Goal: Entertainment & Leisure: Browse casually

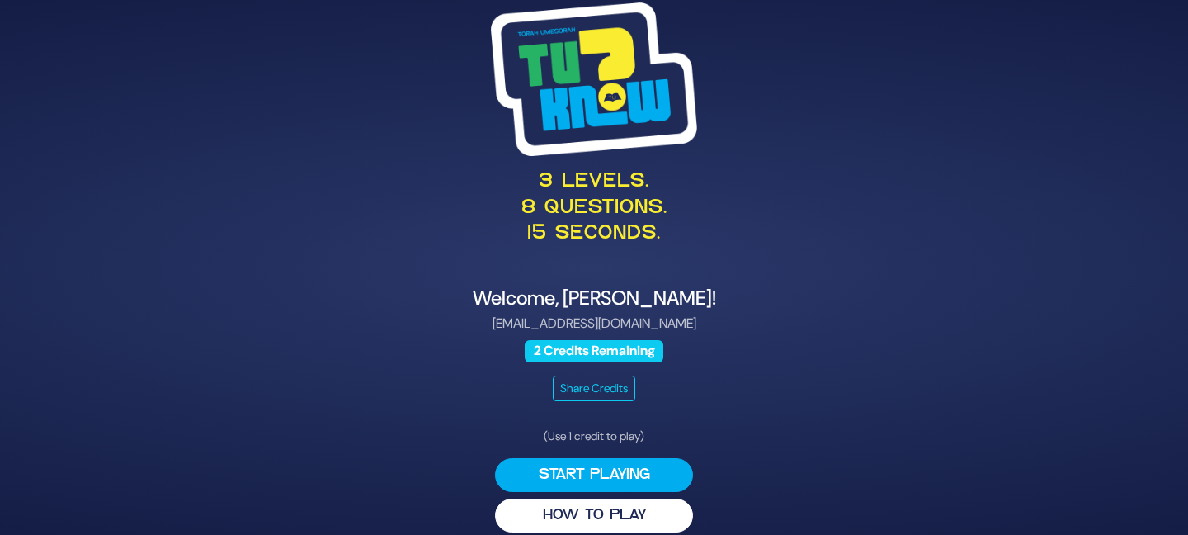
scroll to position [17, 0]
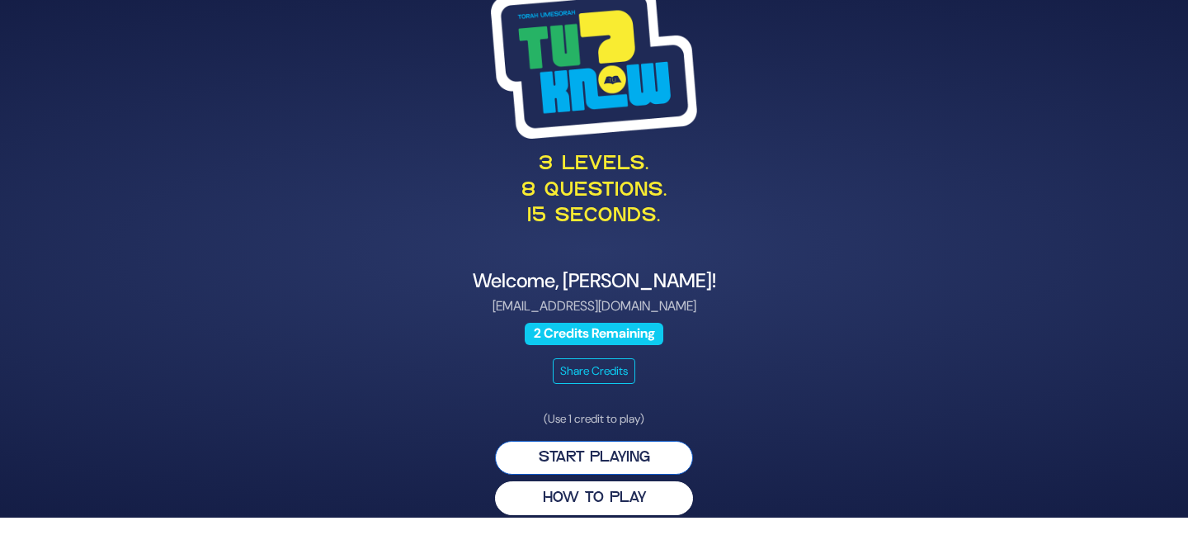
click at [596, 462] on button "Start Playing" at bounding box center [594, 458] width 198 height 34
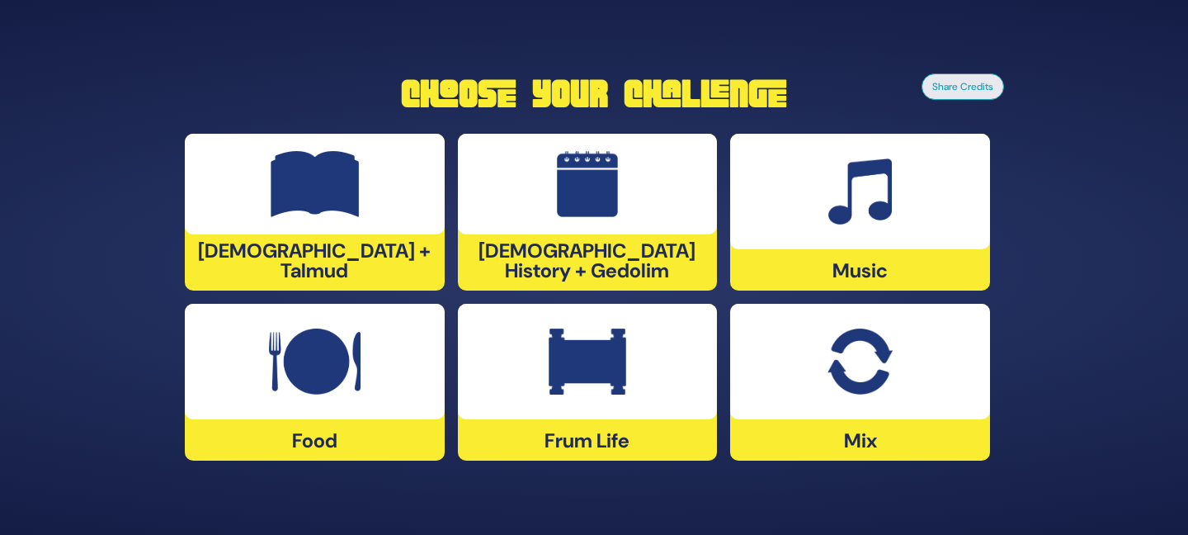
click at [860, 383] on img at bounding box center [860, 361] width 64 height 66
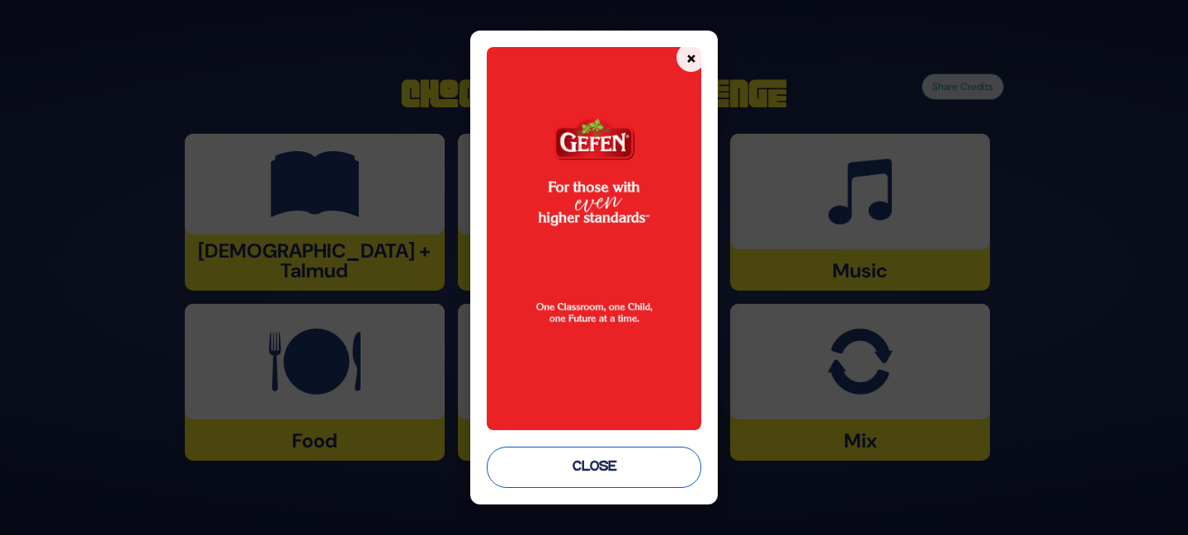
click at [606, 469] on button "Close" at bounding box center [594, 466] width 215 height 41
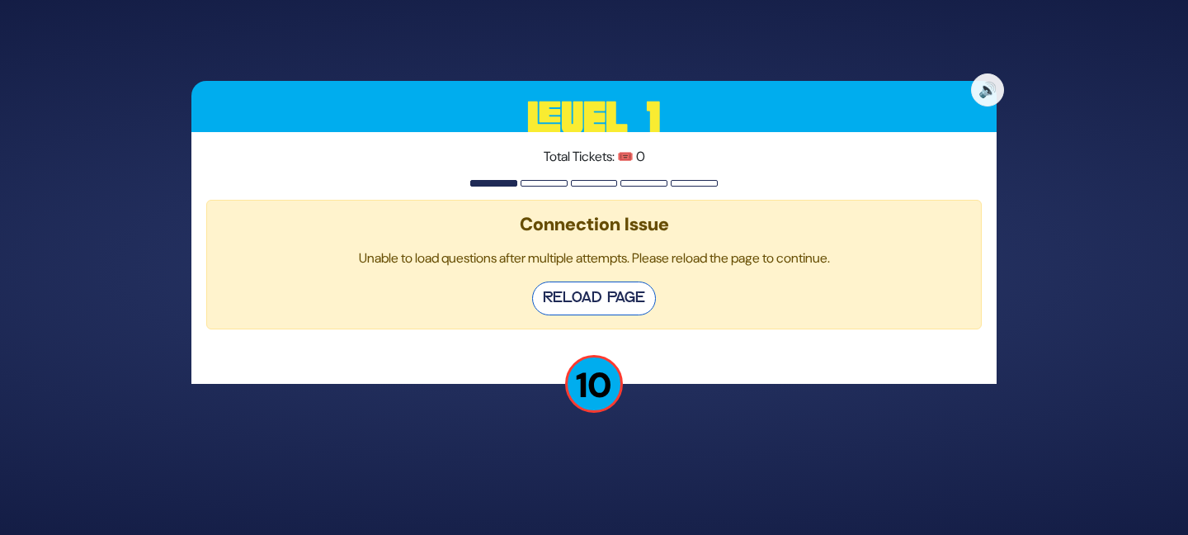
click at [593, 300] on button "Reload Page" at bounding box center [594, 298] width 124 height 34
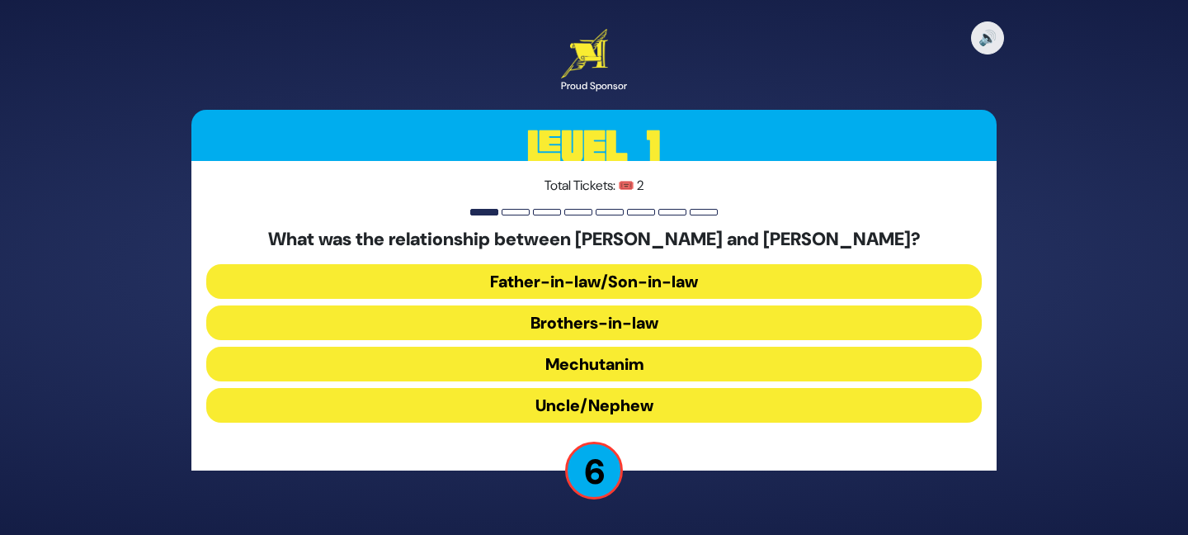
click at [632, 388] on button "Uncle/Nephew" at bounding box center [594, 405] width 776 height 35
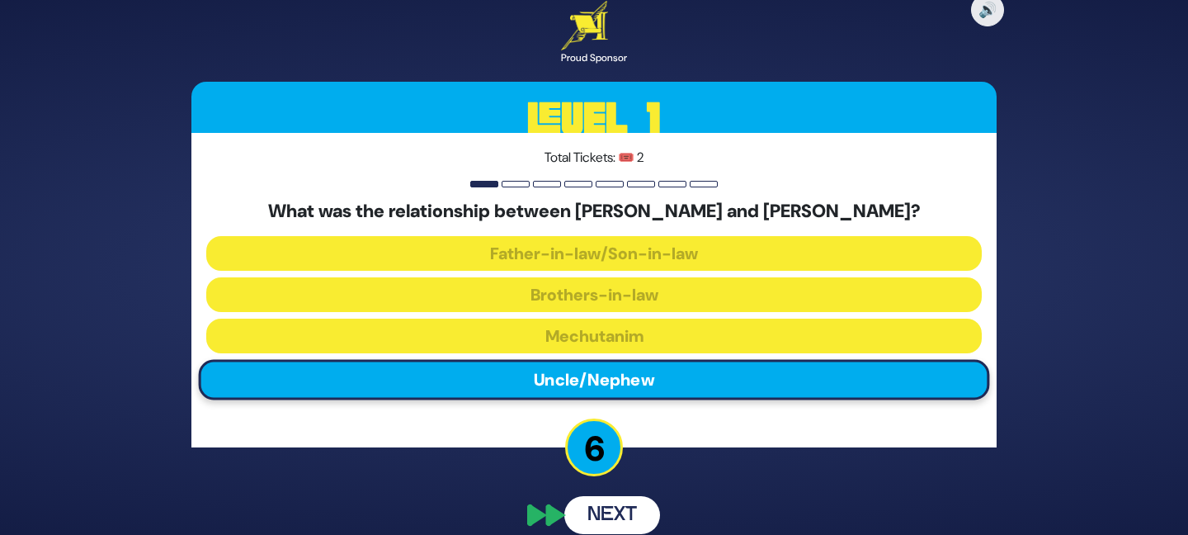
click at [591, 496] on button "Next" at bounding box center [612, 515] width 96 height 38
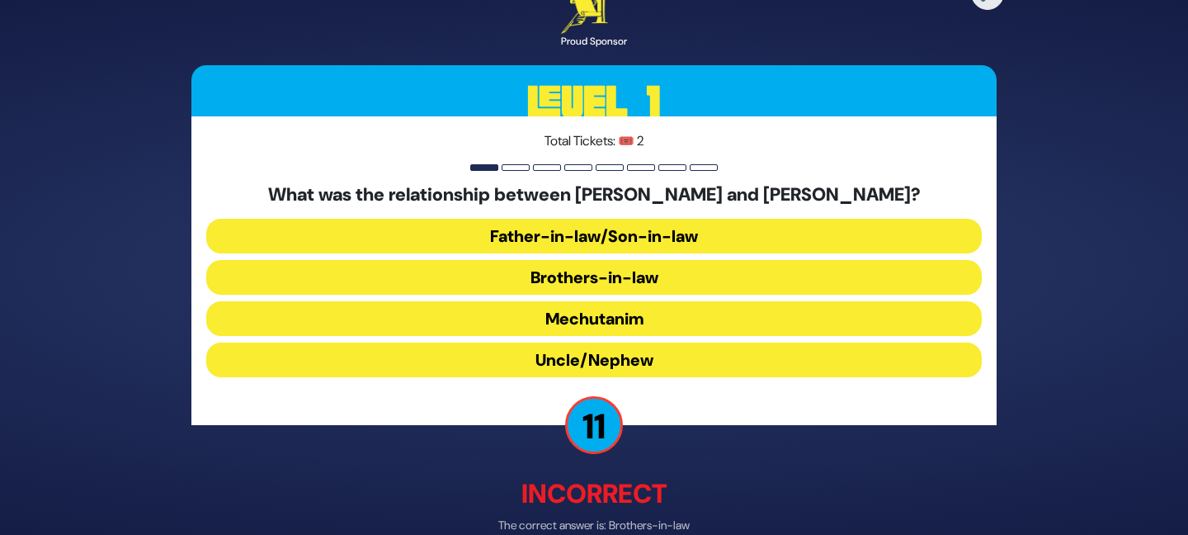
click at [583, 282] on button "Brothers-in-law" at bounding box center [594, 277] width 776 height 35
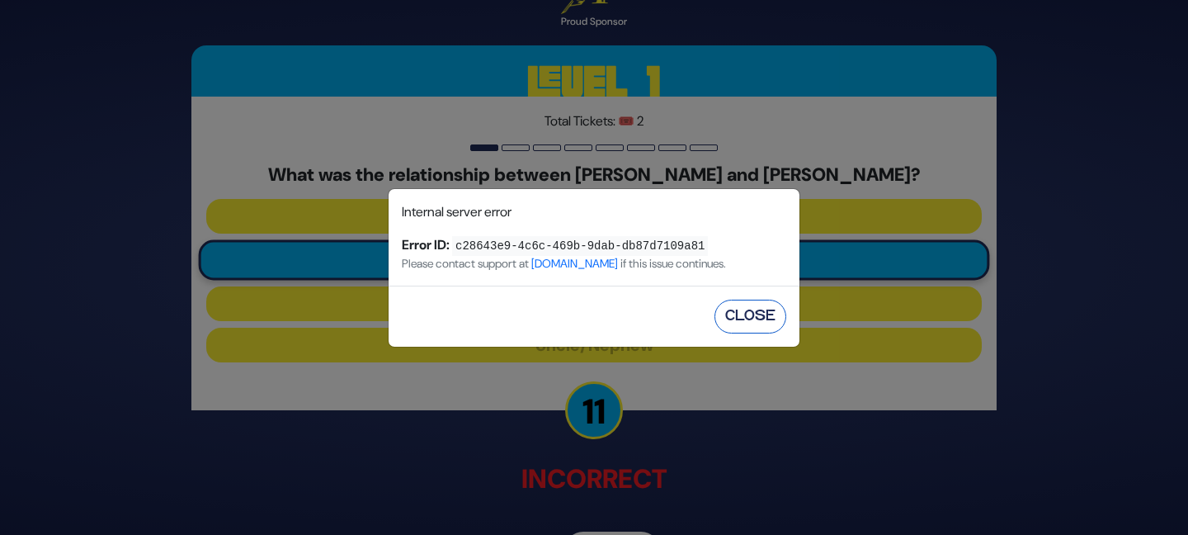
click at [764, 315] on button "Close" at bounding box center [751, 317] width 72 height 34
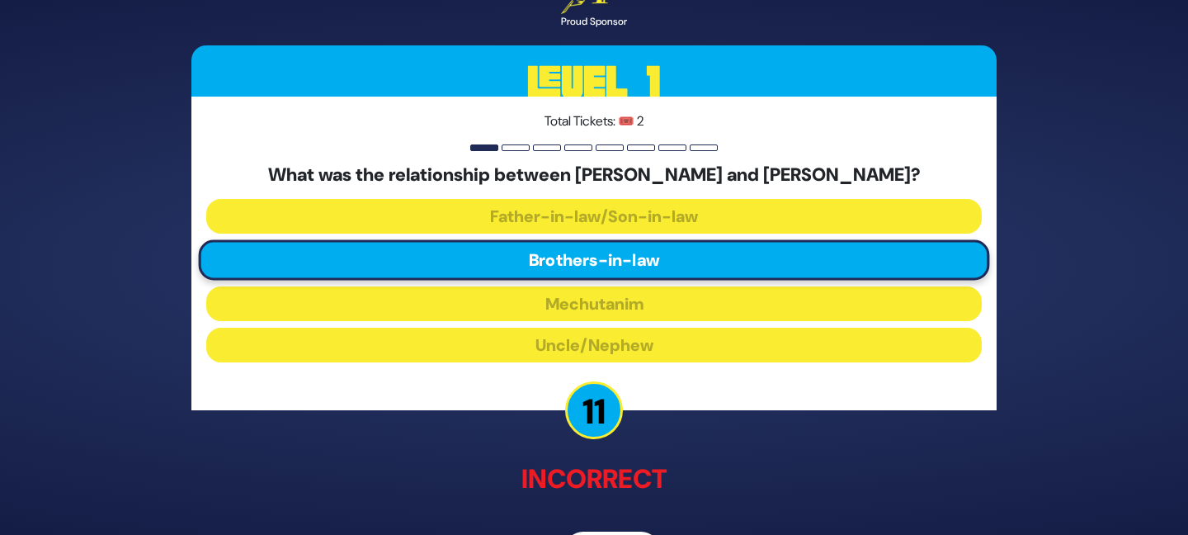
scroll to position [54, 0]
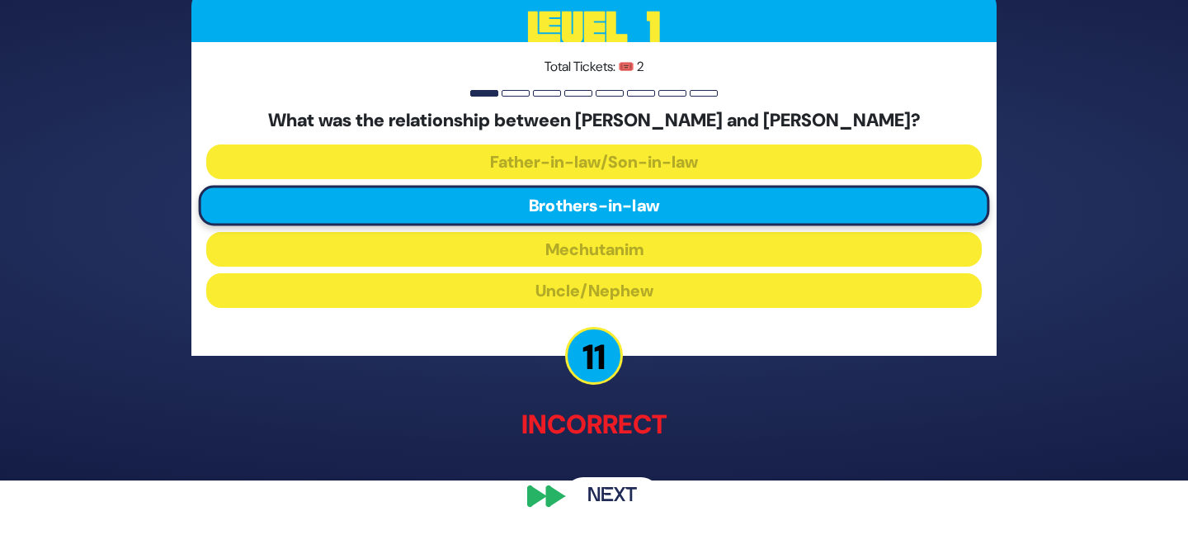
click at [609, 489] on button "Next" at bounding box center [612, 497] width 96 height 38
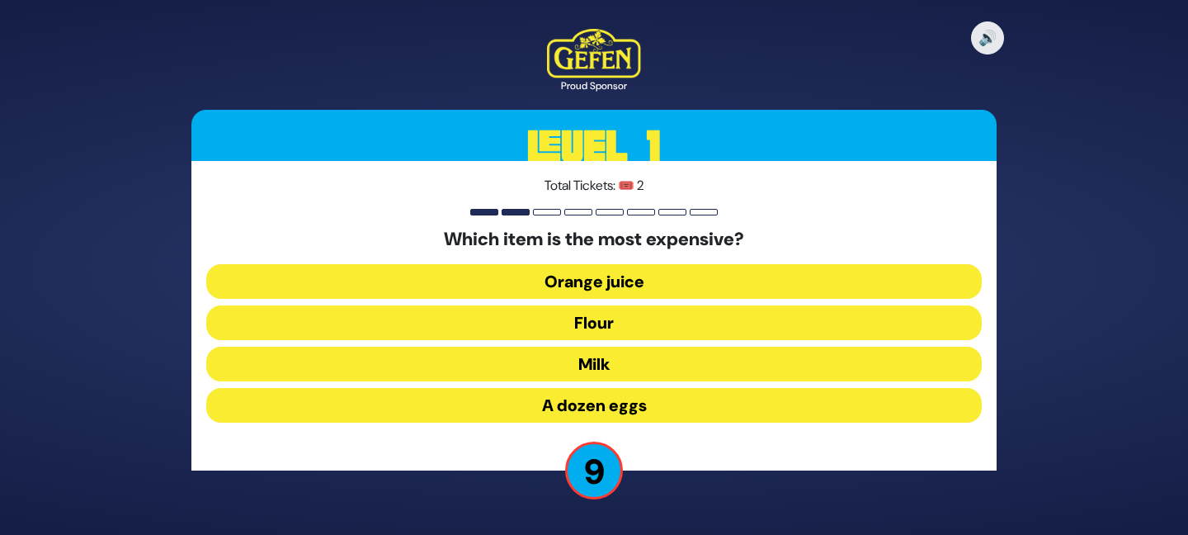
click at [592, 410] on button "A dozen eggs" at bounding box center [594, 405] width 776 height 35
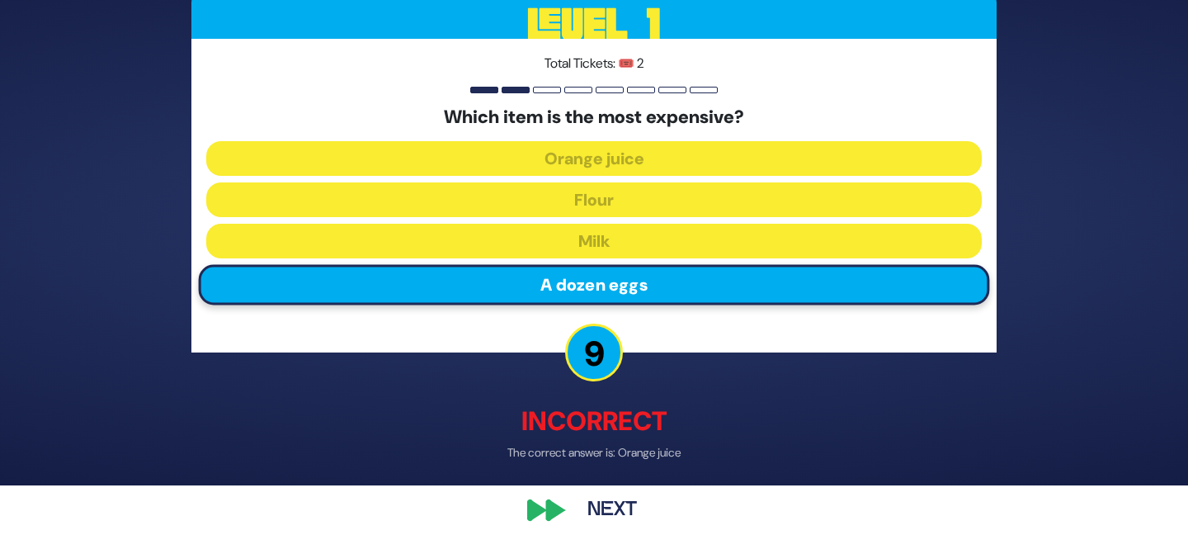
scroll to position [64, 0]
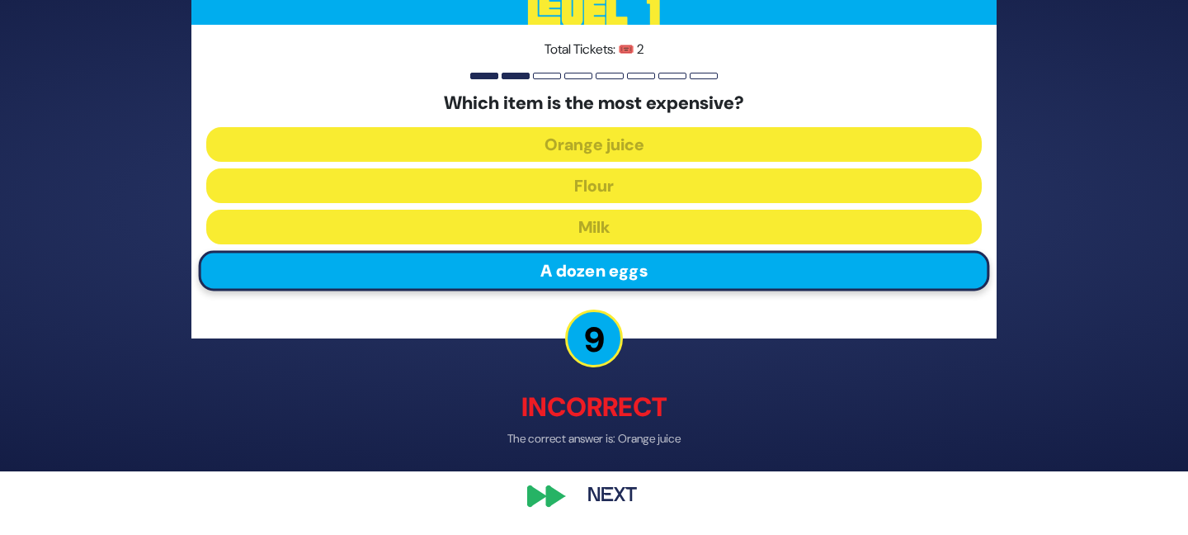
click at [607, 489] on button "Next" at bounding box center [612, 496] width 96 height 38
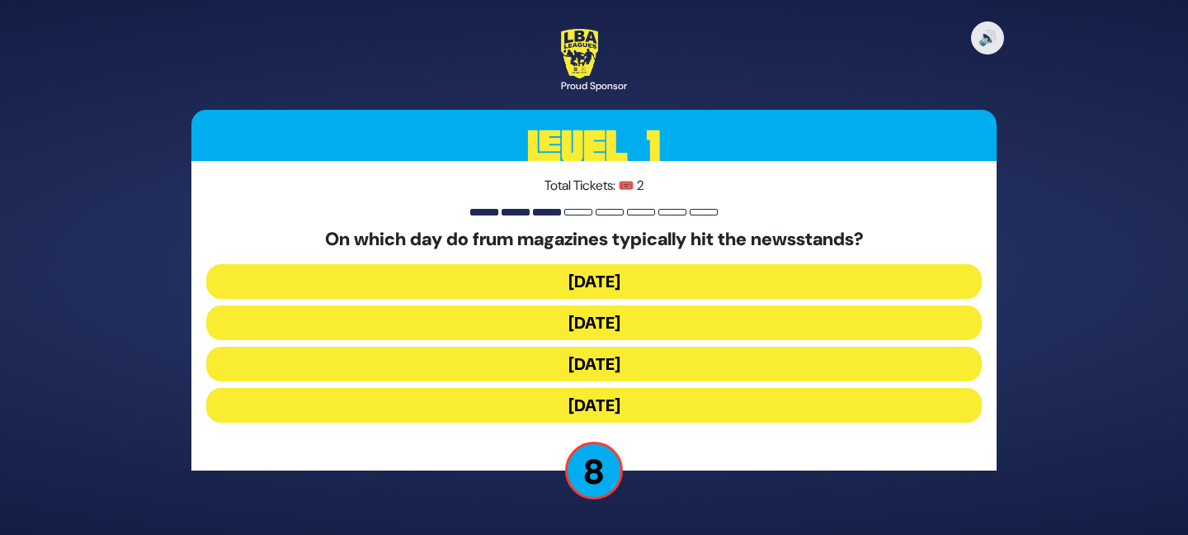
click at [590, 318] on button "[DATE]" at bounding box center [594, 322] width 776 height 35
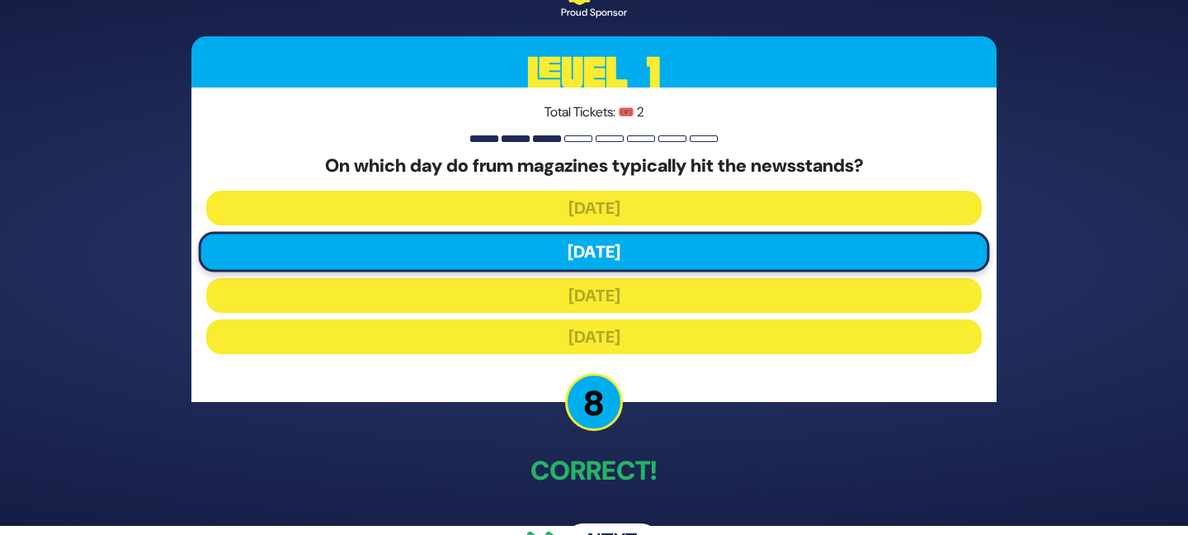
scroll to position [54, 0]
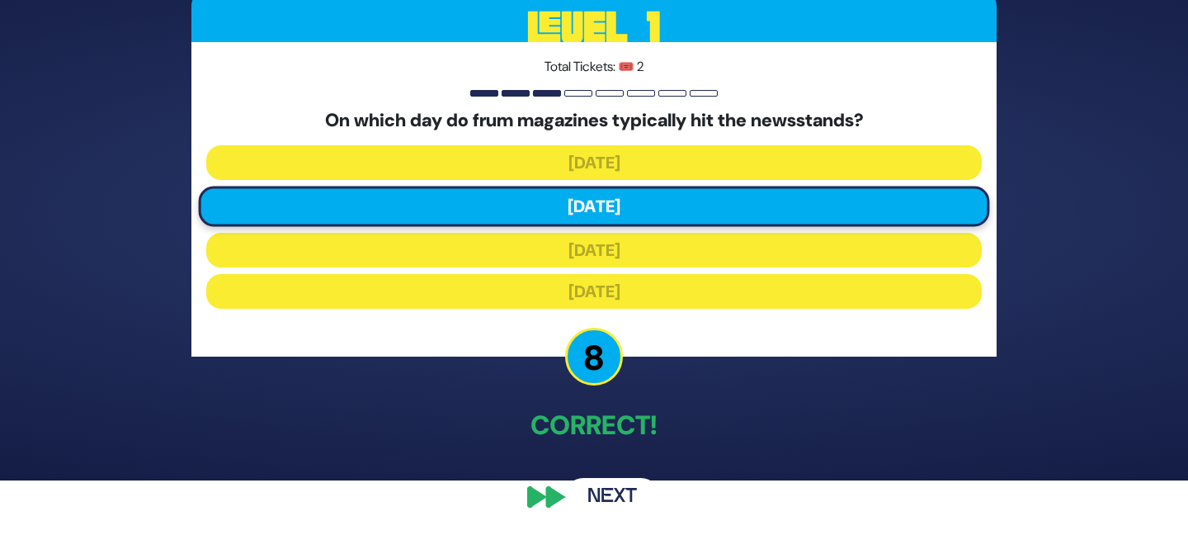
click at [611, 503] on button "Next" at bounding box center [612, 497] width 96 height 38
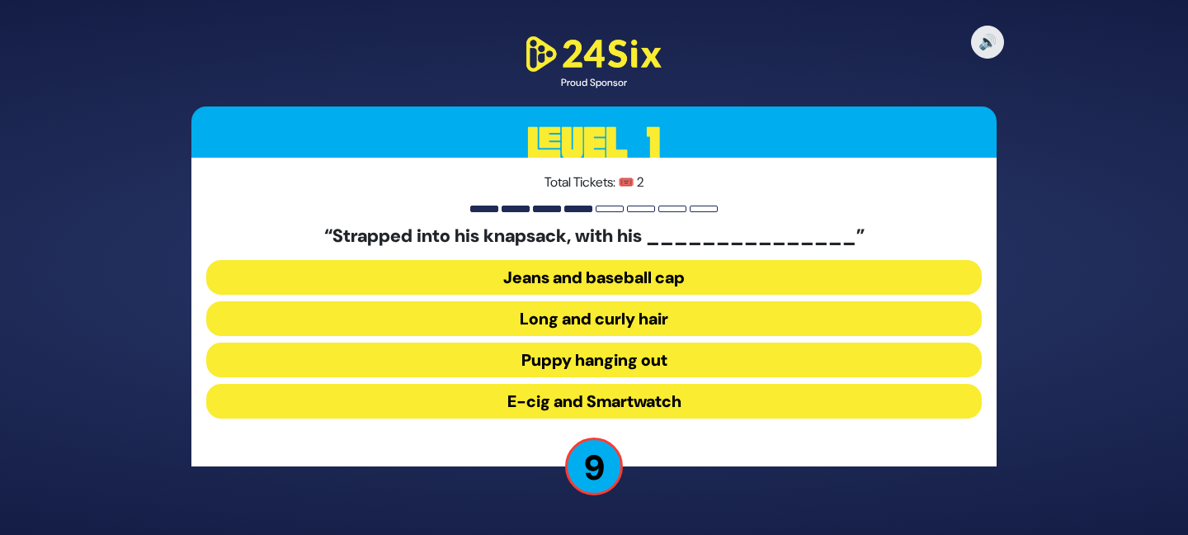
click at [594, 323] on button "Long and curly hair" at bounding box center [594, 318] width 776 height 35
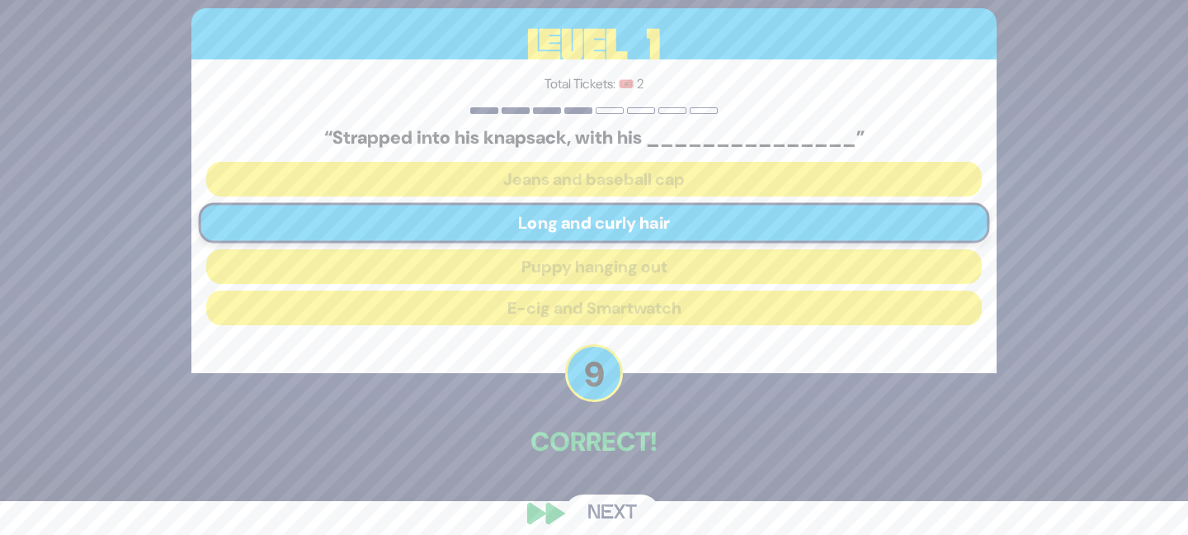
scroll to position [54, 0]
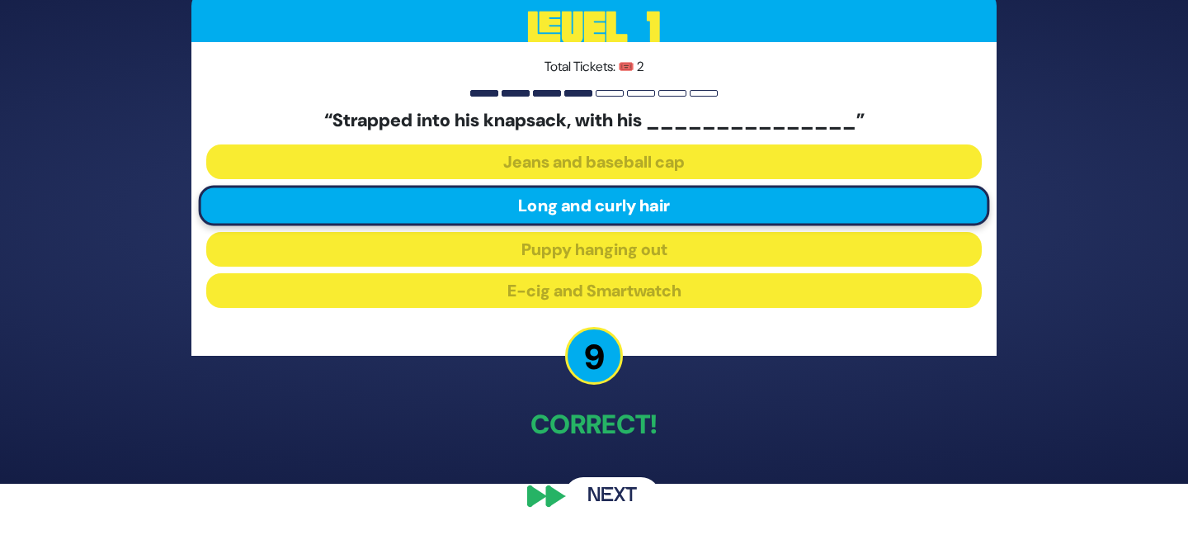
click at [607, 488] on button "Next" at bounding box center [612, 496] width 96 height 38
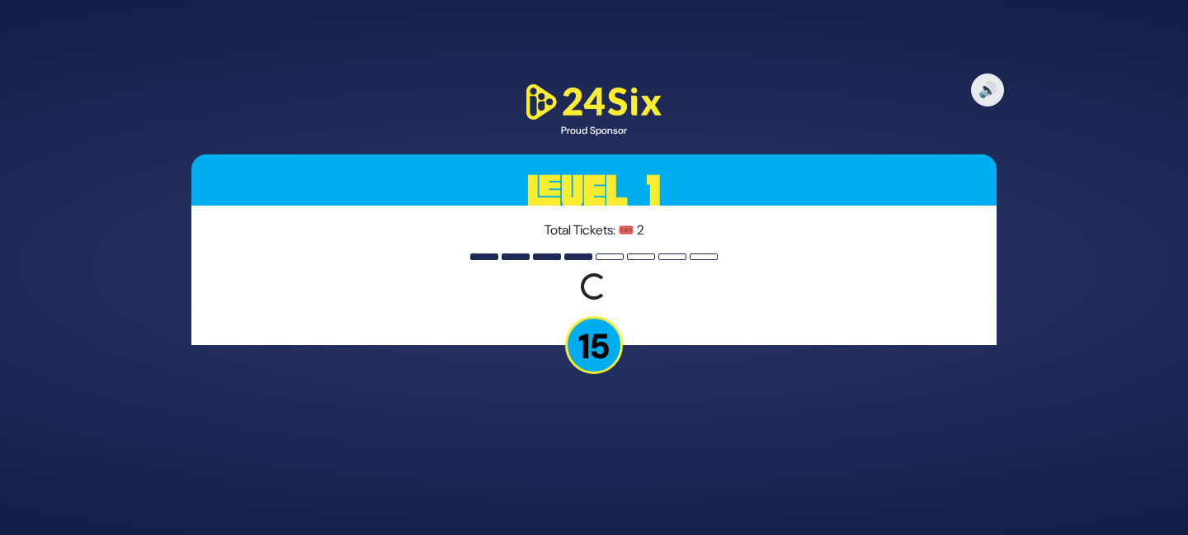
scroll to position [0, 0]
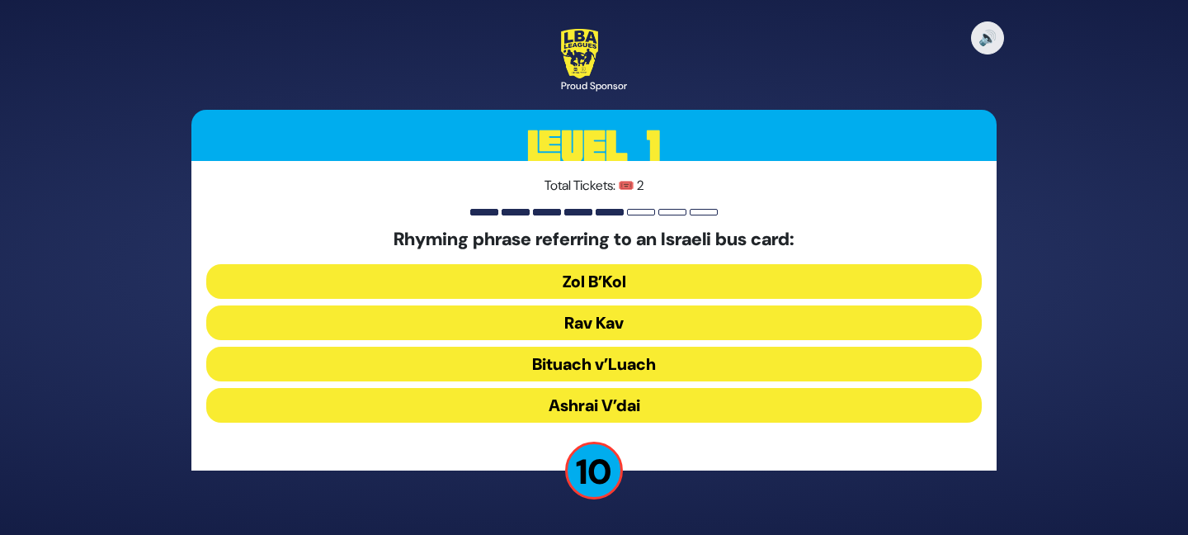
click at [614, 321] on button "Rav Kav" at bounding box center [594, 322] width 776 height 35
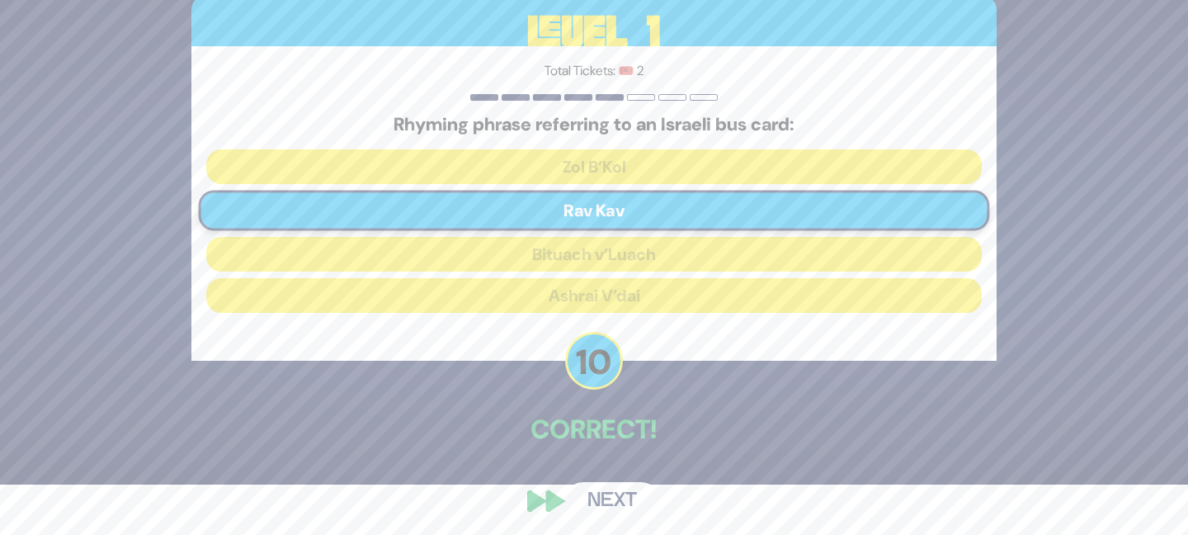
scroll to position [54, 0]
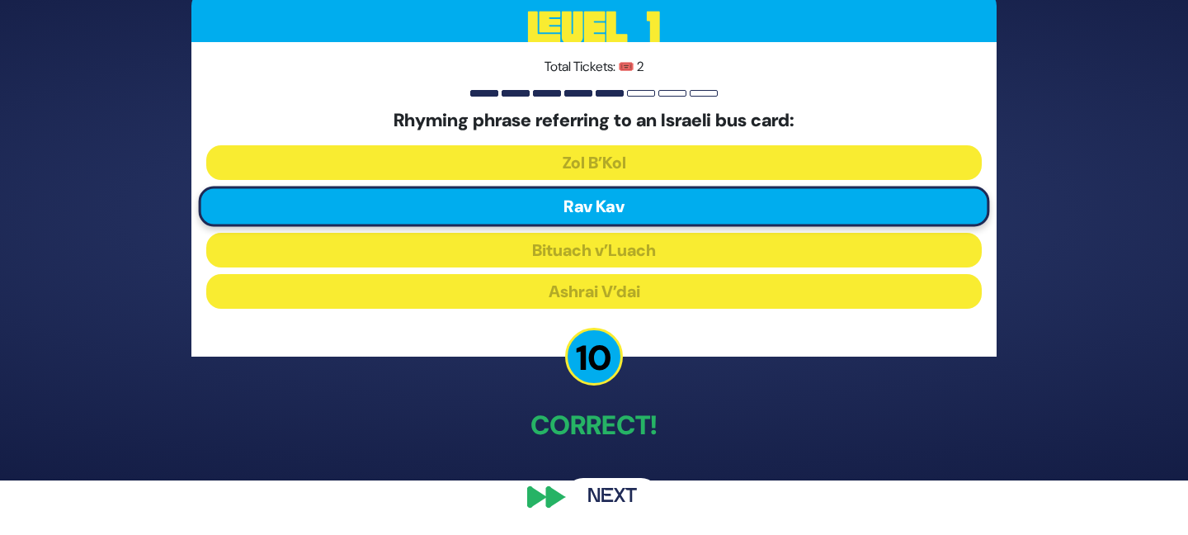
click at [609, 489] on button "Next" at bounding box center [612, 497] width 96 height 38
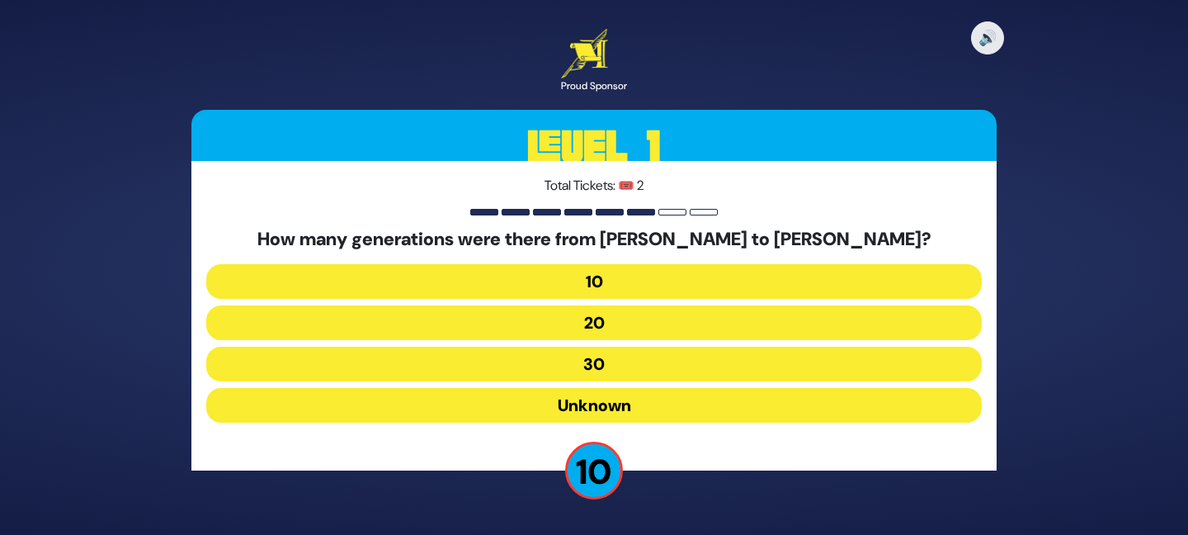
click at [594, 319] on button "20" at bounding box center [594, 322] width 776 height 35
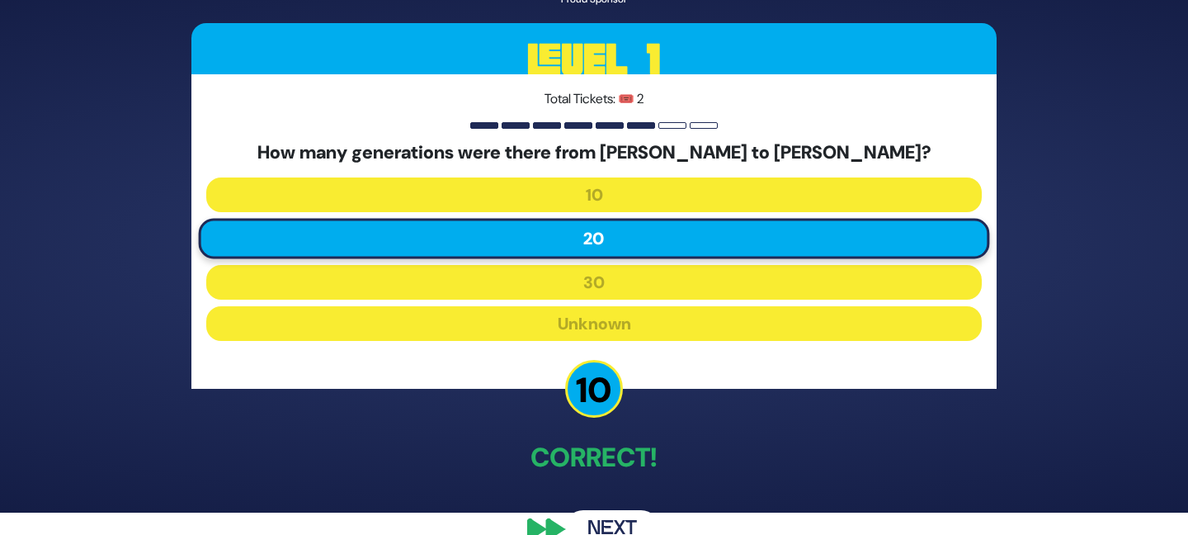
scroll to position [54, 0]
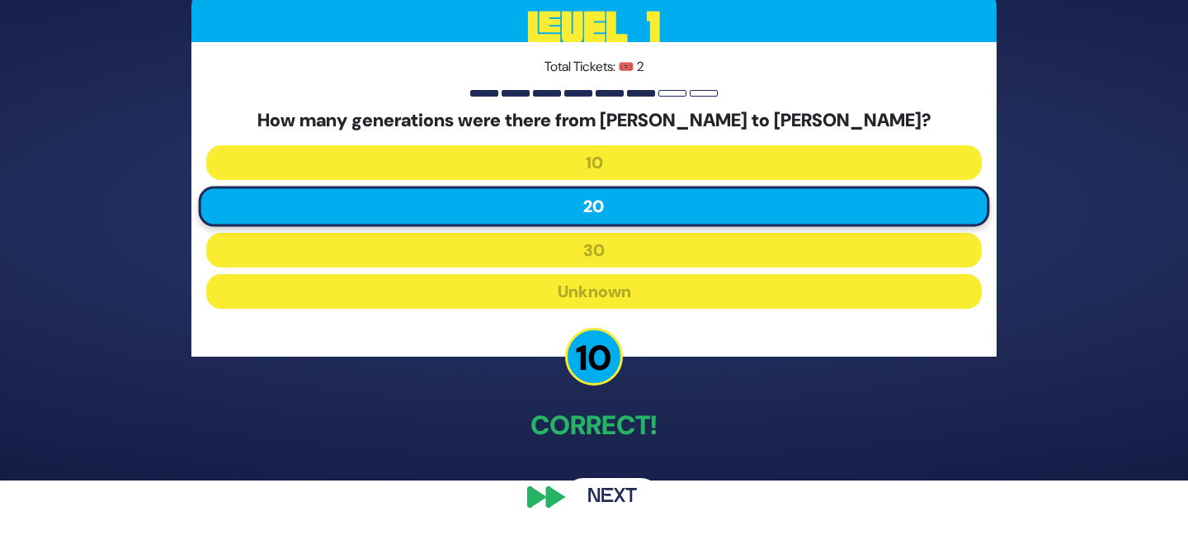
click at [602, 494] on button "Next" at bounding box center [612, 497] width 96 height 38
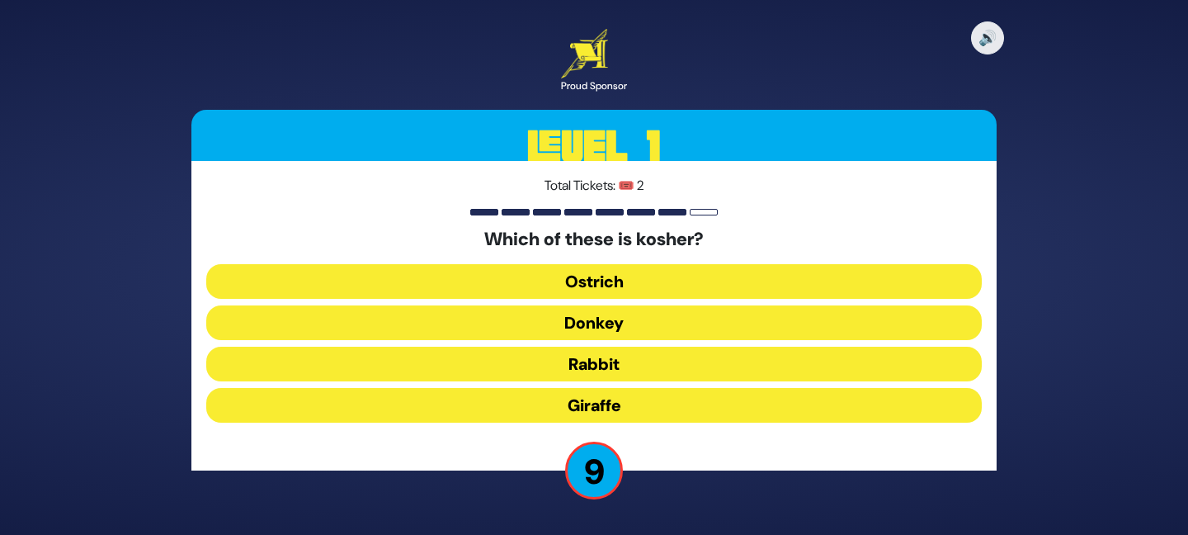
click at [600, 403] on button "Giraffe" at bounding box center [594, 405] width 776 height 35
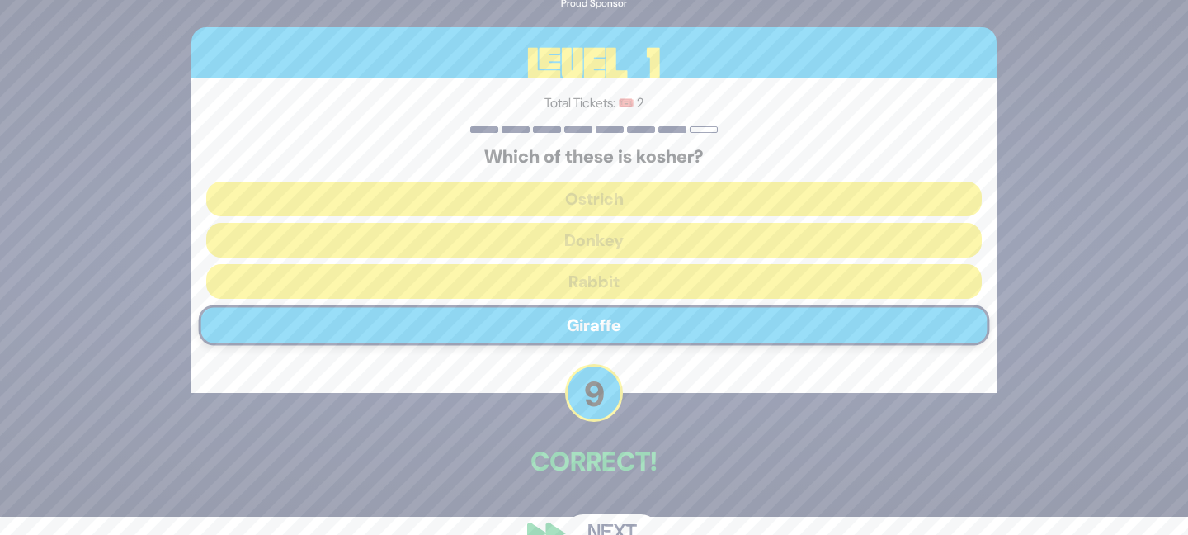
scroll to position [54, 0]
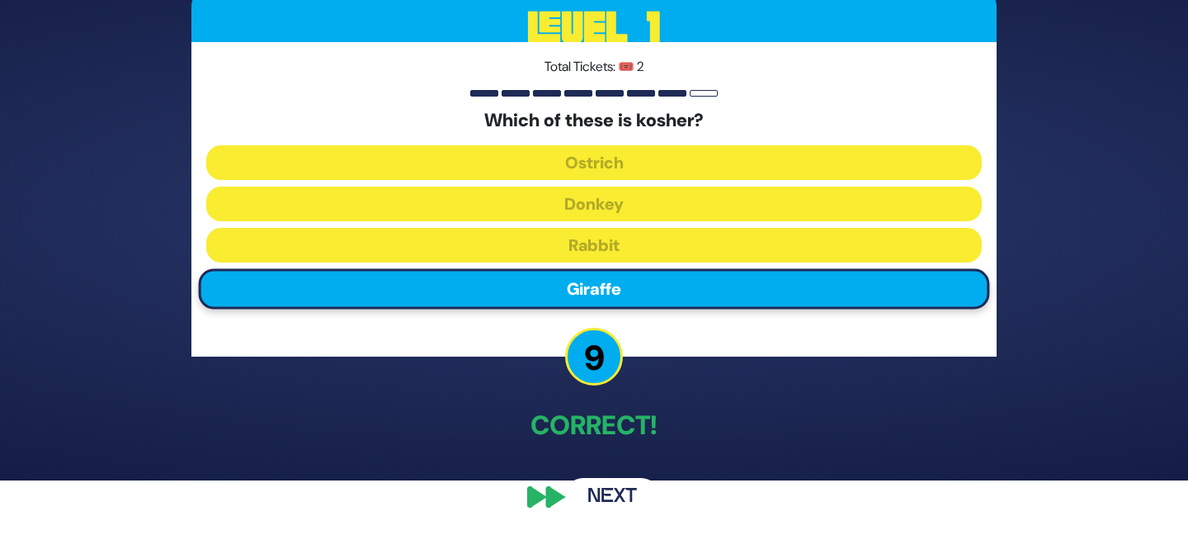
click at [605, 497] on button "Next" at bounding box center [612, 497] width 96 height 38
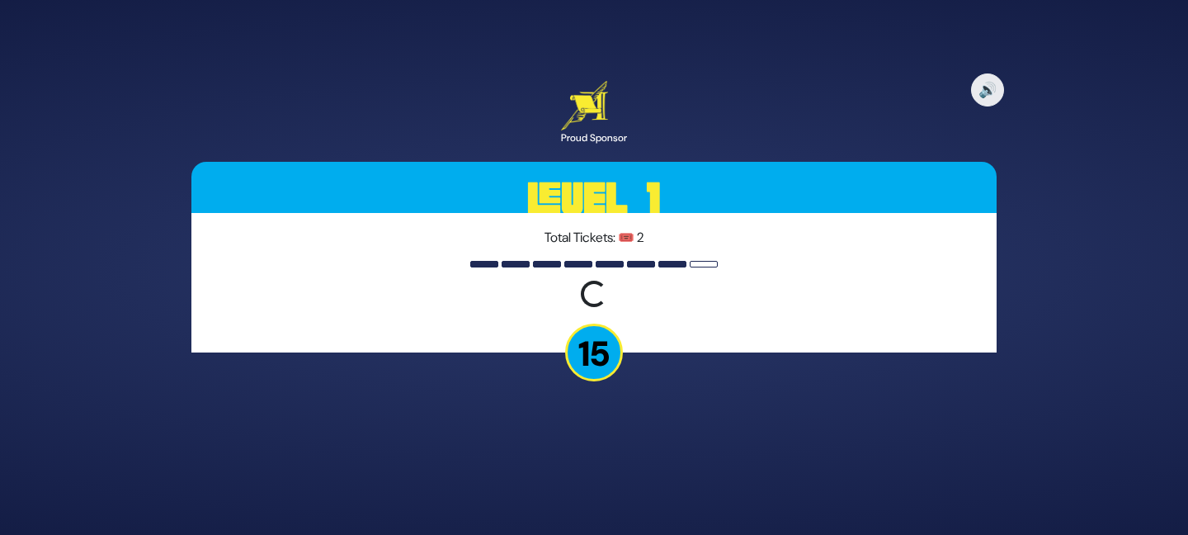
scroll to position [0, 0]
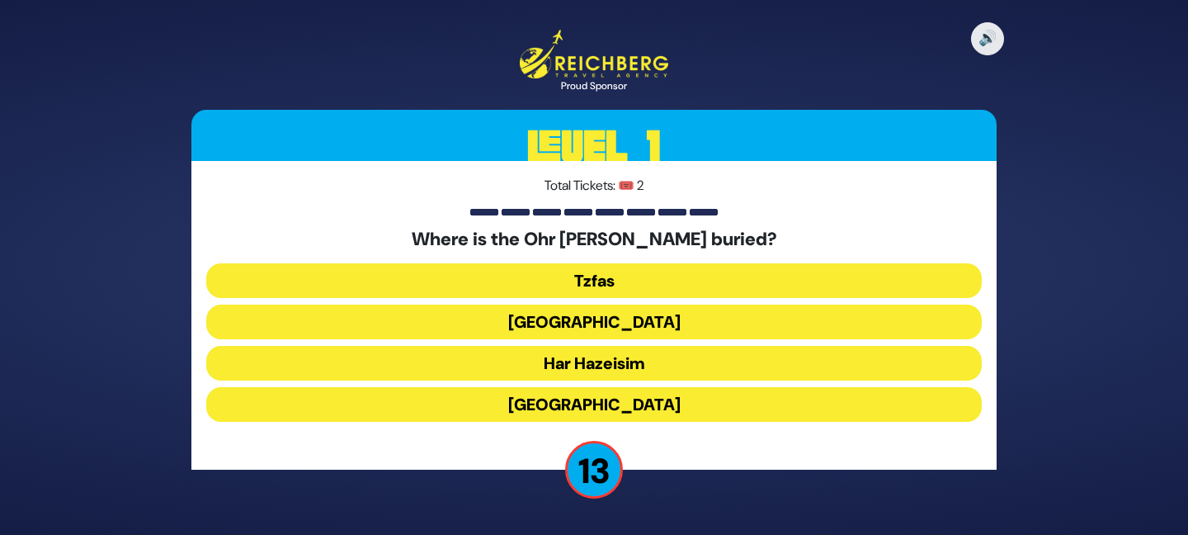
click at [590, 367] on button "Har Hazeisim" at bounding box center [594, 363] width 776 height 35
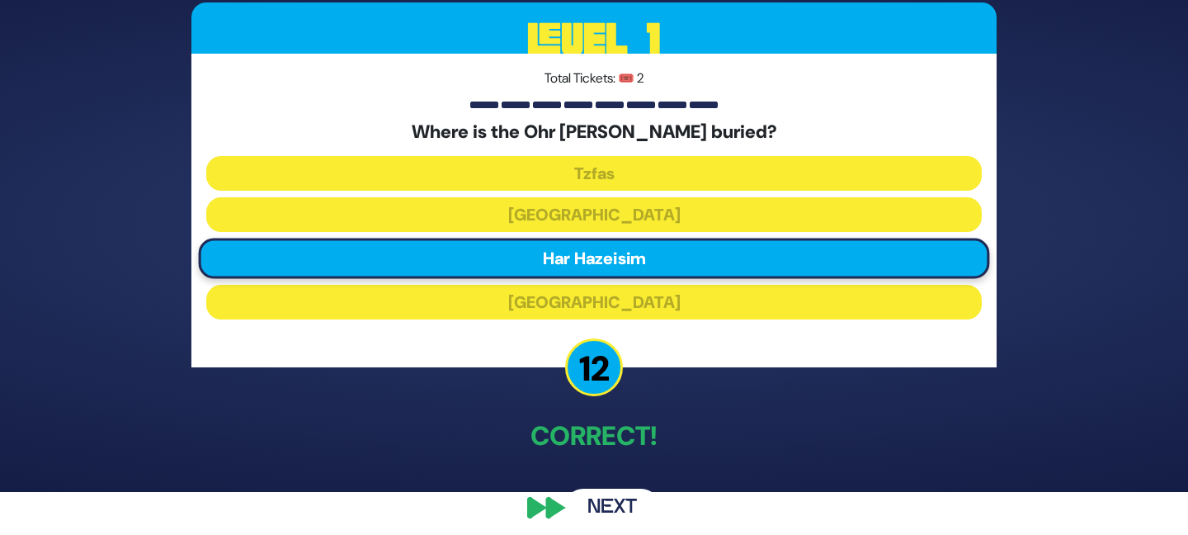
scroll to position [54, 0]
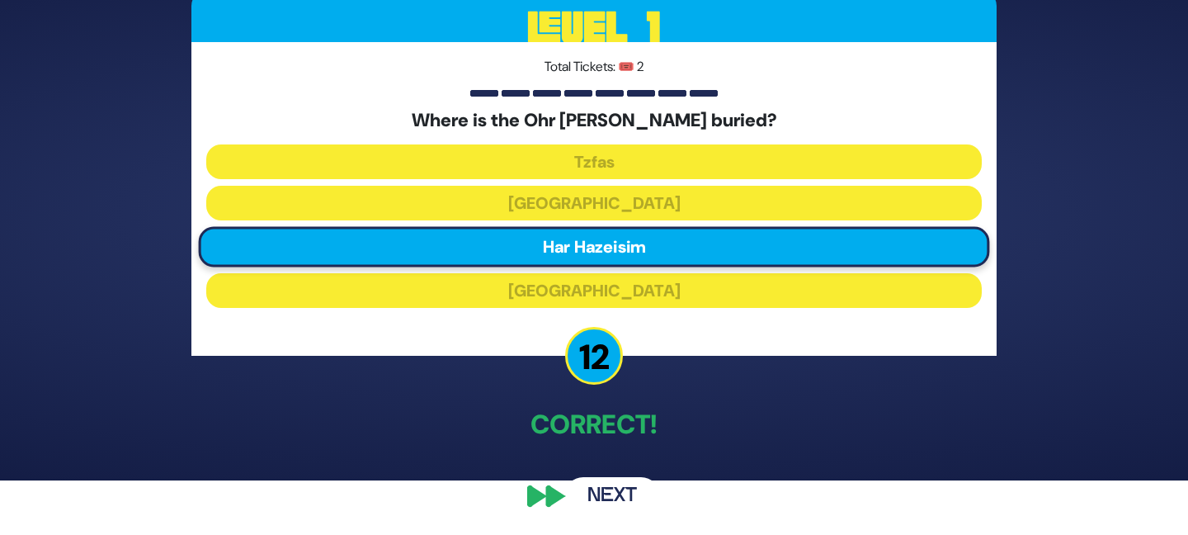
click at [600, 489] on button "Next" at bounding box center [612, 496] width 96 height 38
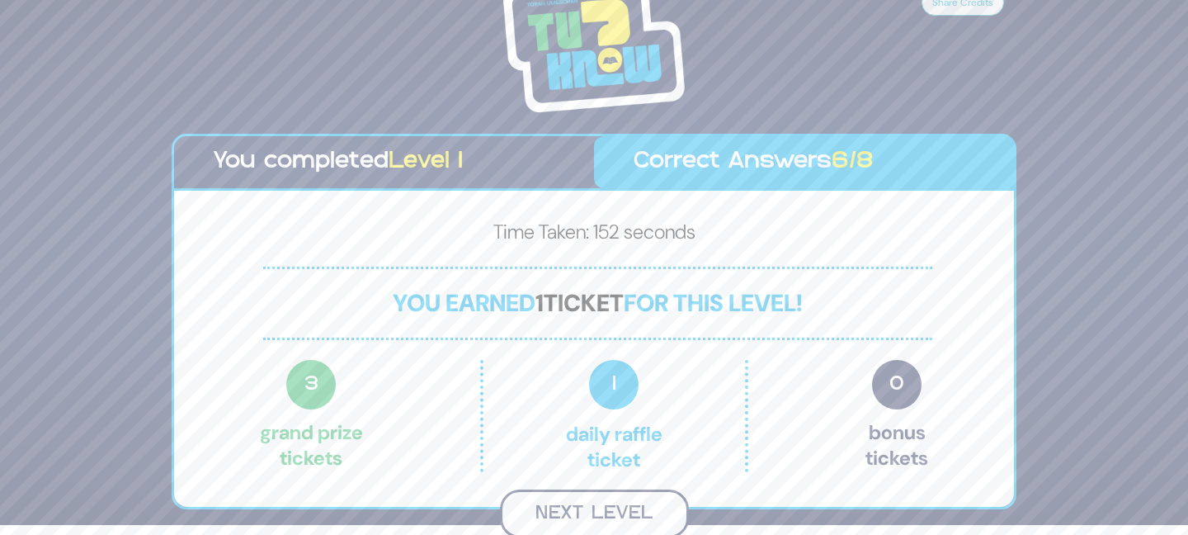
scroll to position [7, 0]
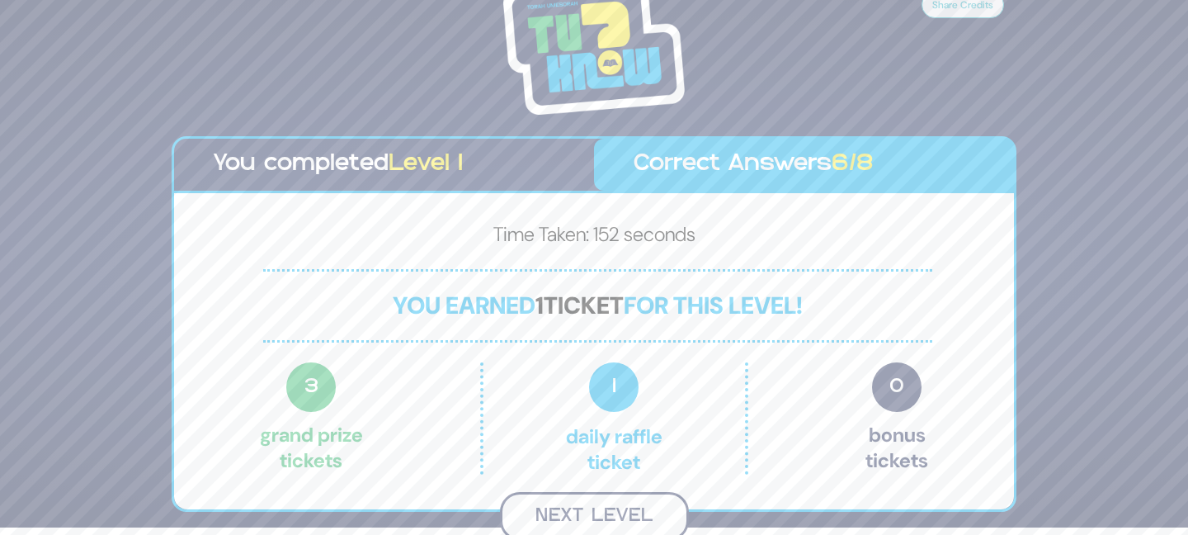
click at [588, 512] on button "Next Level" at bounding box center [594, 516] width 189 height 49
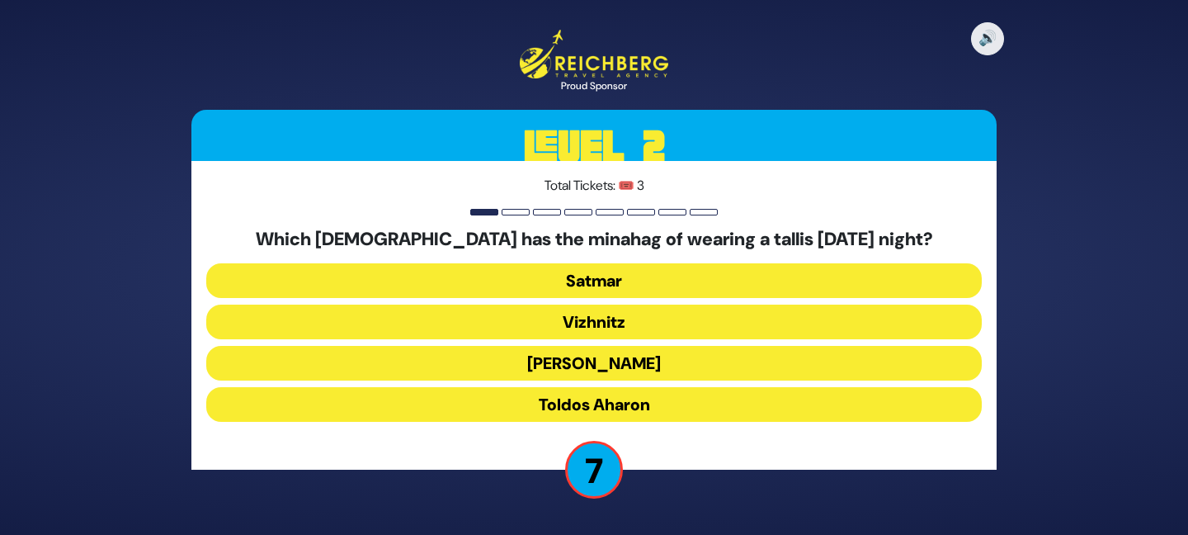
click at [605, 320] on button "Vizhnitz" at bounding box center [594, 321] width 776 height 35
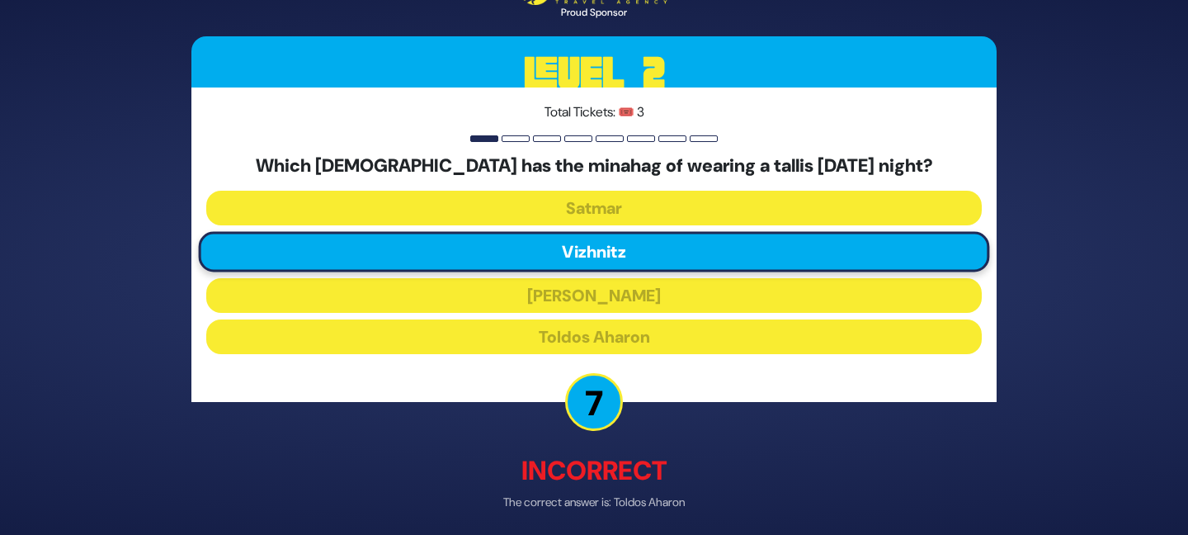
scroll to position [64, 0]
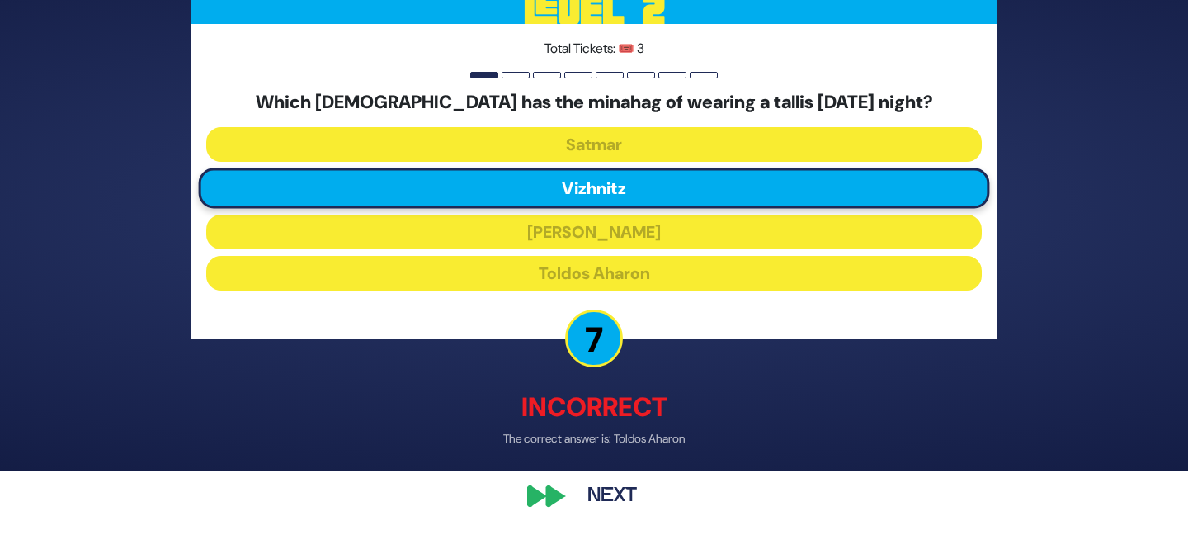
click at [601, 486] on button "Next" at bounding box center [612, 496] width 96 height 38
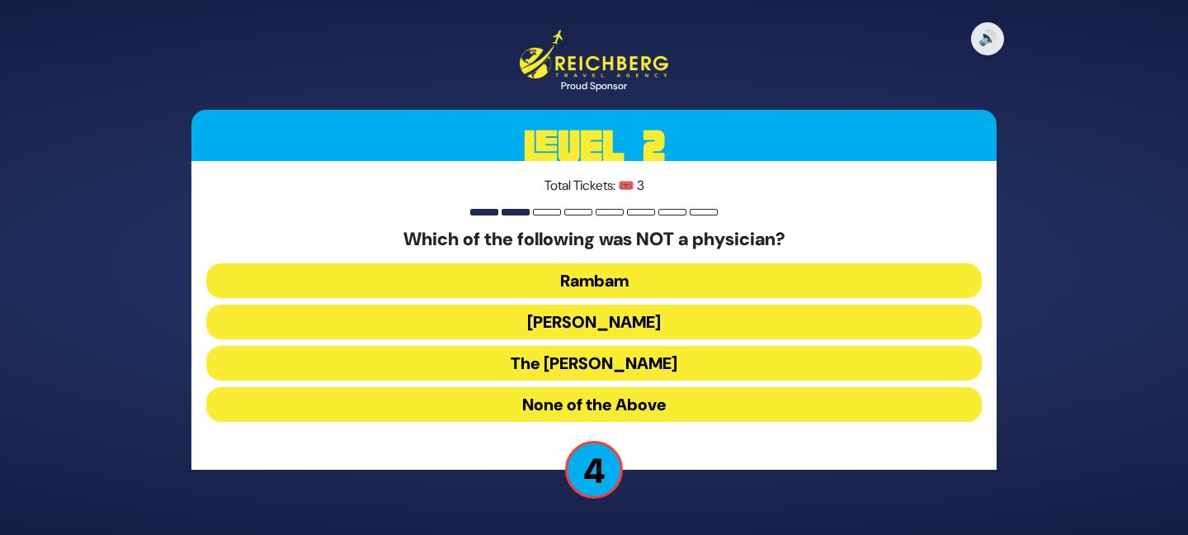
click at [592, 322] on button "[PERSON_NAME]" at bounding box center [594, 321] width 776 height 35
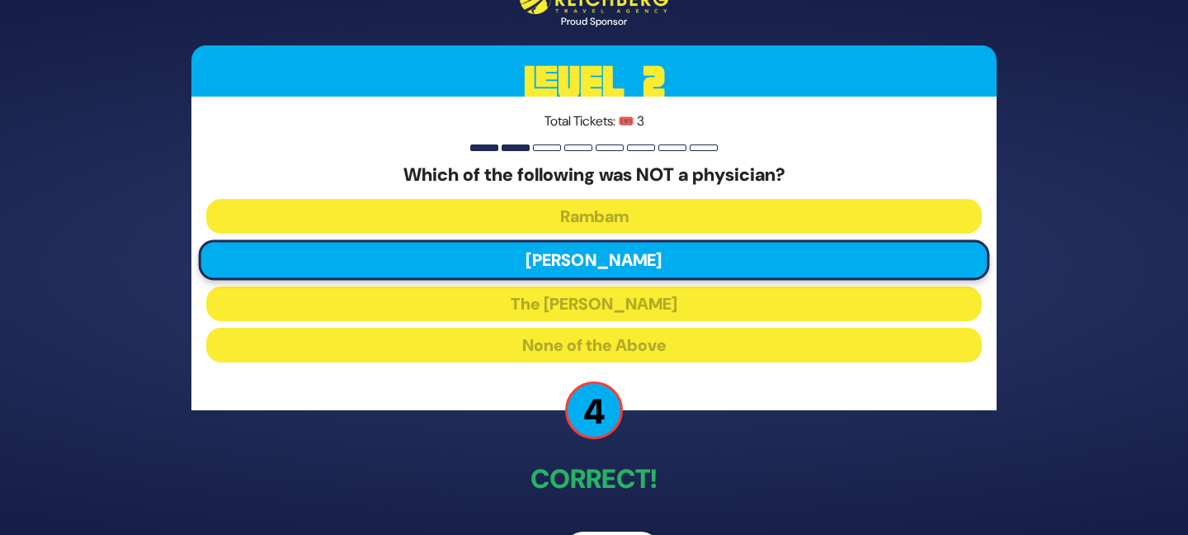
scroll to position [54, 0]
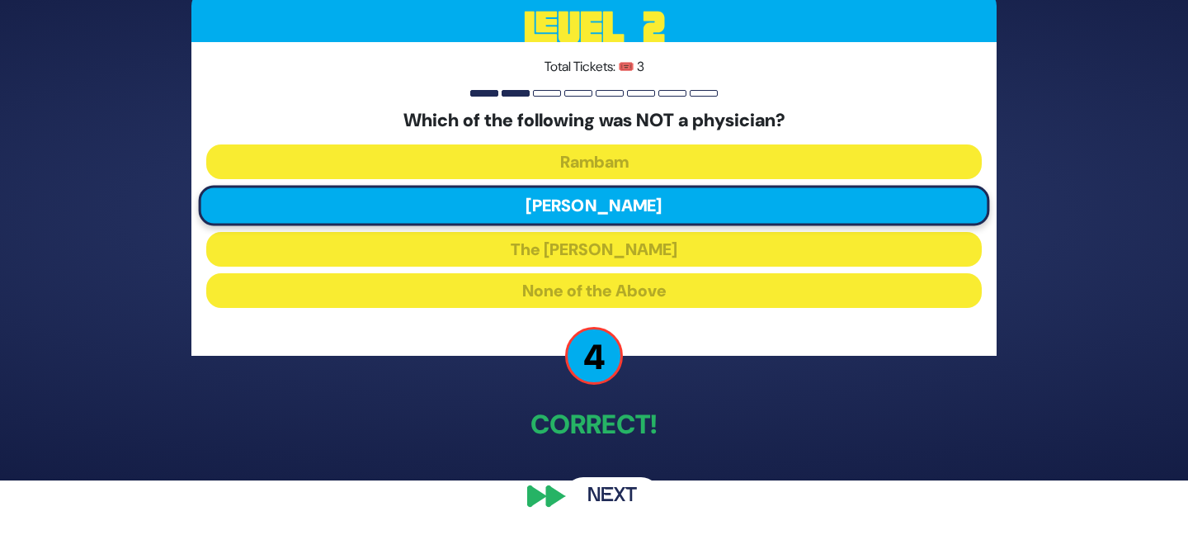
click at [606, 492] on button "Next" at bounding box center [612, 496] width 96 height 38
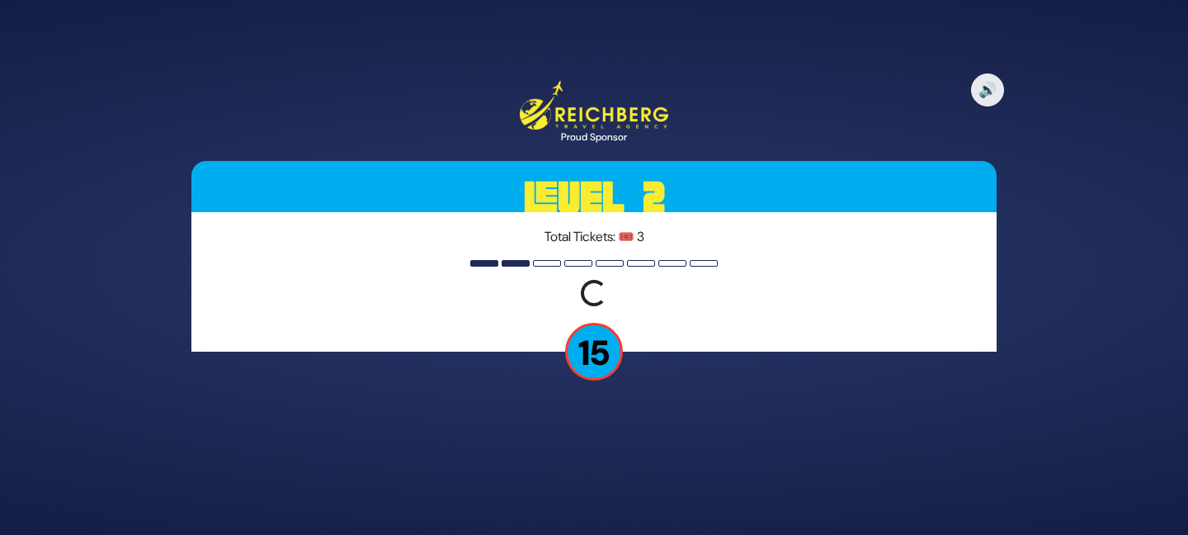
scroll to position [0, 0]
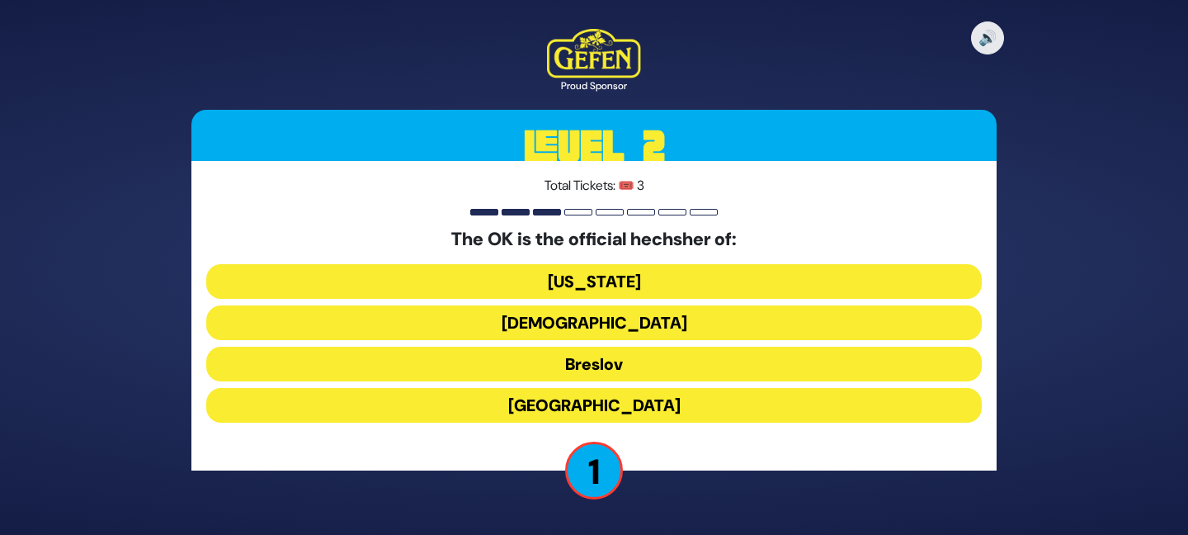
click at [596, 327] on button "[DEMOGRAPHIC_DATA]" at bounding box center [594, 322] width 776 height 35
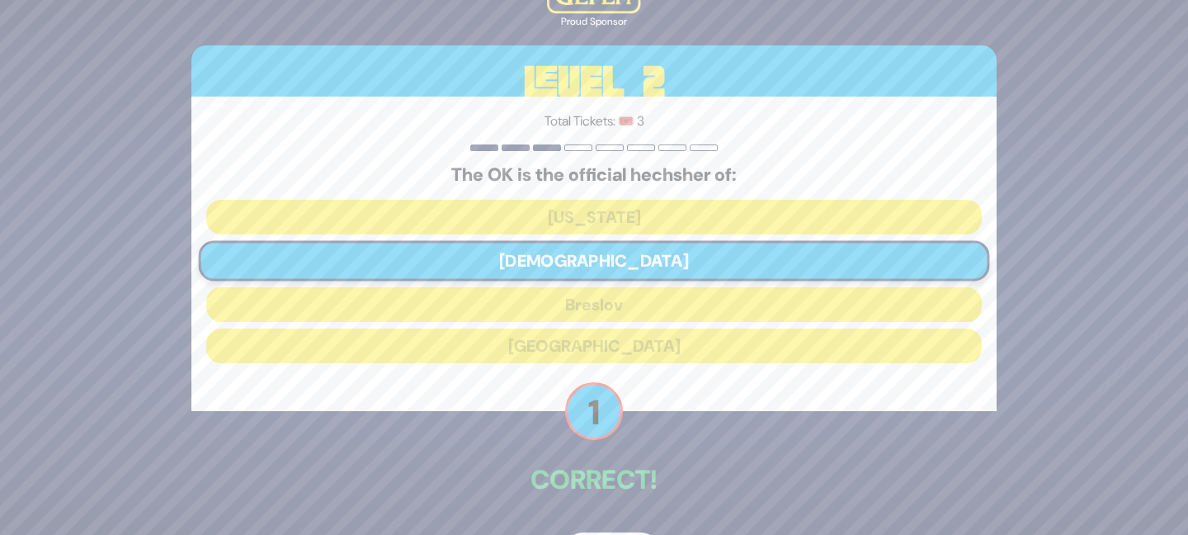
scroll to position [54, 0]
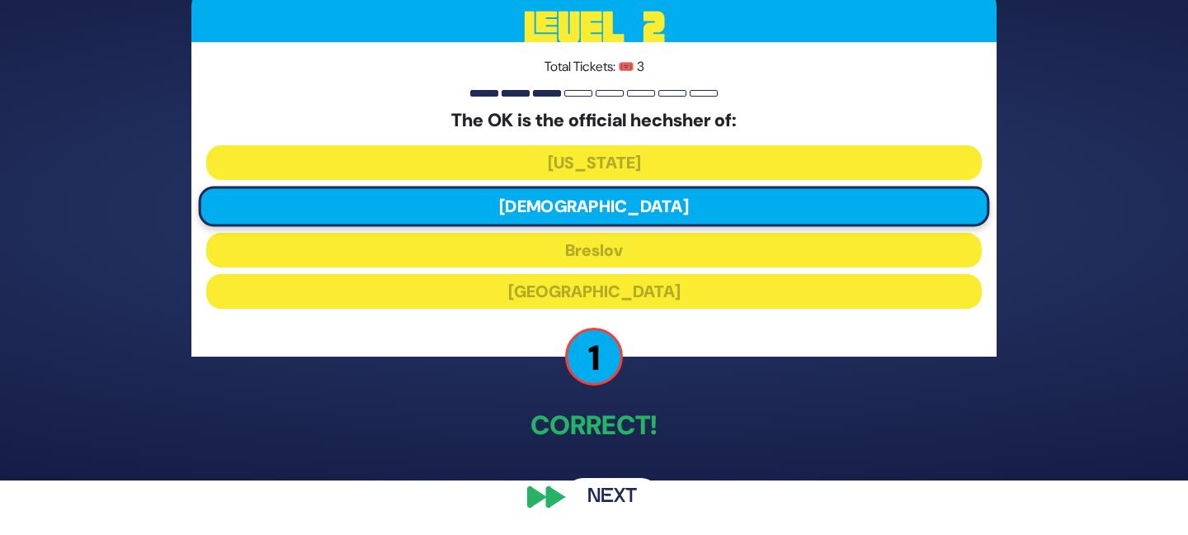
click at [603, 495] on button "Next" at bounding box center [612, 497] width 96 height 38
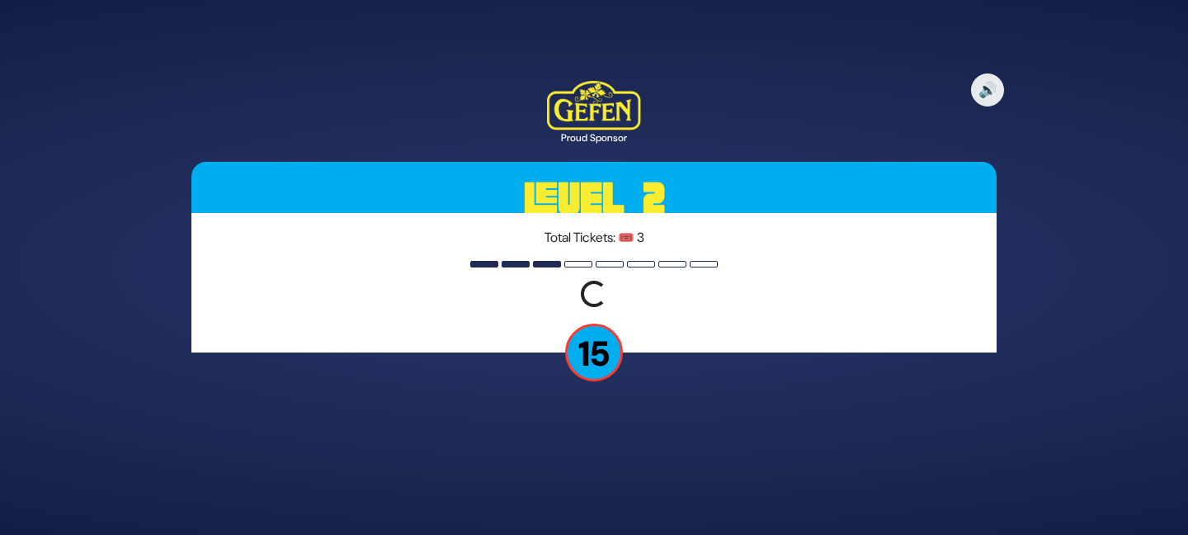
scroll to position [0, 0]
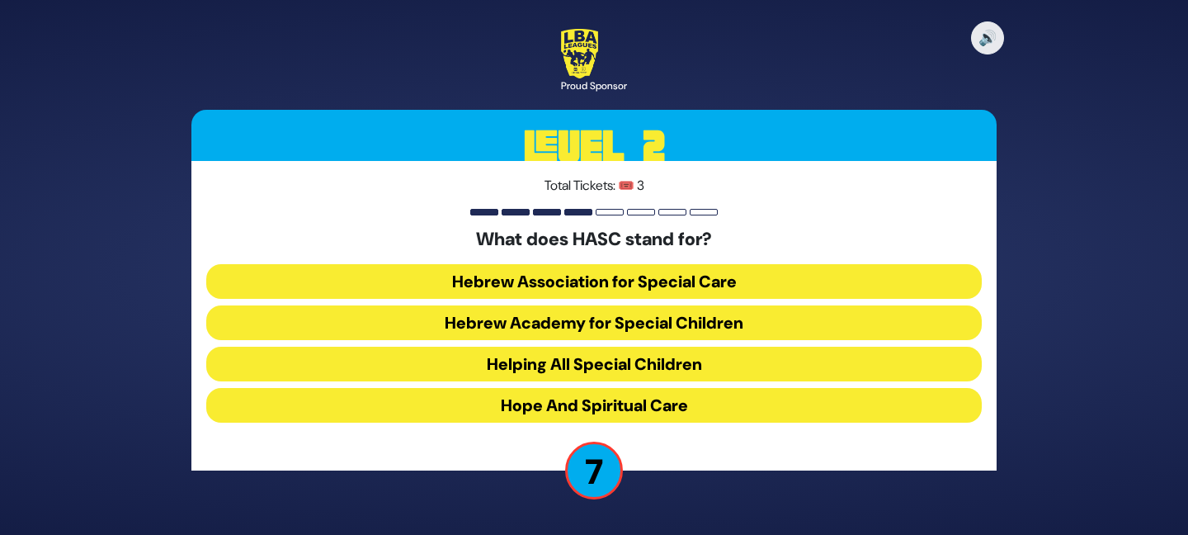
click at [605, 326] on button "Hebrew Academy for Special Children" at bounding box center [594, 322] width 776 height 35
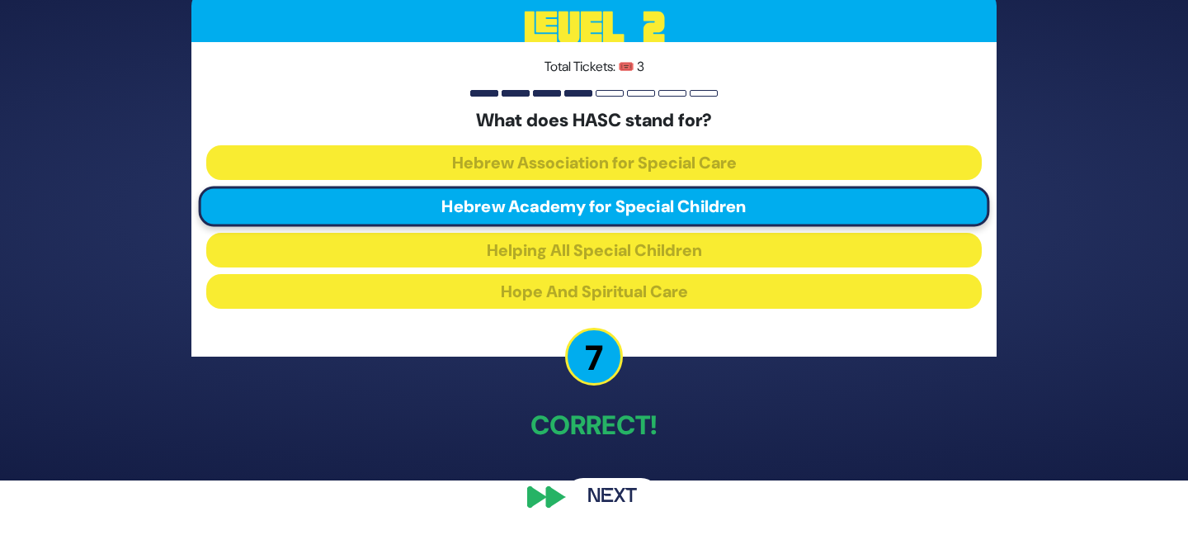
scroll to position [54, 0]
click at [621, 494] on button "Next" at bounding box center [612, 497] width 96 height 38
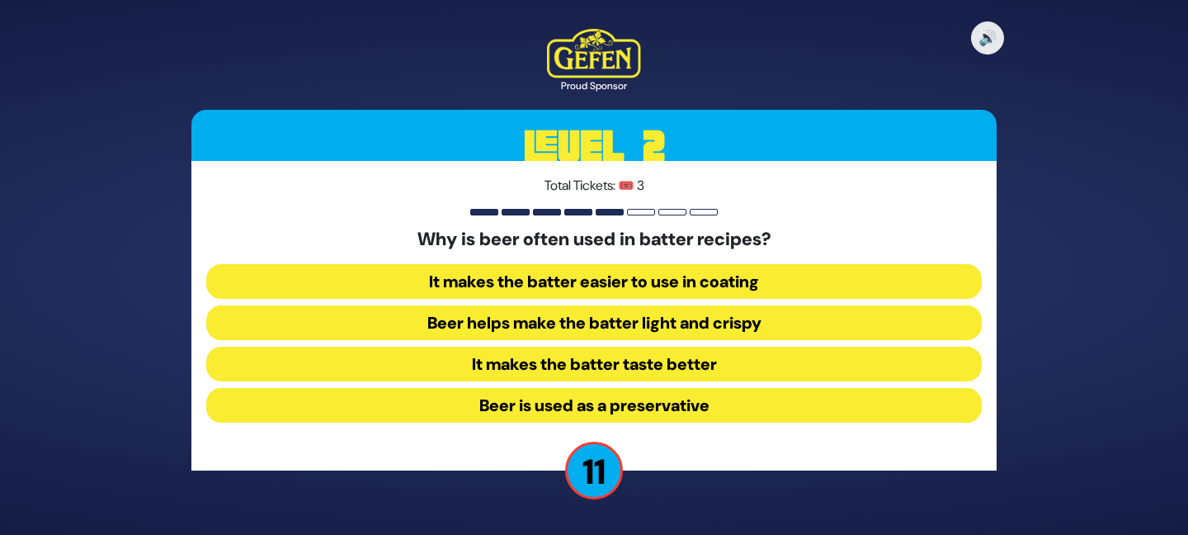
click at [597, 327] on button "Beer helps make the batter light and crispy" at bounding box center [594, 322] width 776 height 35
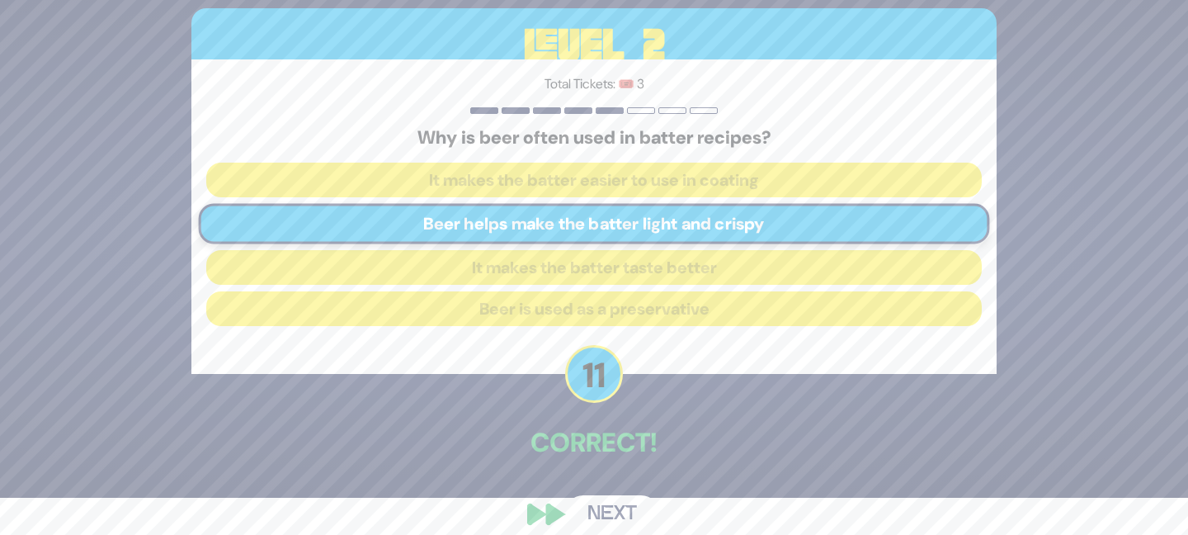
scroll to position [54, 0]
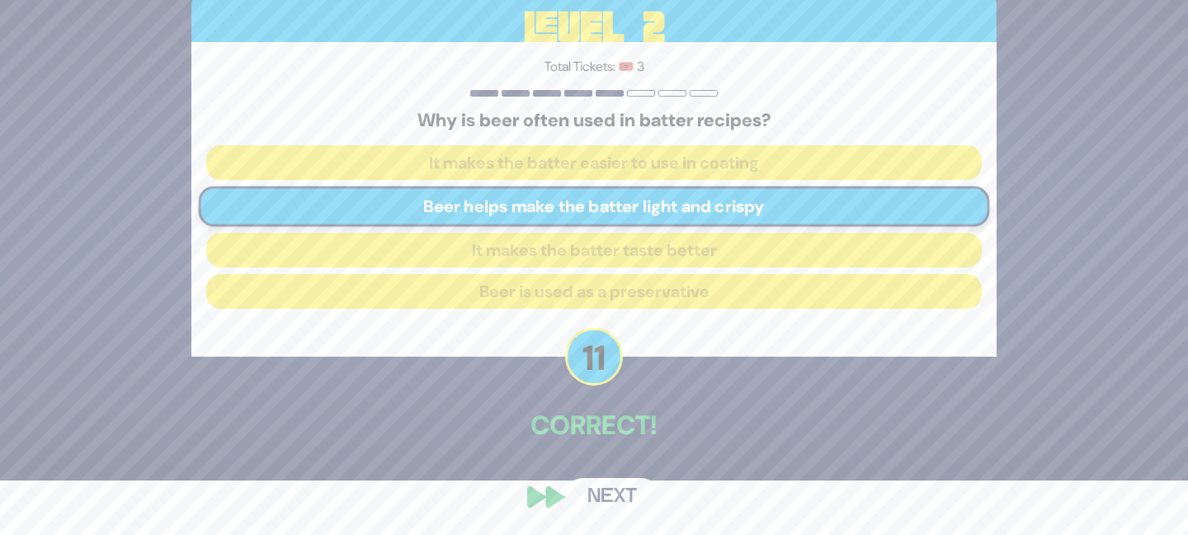
click at [625, 495] on button "Next" at bounding box center [612, 497] width 96 height 38
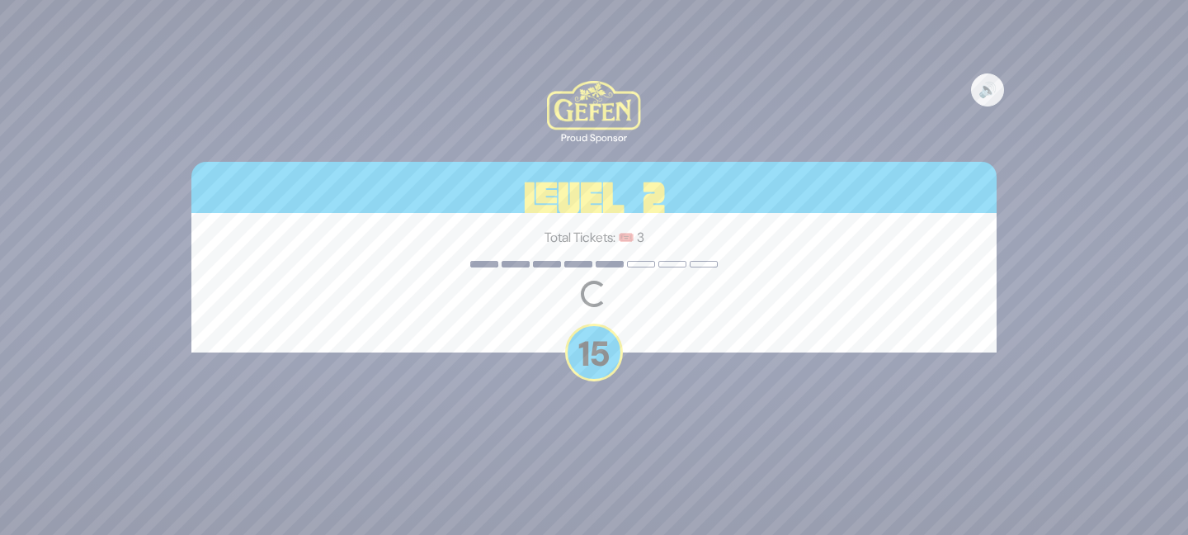
scroll to position [0, 0]
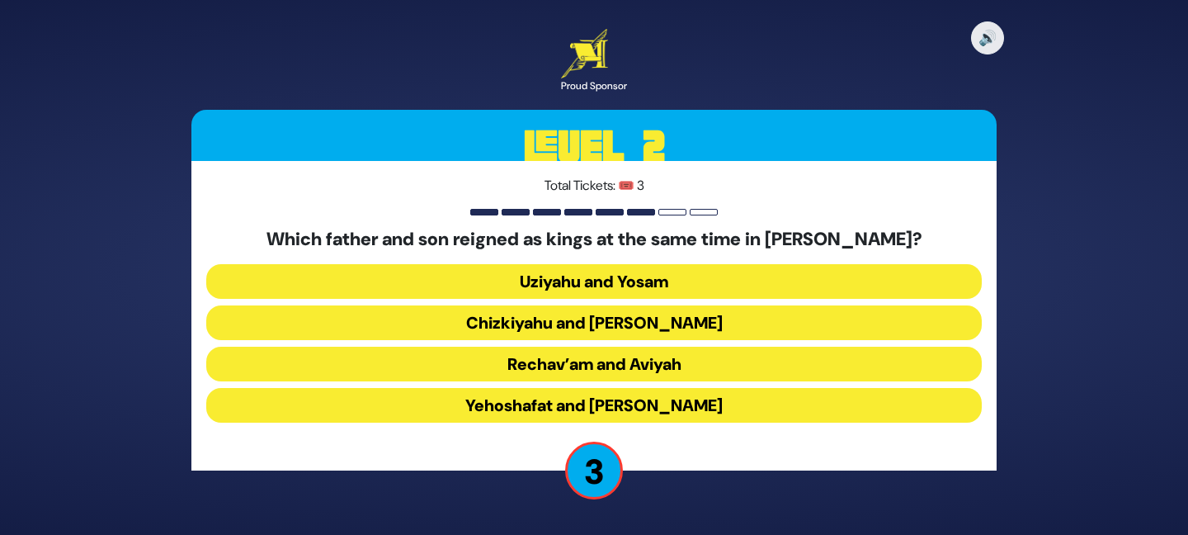
click at [587, 322] on button "Chizkiyahu and [PERSON_NAME]" at bounding box center [594, 322] width 776 height 35
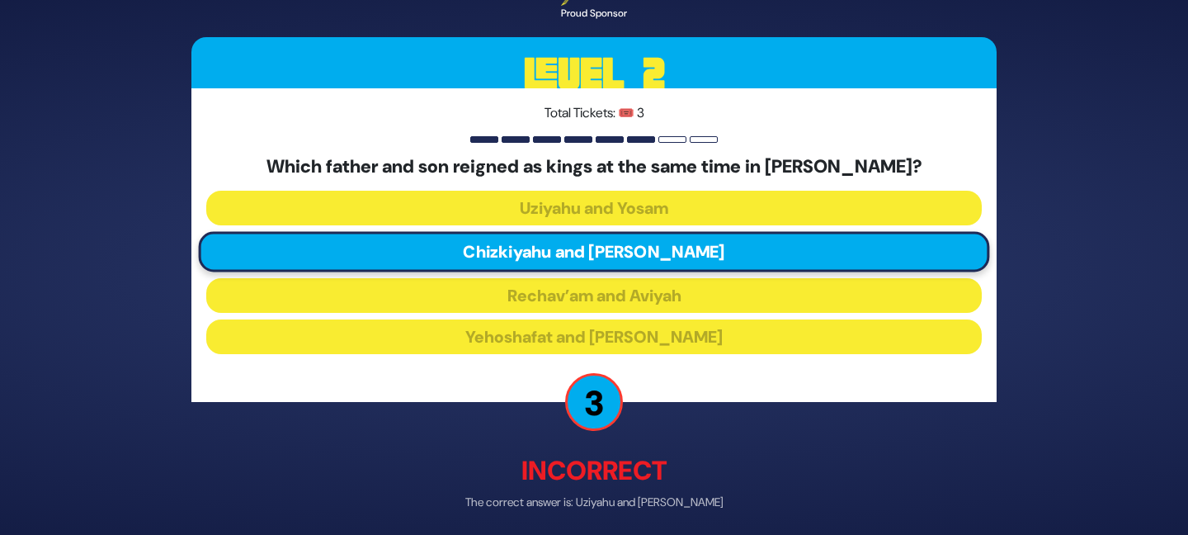
scroll to position [64, 0]
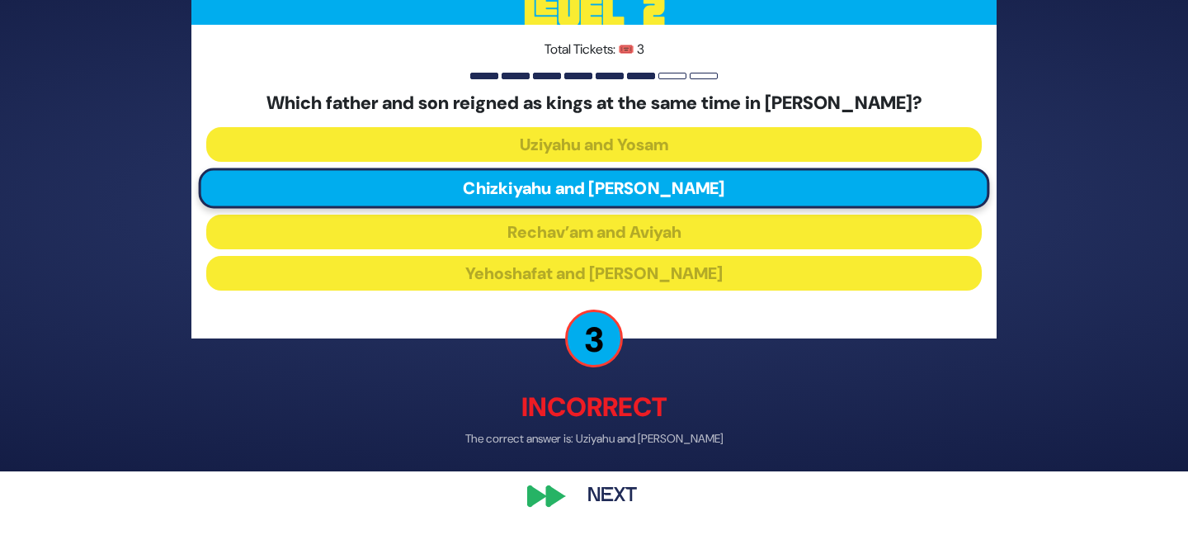
click at [611, 487] on button "Next" at bounding box center [612, 496] width 96 height 38
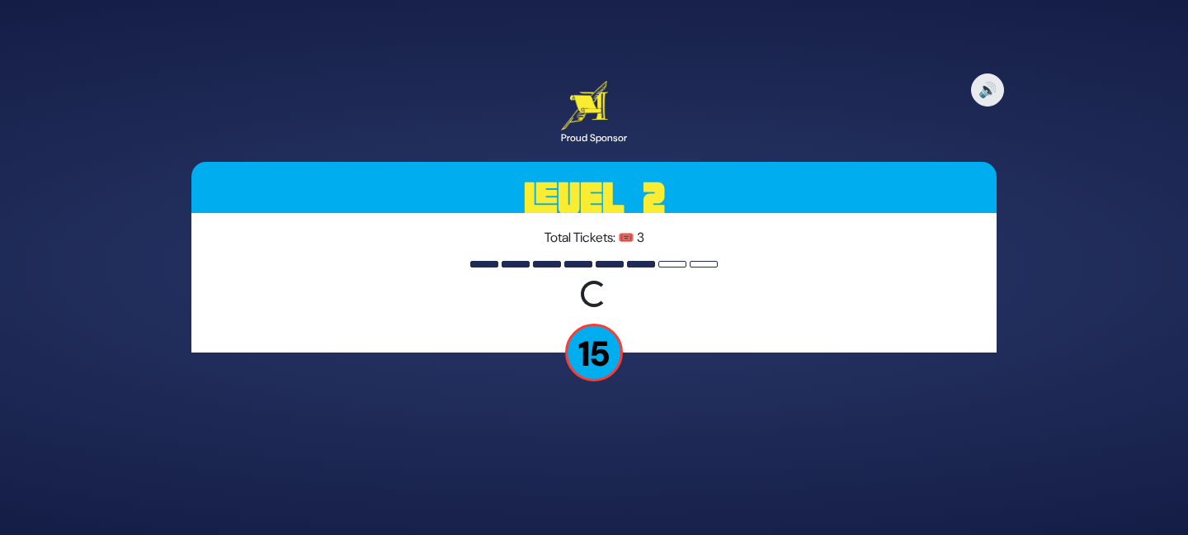
scroll to position [0, 0]
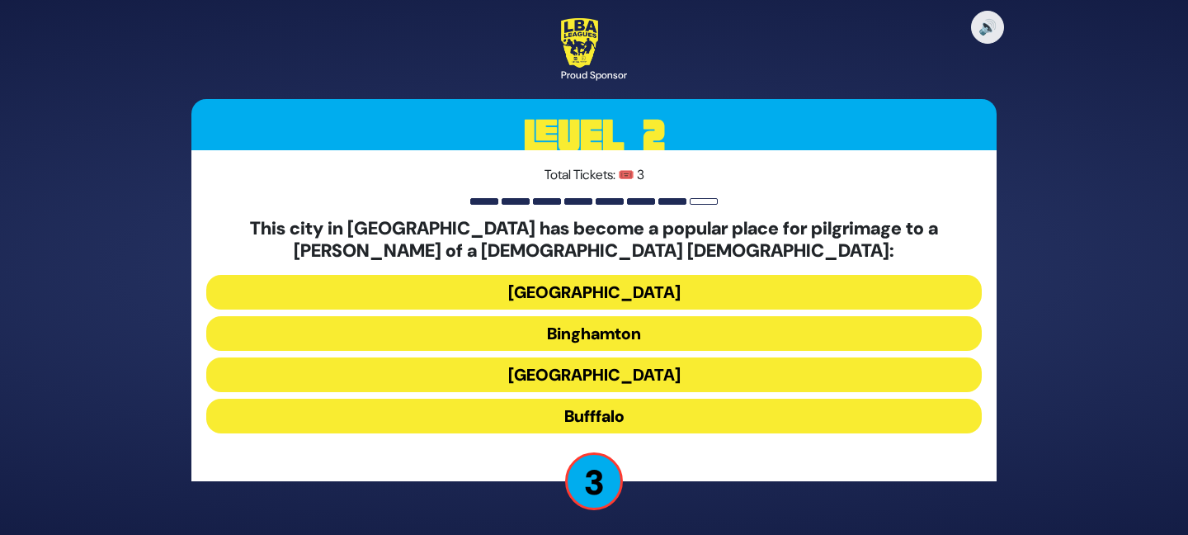
click at [609, 371] on button "[GEOGRAPHIC_DATA]" at bounding box center [594, 374] width 776 height 35
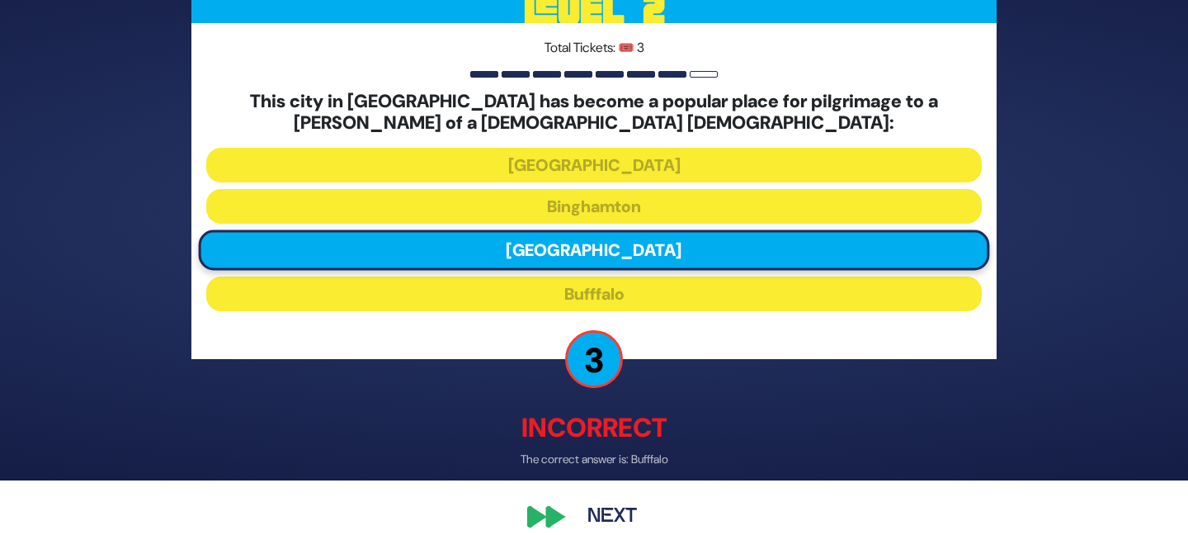
scroll to position [55, 0]
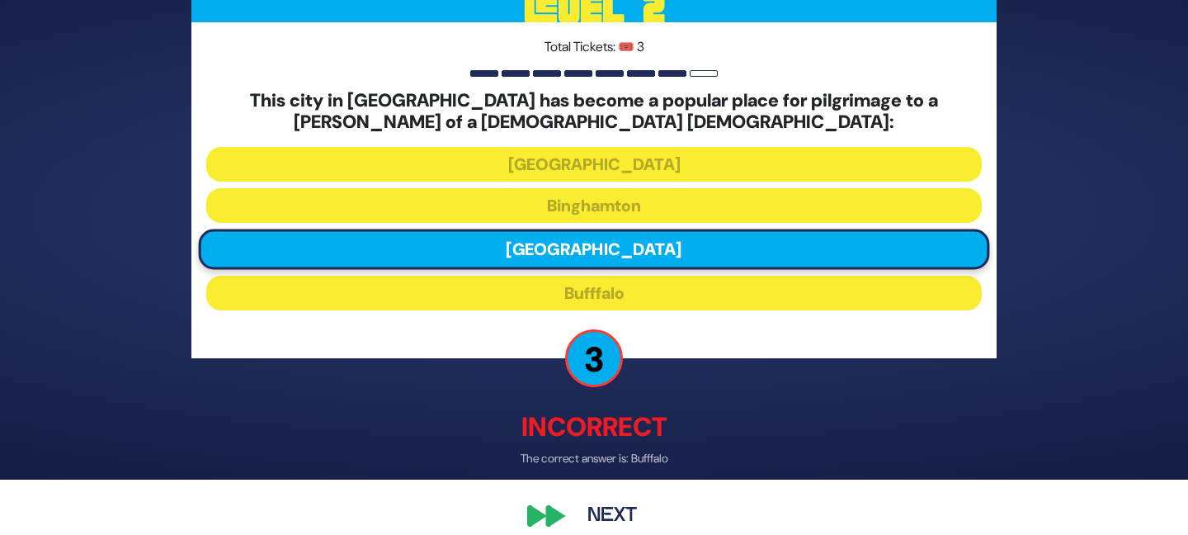
click at [613, 508] on button "Next" at bounding box center [612, 515] width 96 height 38
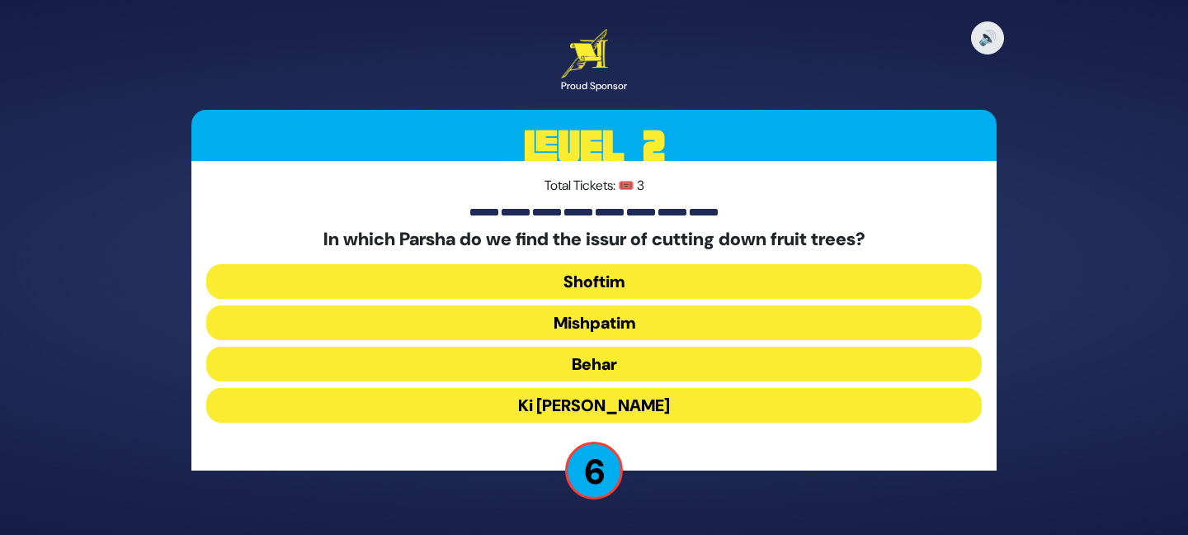
click at [599, 358] on button "Behar" at bounding box center [594, 364] width 776 height 35
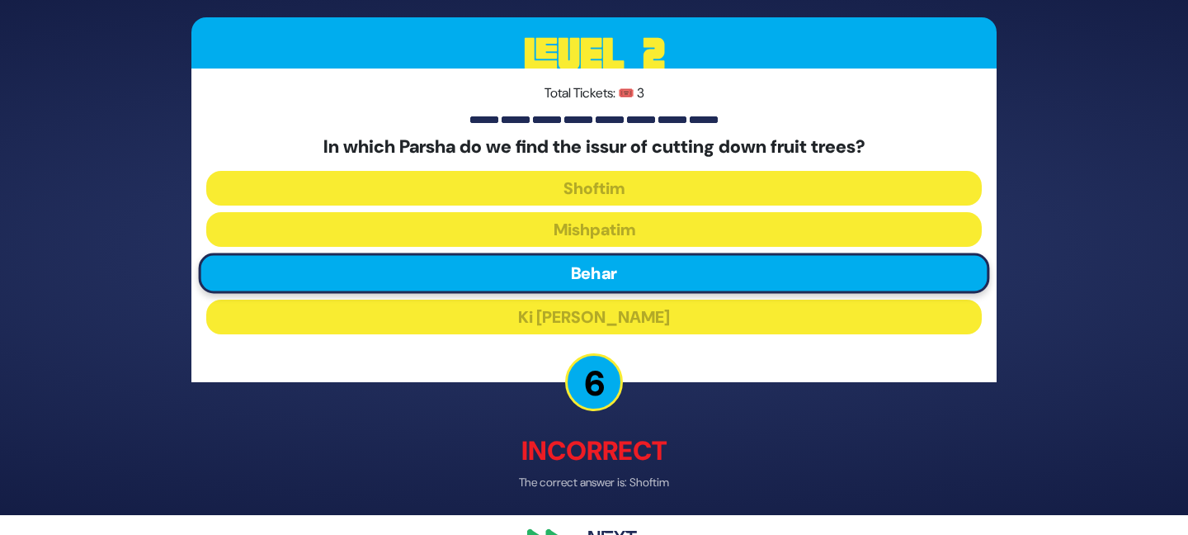
scroll to position [64, 0]
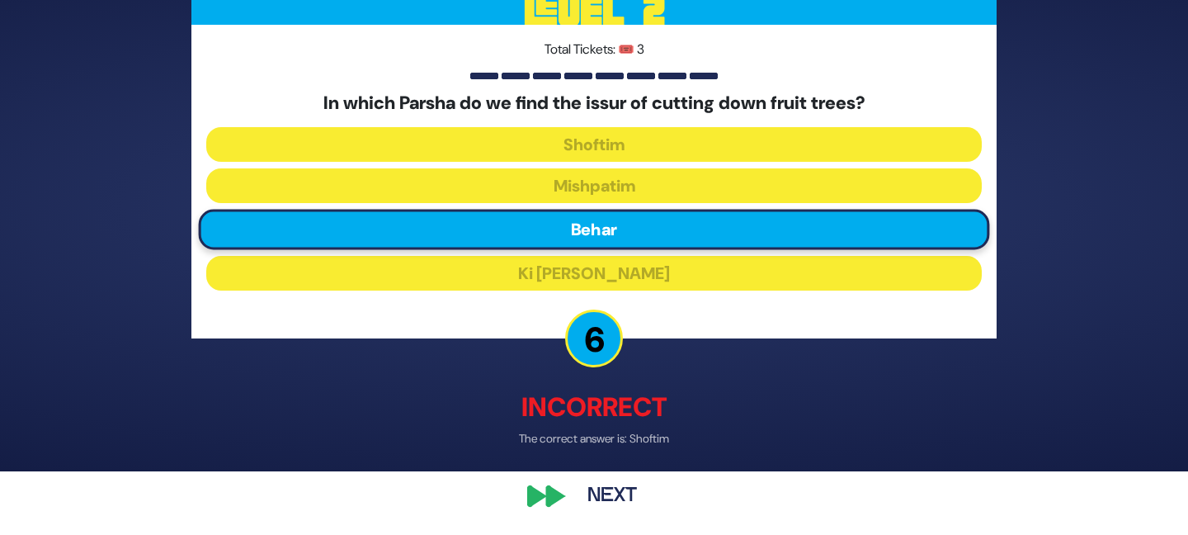
click at [578, 490] on button "Next" at bounding box center [612, 496] width 96 height 38
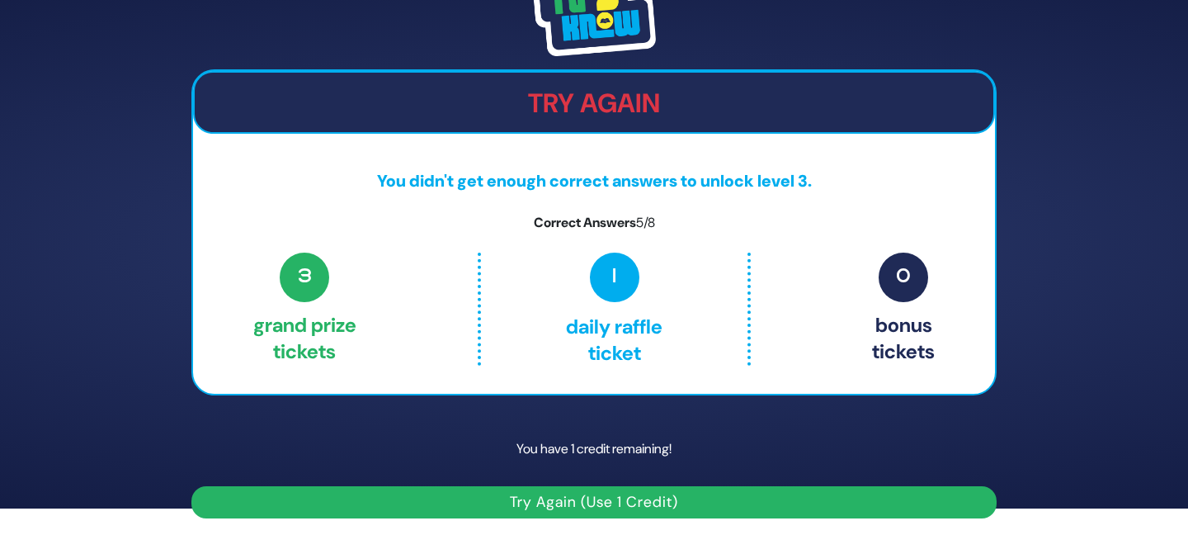
scroll to position [30, 0]
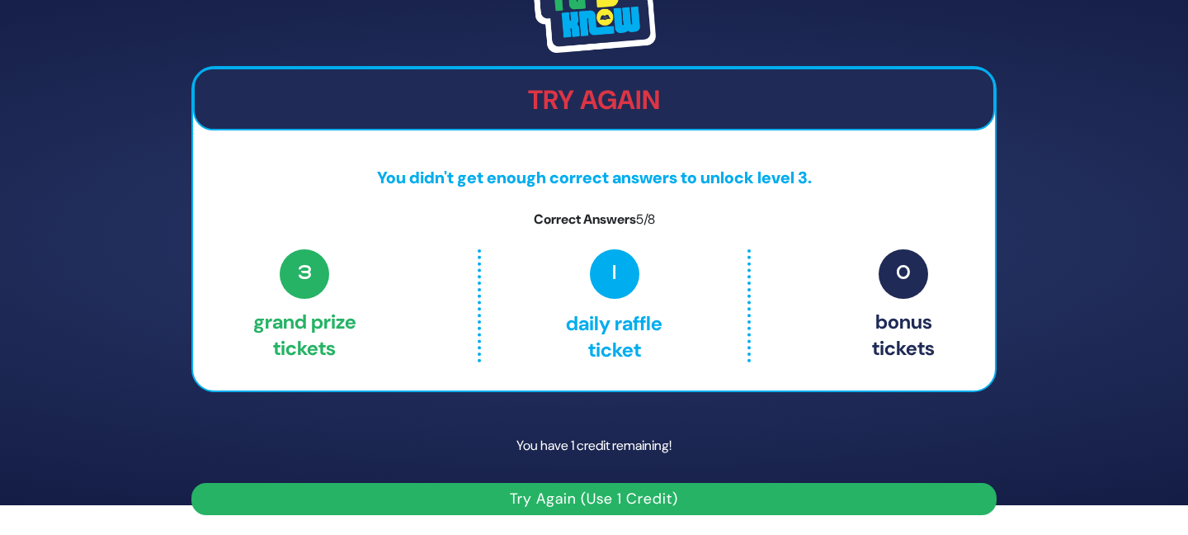
click at [613, 495] on button "Try Again (Use 1 Credit)" at bounding box center [593, 499] width 805 height 32
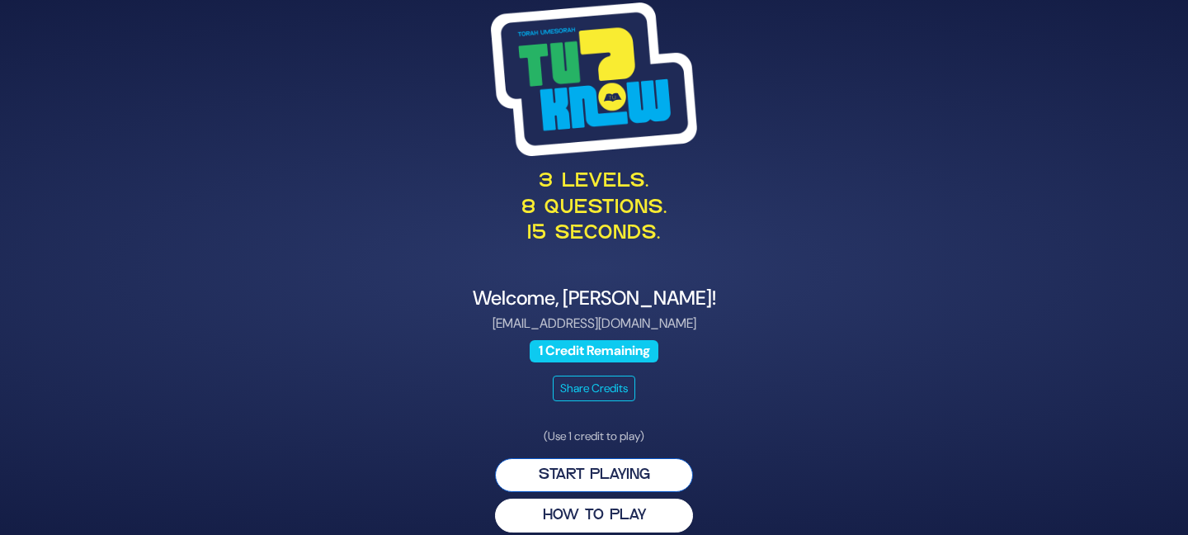
click at [592, 473] on button "Start Playing" at bounding box center [594, 475] width 198 height 34
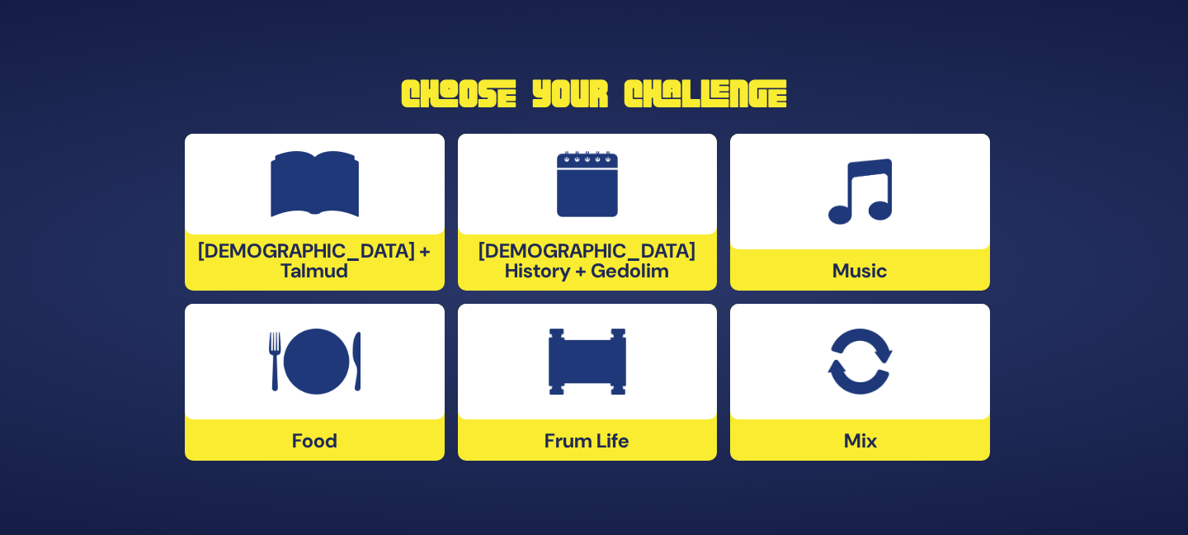
click at [611, 375] on img at bounding box center [588, 361] width 78 height 66
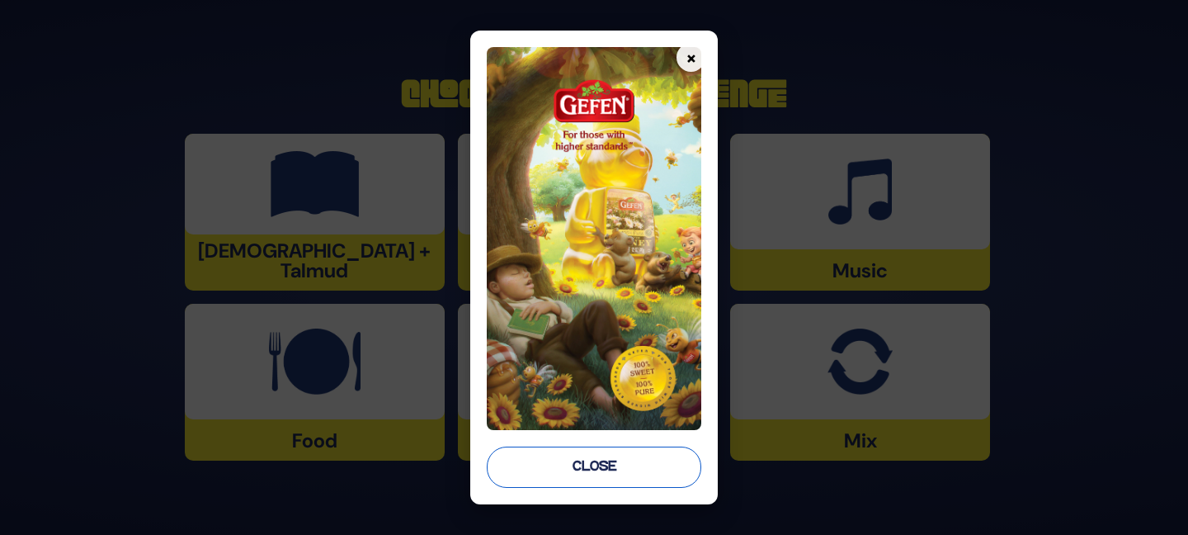
click at [588, 470] on button "Close" at bounding box center [594, 466] width 215 height 41
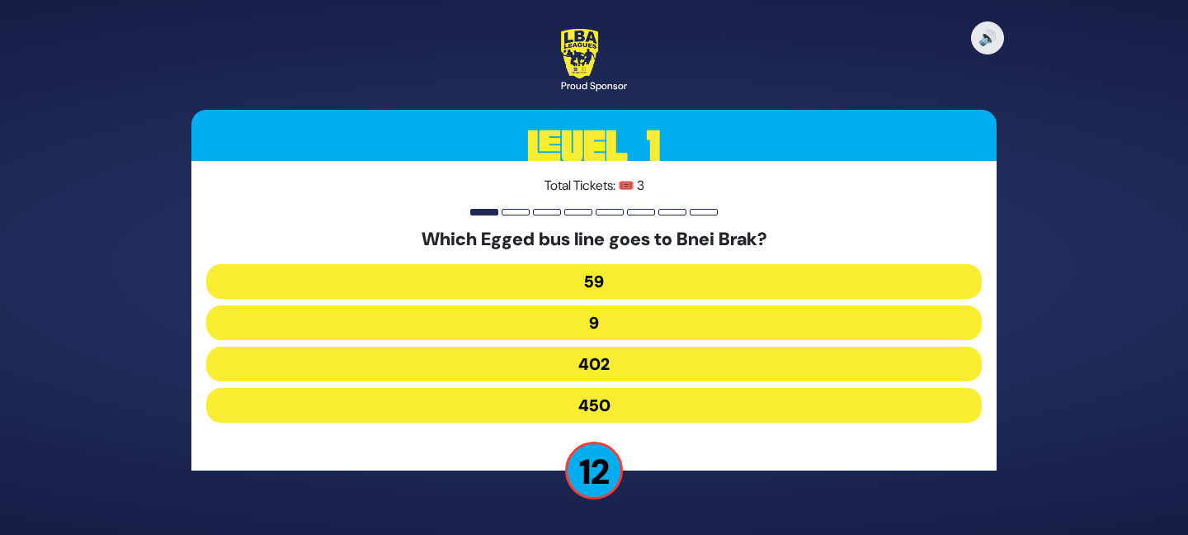
click at [598, 362] on button "402" at bounding box center [594, 364] width 776 height 35
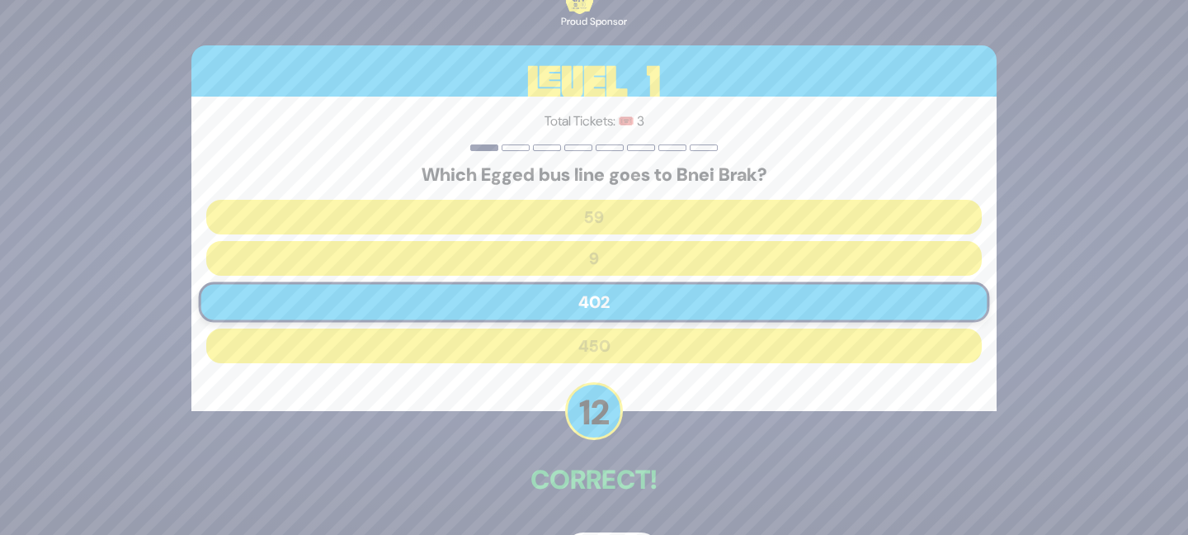
scroll to position [54, 0]
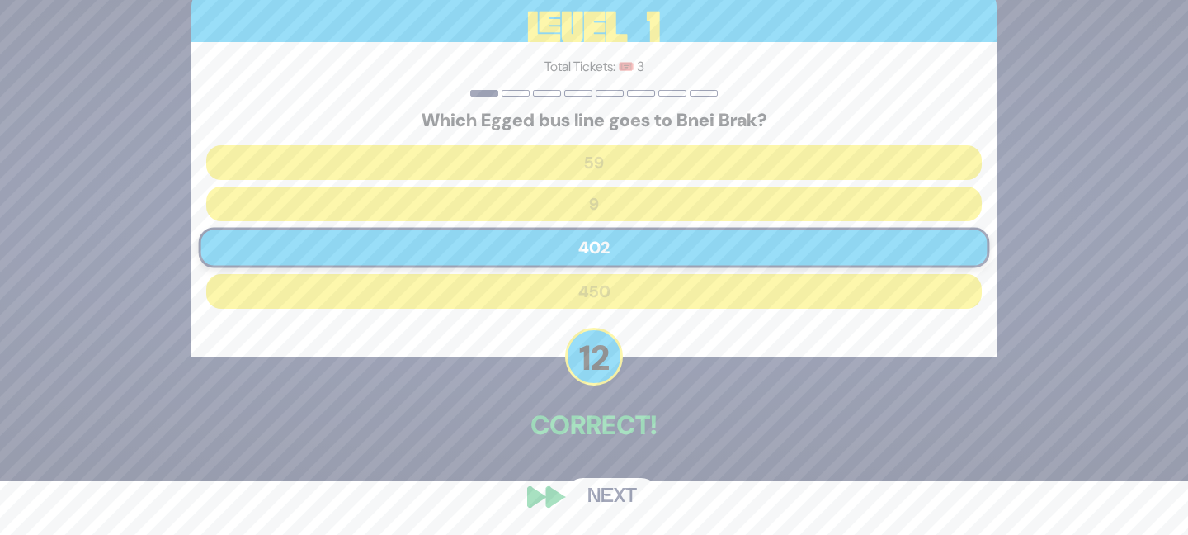
click at [604, 489] on button "Next" at bounding box center [612, 497] width 96 height 38
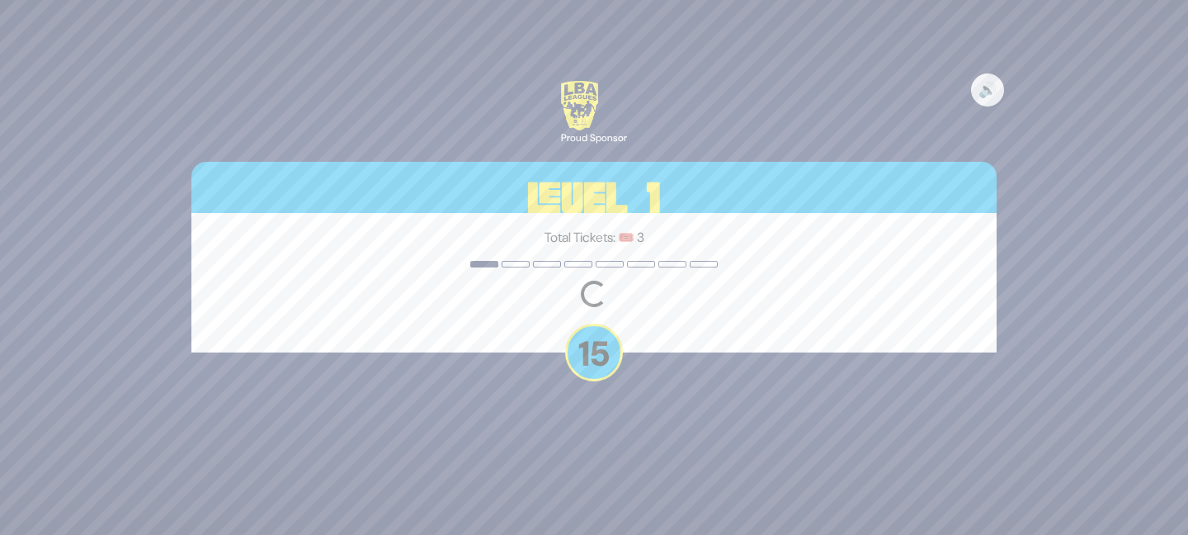
scroll to position [0, 0]
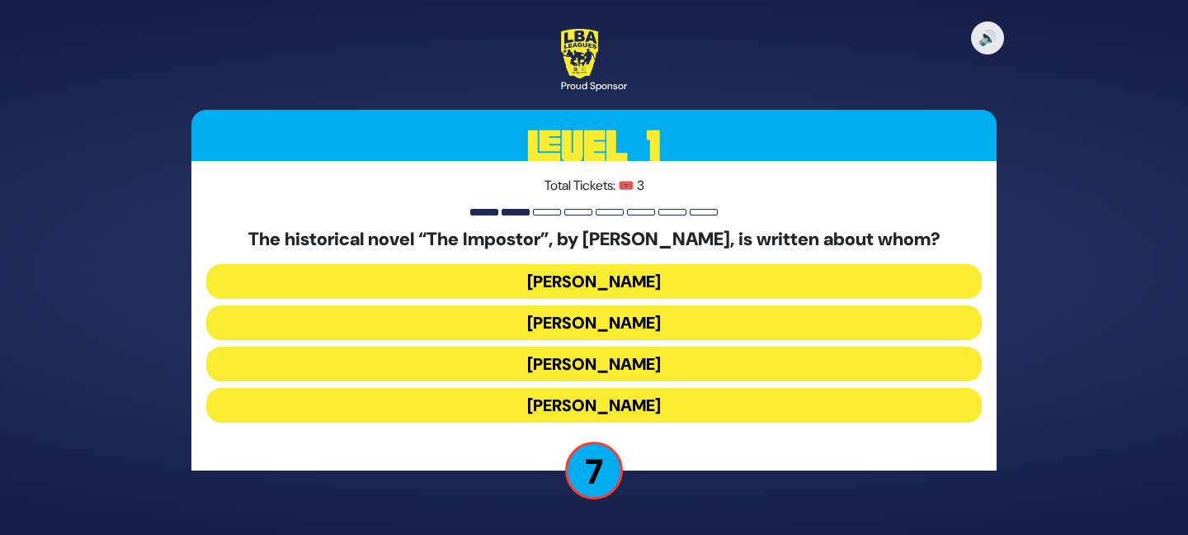
click at [584, 277] on button "Frank Abagnale" at bounding box center [594, 281] width 776 height 35
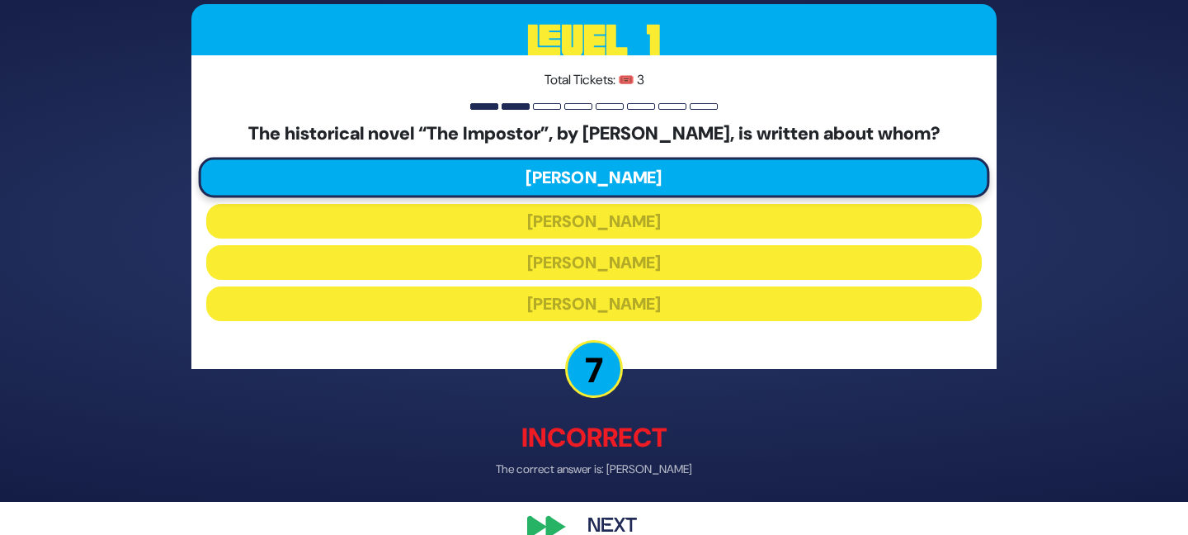
scroll to position [64, 0]
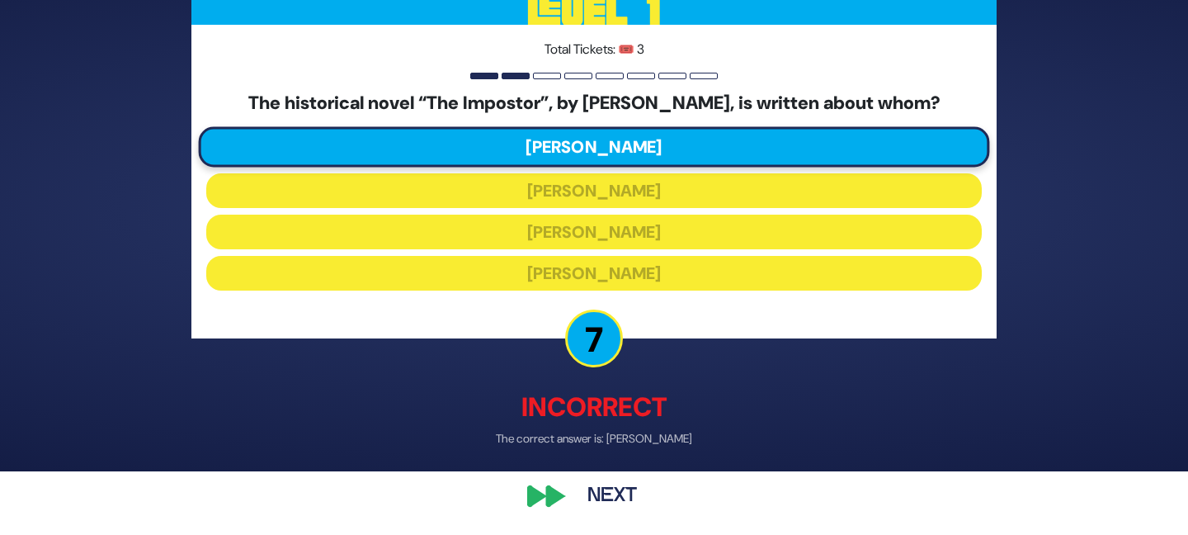
click at [625, 493] on button "Next" at bounding box center [612, 496] width 96 height 38
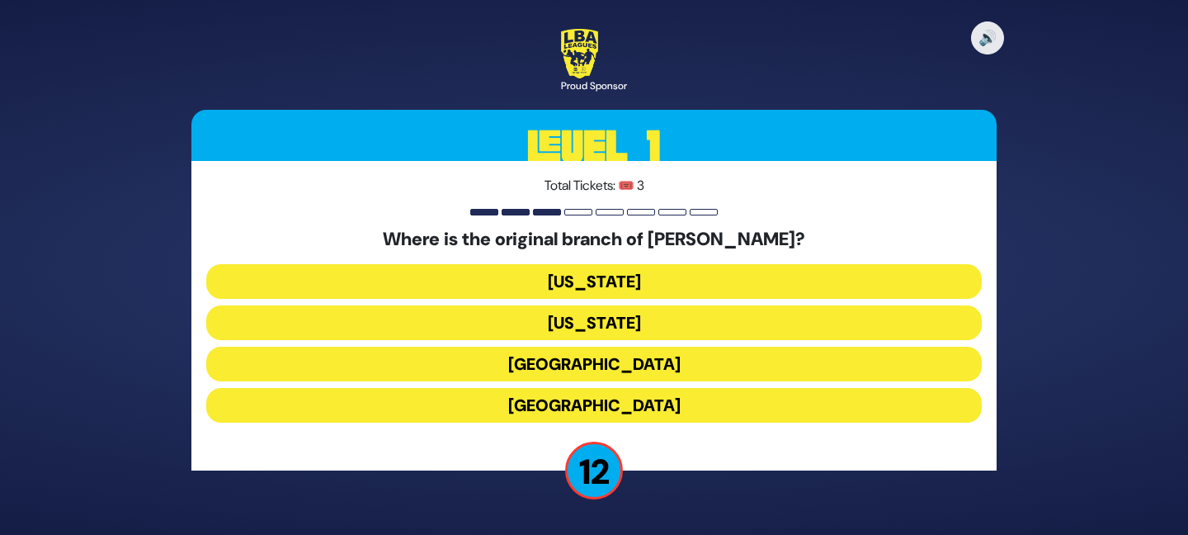
click at [620, 365] on button "London" at bounding box center [594, 364] width 776 height 35
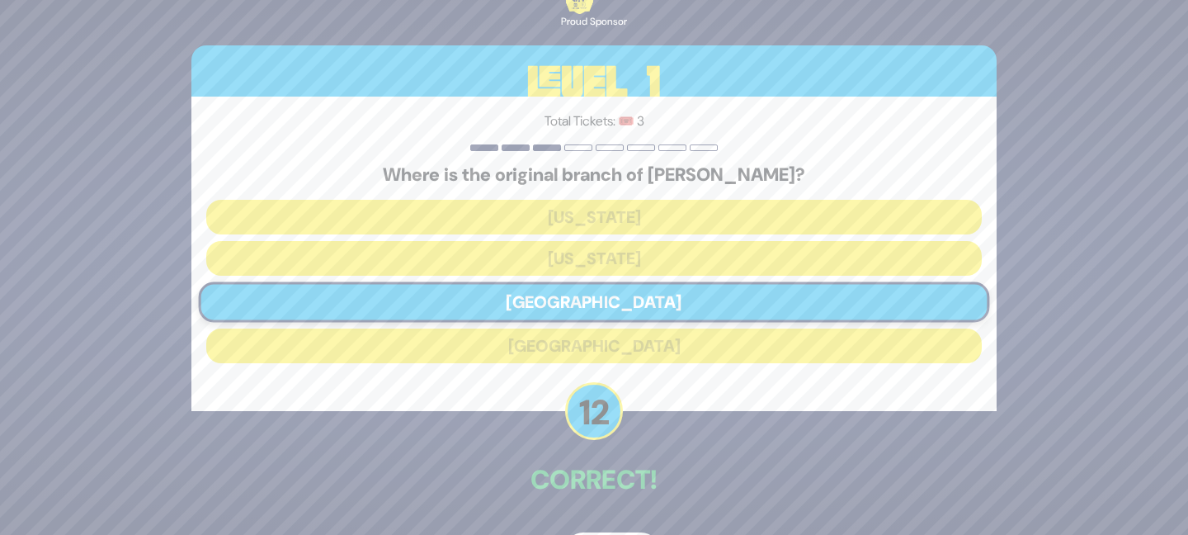
scroll to position [54, 0]
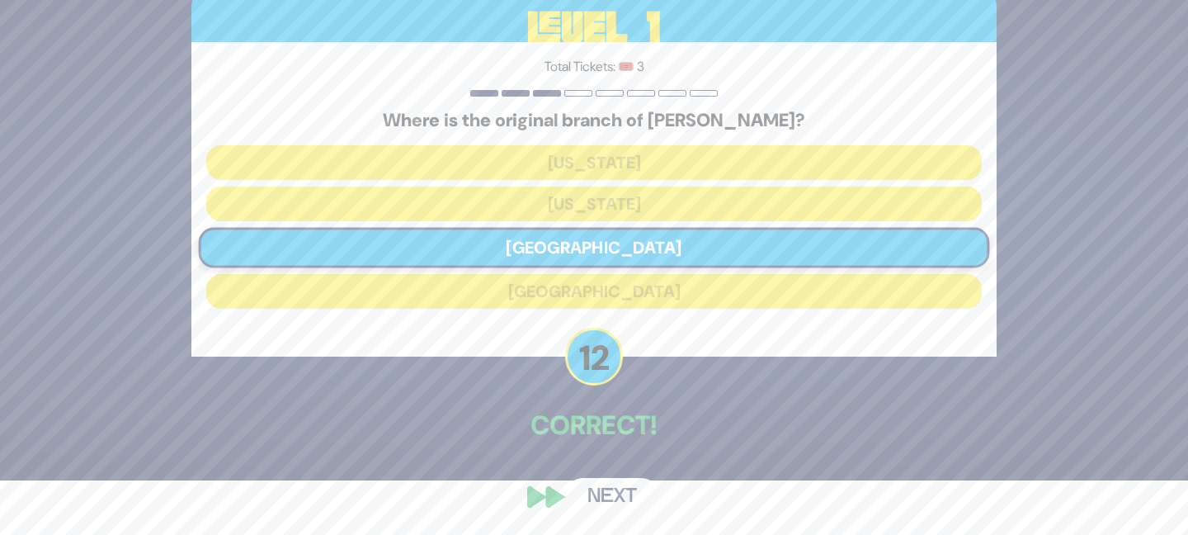
click at [610, 493] on button "Next" at bounding box center [612, 497] width 96 height 38
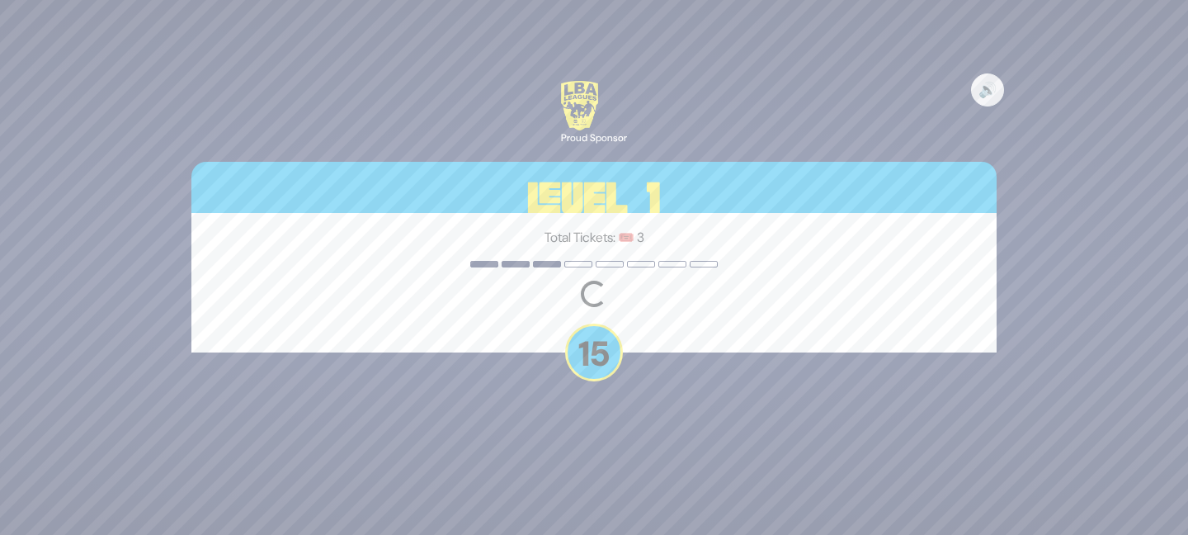
scroll to position [0, 0]
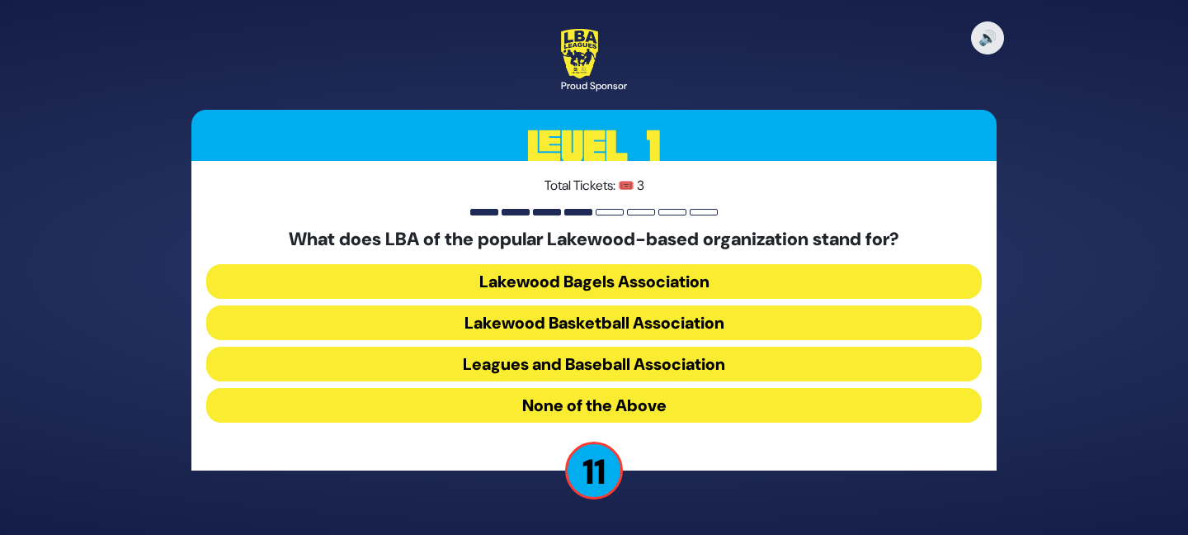
click at [608, 322] on button "Lakewood Basketball Association" at bounding box center [594, 322] width 776 height 35
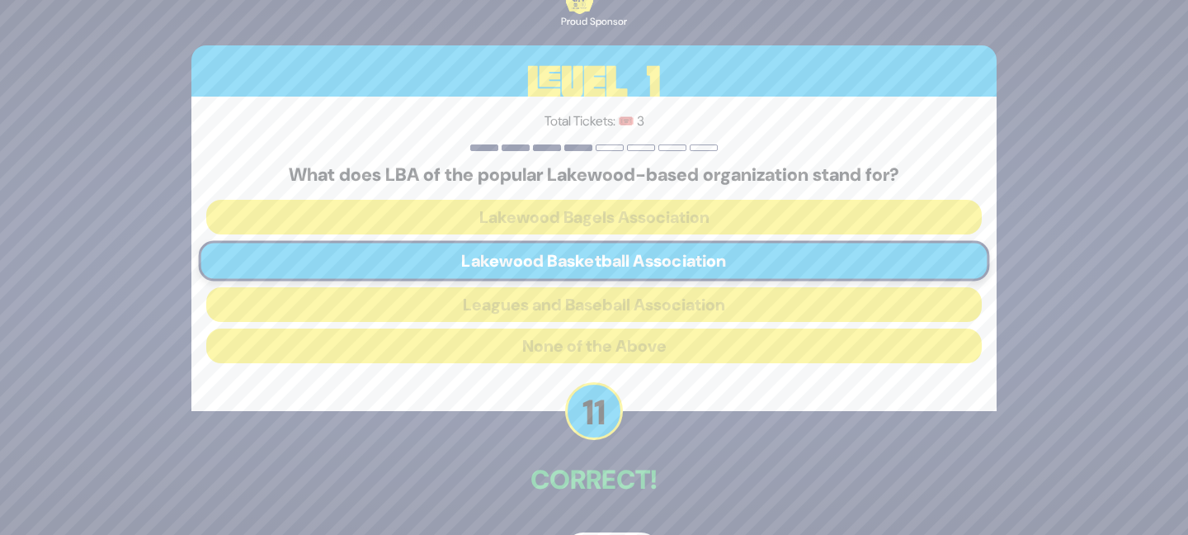
scroll to position [54, 0]
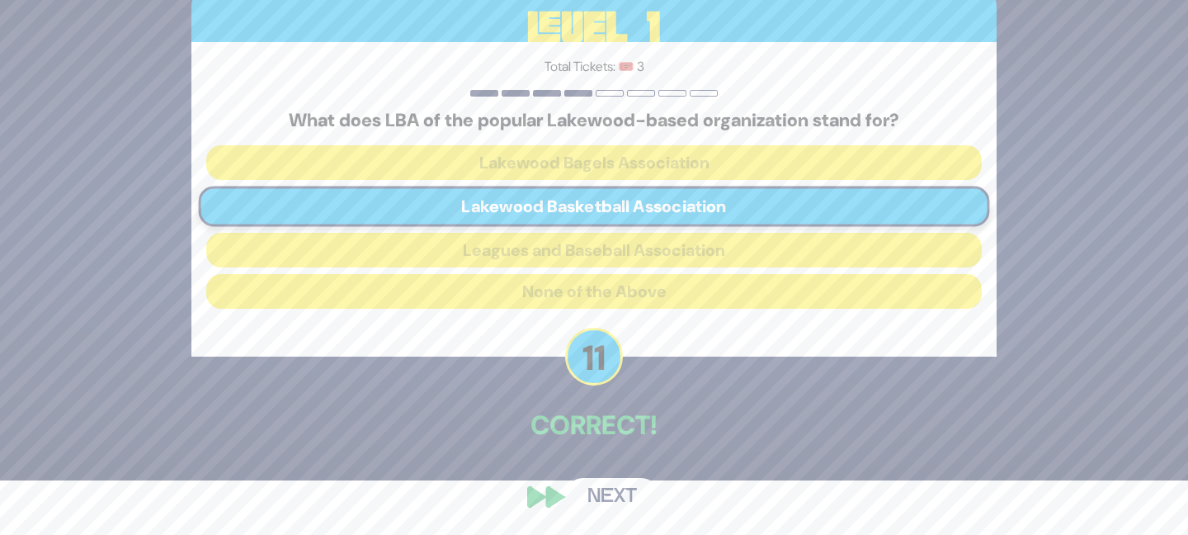
click at [608, 492] on button "Next" at bounding box center [612, 497] width 96 height 38
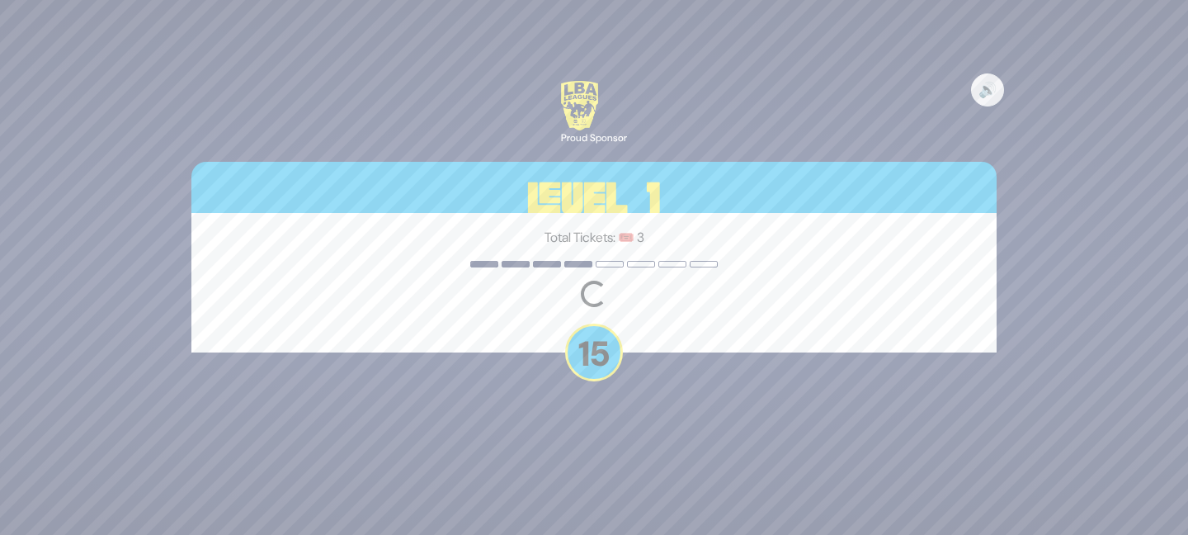
scroll to position [0, 0]
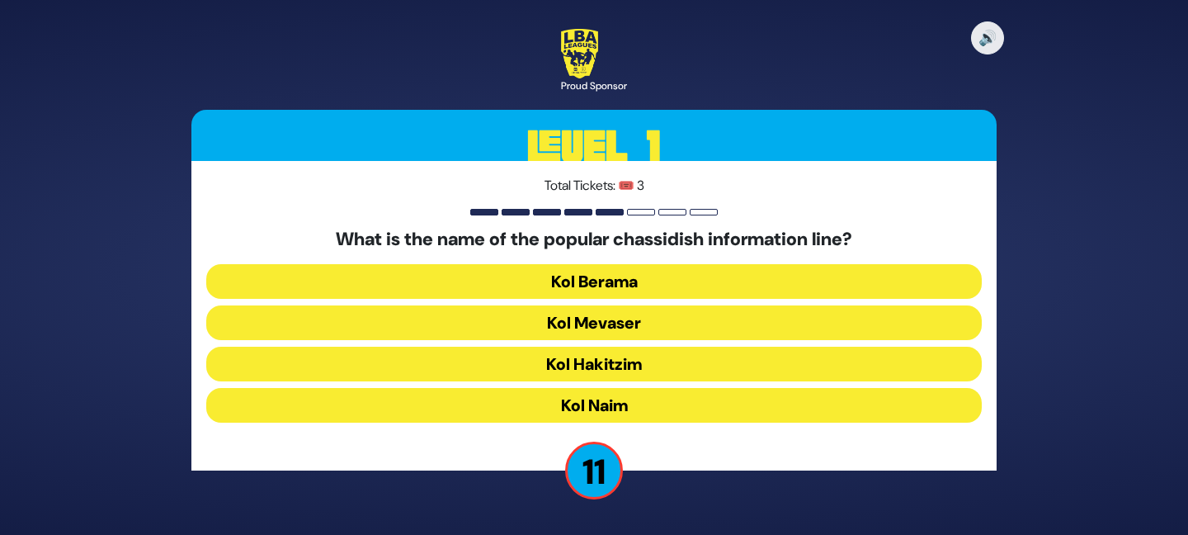
click at [611, 319] on button "Kol Mevaser" at bounding box center [594, 322] width 776 height 35
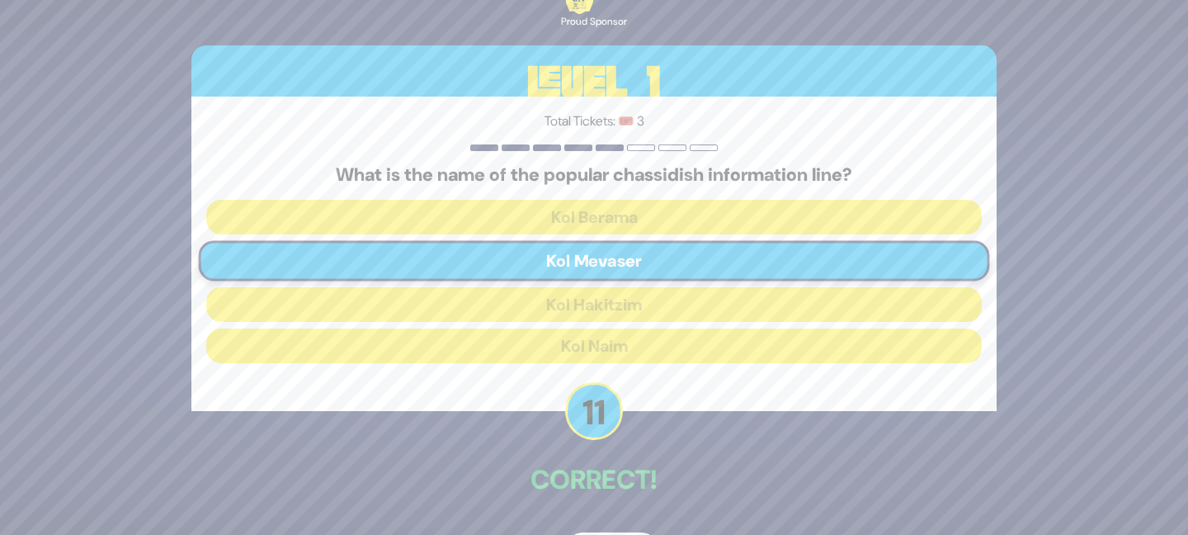
scroll to position [54, 0]
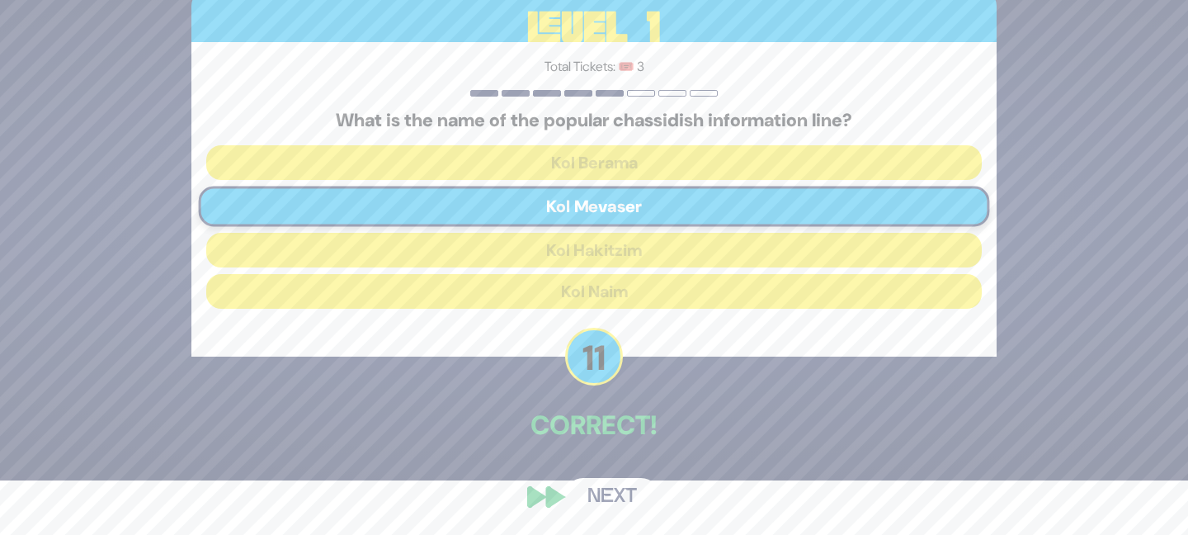
click at [604, 489] on button "Next" at bounding box center [612, 497] width 96 height 38
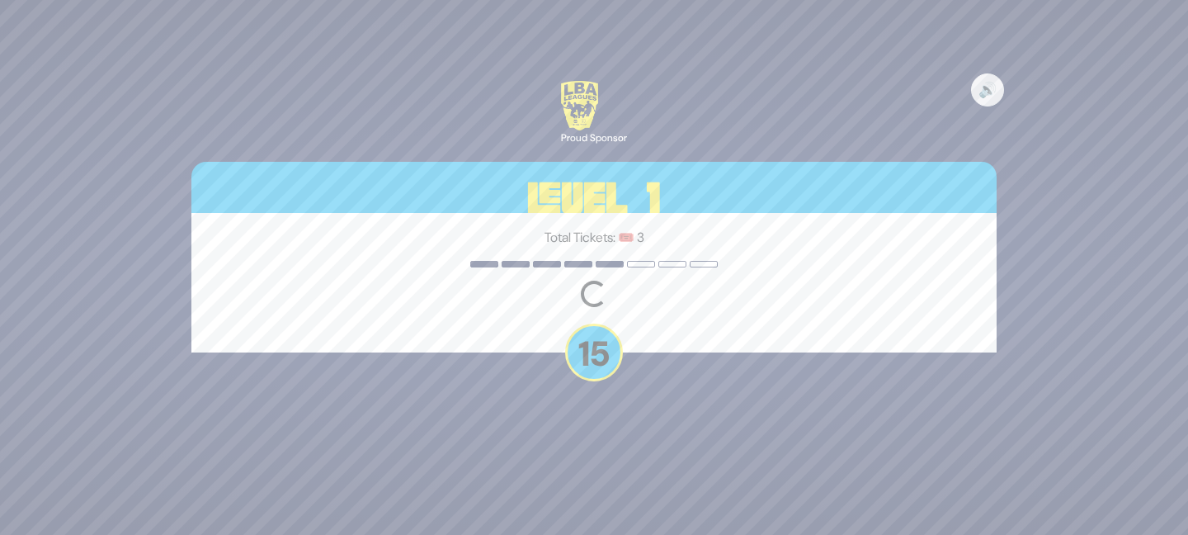
scroll to position [0, 0]
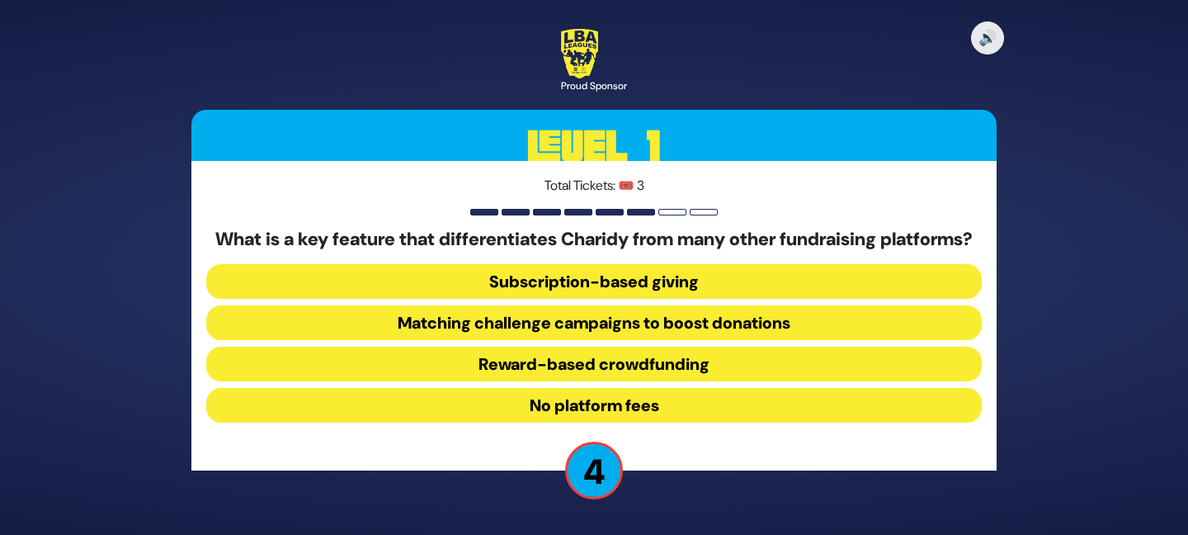
click at [633, 409] on button "No platform fees" at bounding box center [594, 405] width 776 height 35
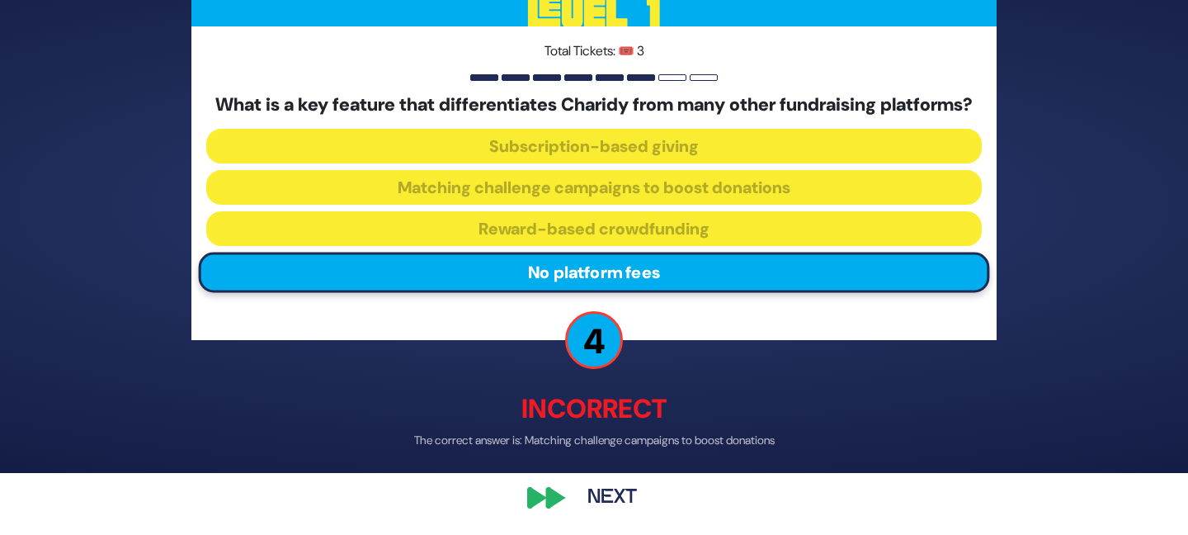
scroll to position [74, 0]
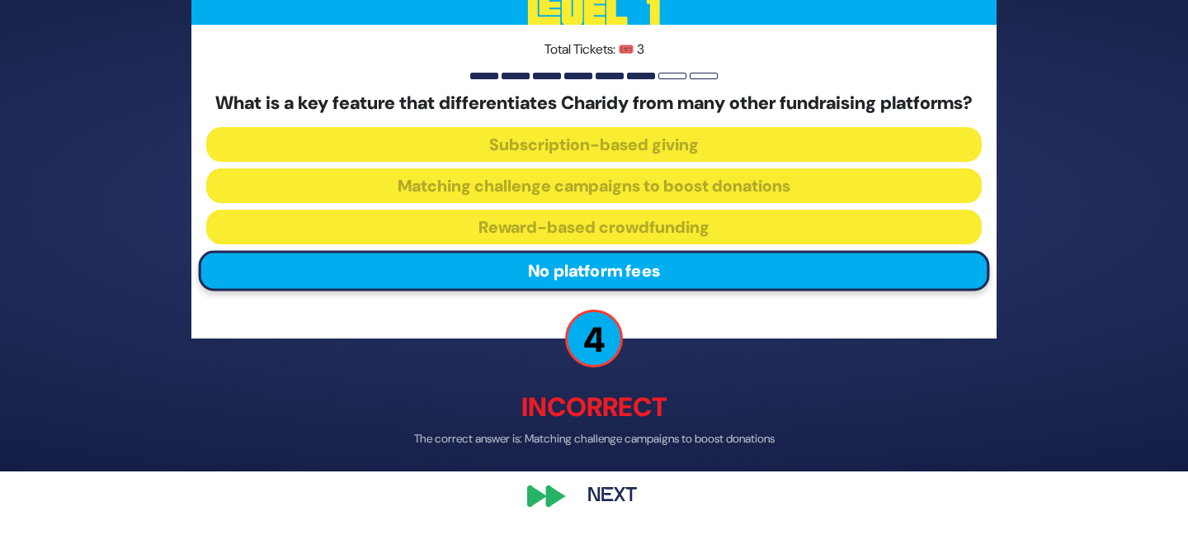
click at [616, 485] on button "Next" at bounding box center [612, 496] width 96 height 38
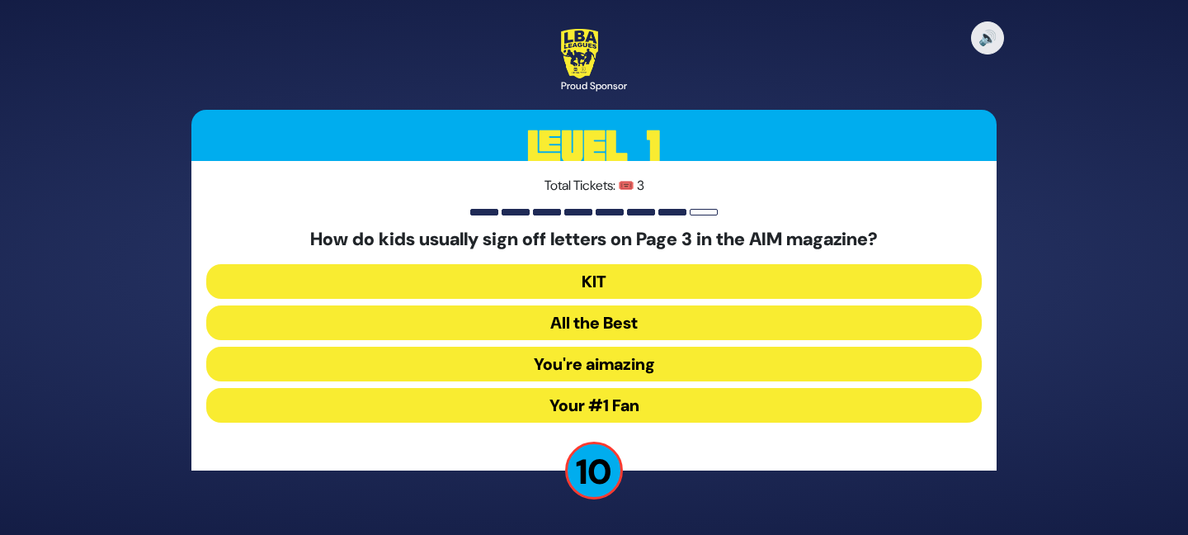
click at [593, 410] on button "Your #1 Fan" at bounding box center [594, 405] width 776 height 35
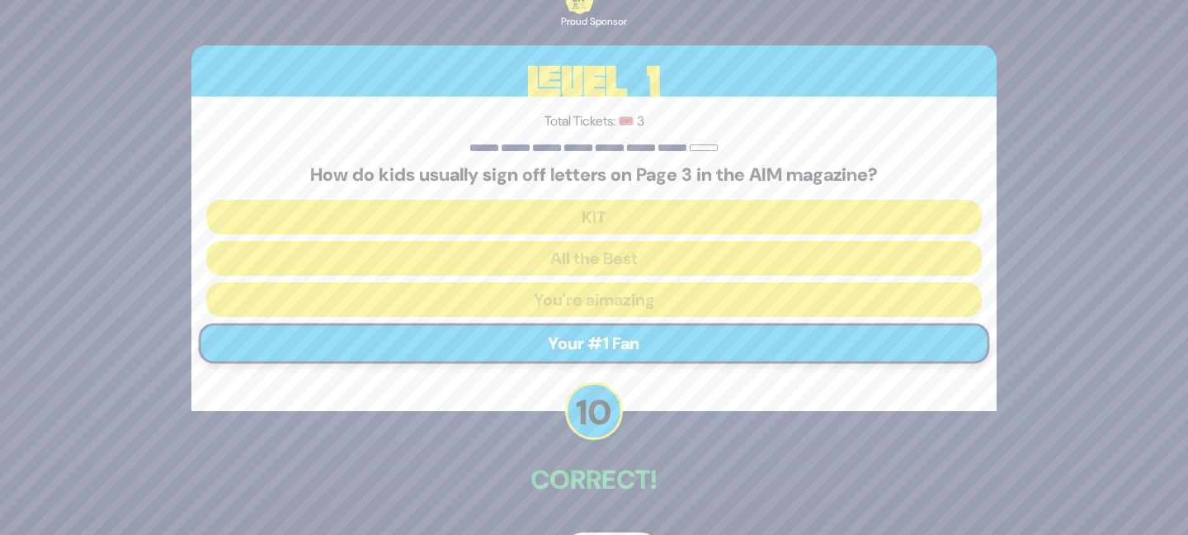
scroll to position [54, 0]
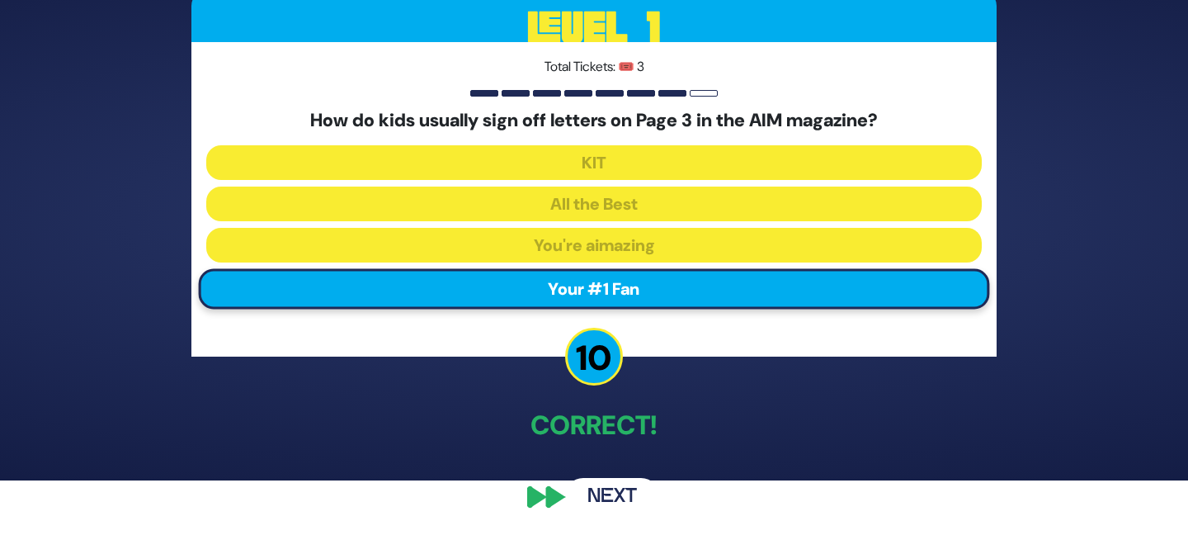
click at [616, 492] on button "Next" at bounding box center [612, 497] width 96 height 38
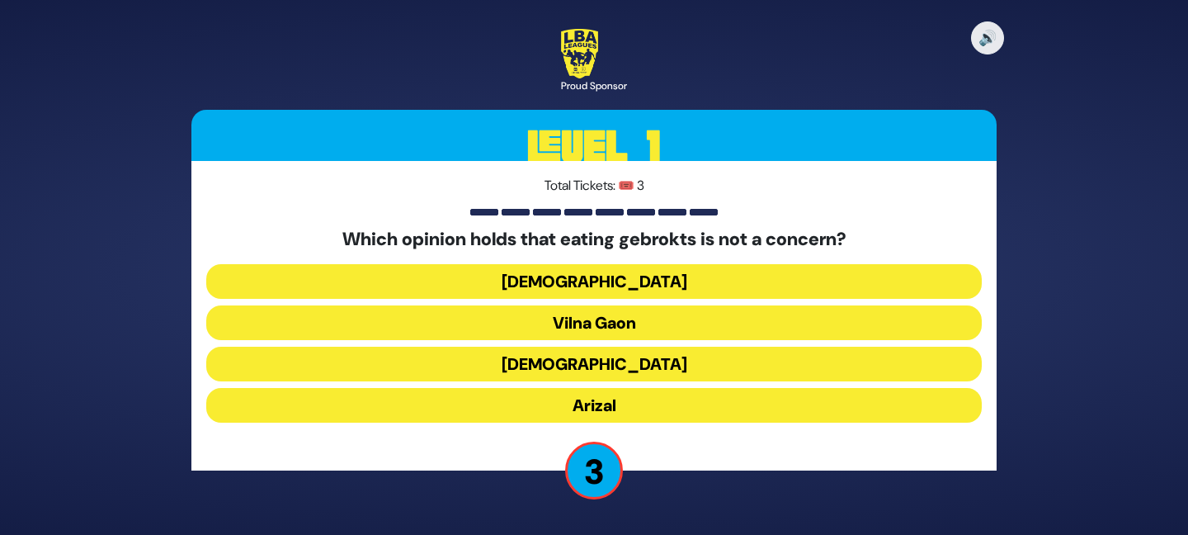
click at [612, 312] on button "Vilna Gaon" at bounding box center [594, 322] width 776 height 35
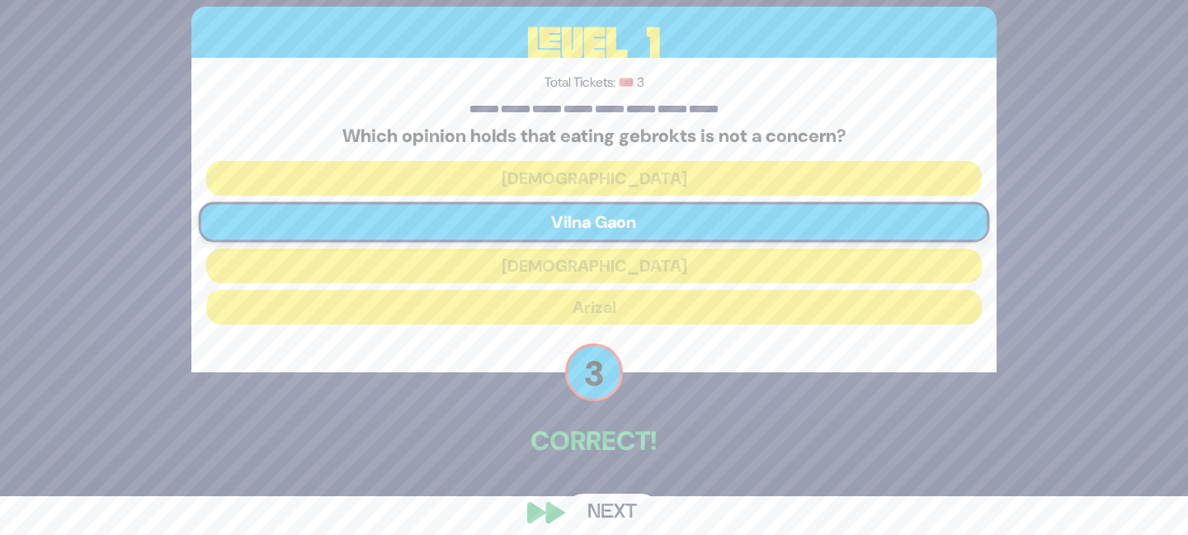
scroll to position [54, 0]
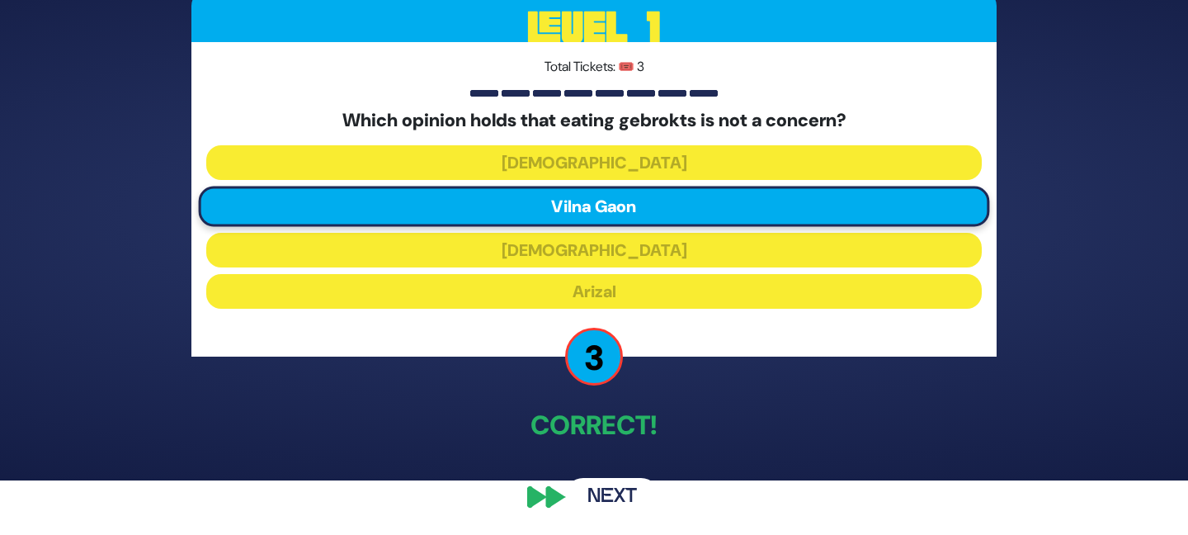
click at [620, 489] on button "Next" at bounding box center [612, 497] width 96 height 38
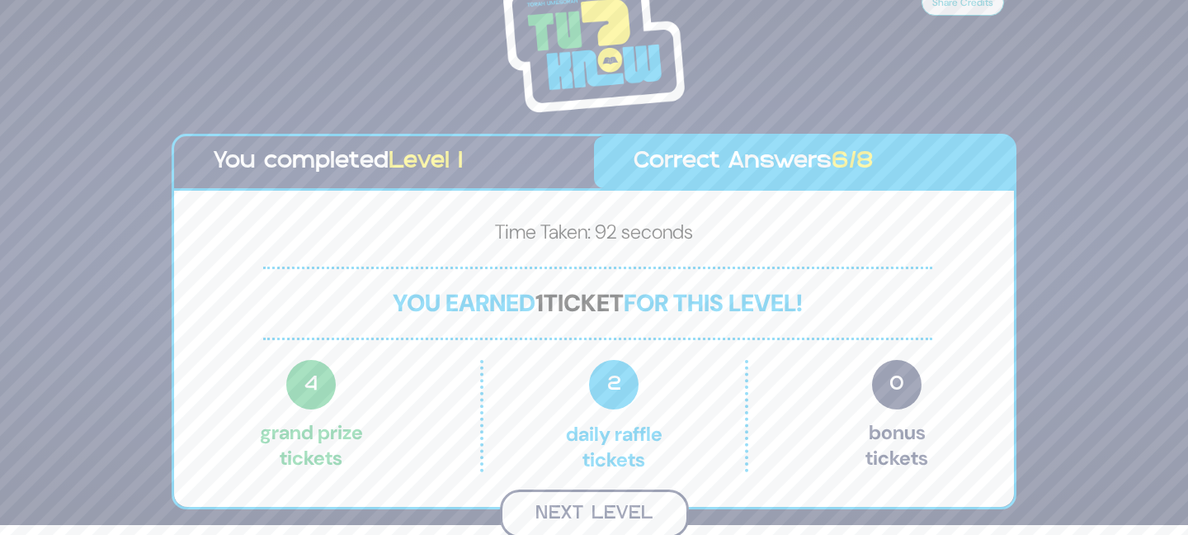
scroll to position [7, 0]
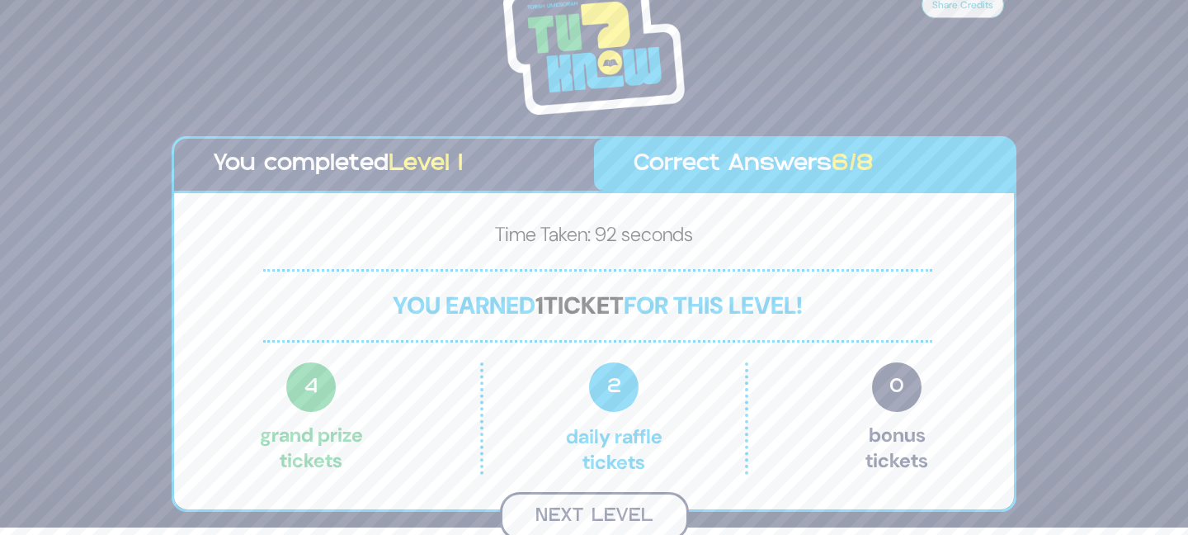
click at [601, 516] on button "Next Level" at bounding box center [594, 516] width 189 height 49
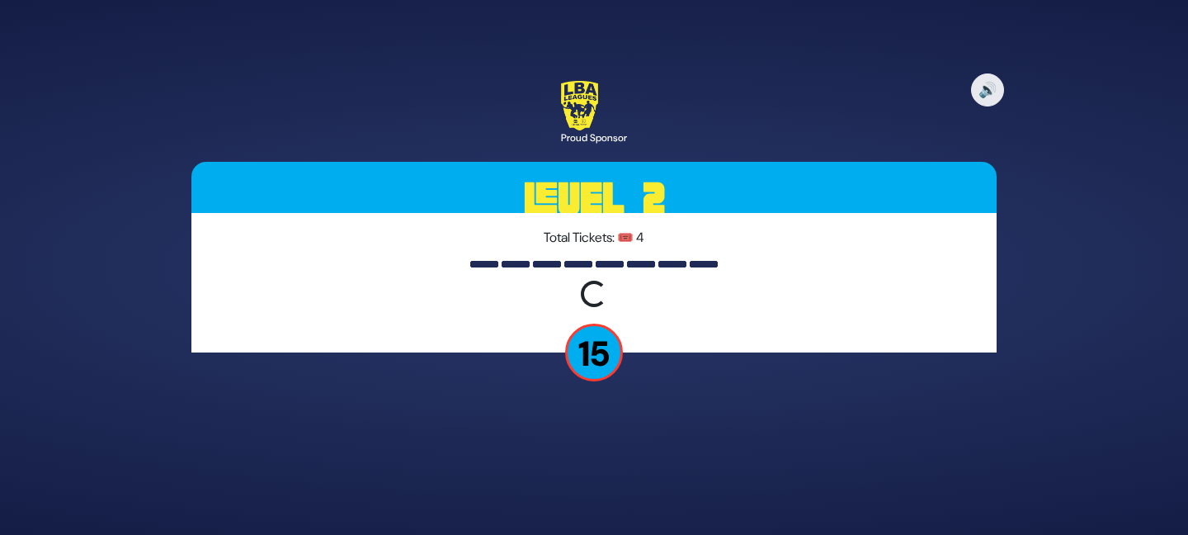
scroll to position [0, 0]
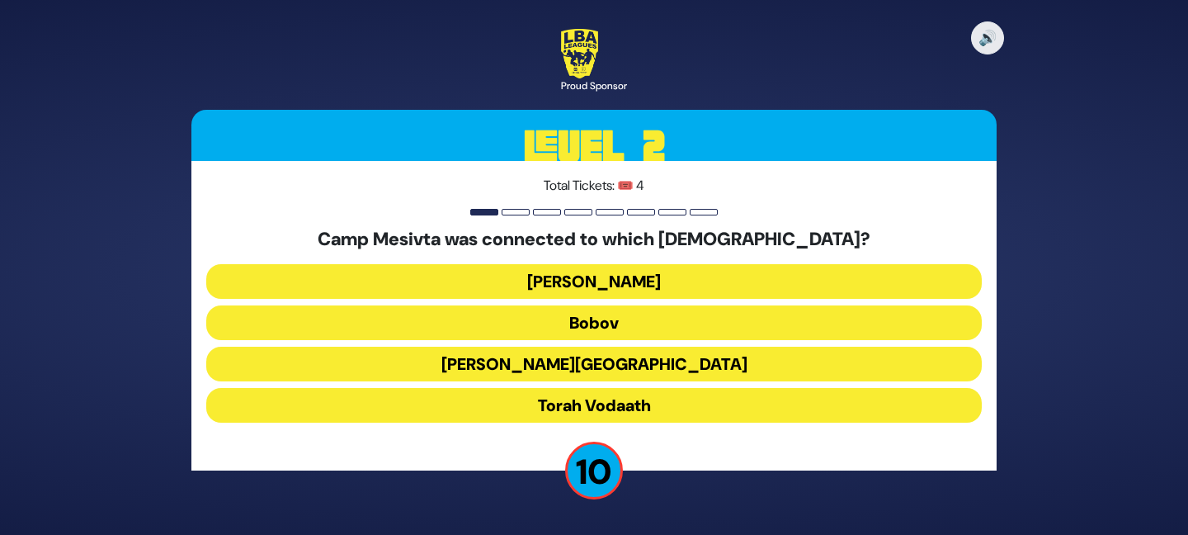
click at [601, 402] on button "Torah Vodaath" at bounding box center [594, 405] width 776 height 35
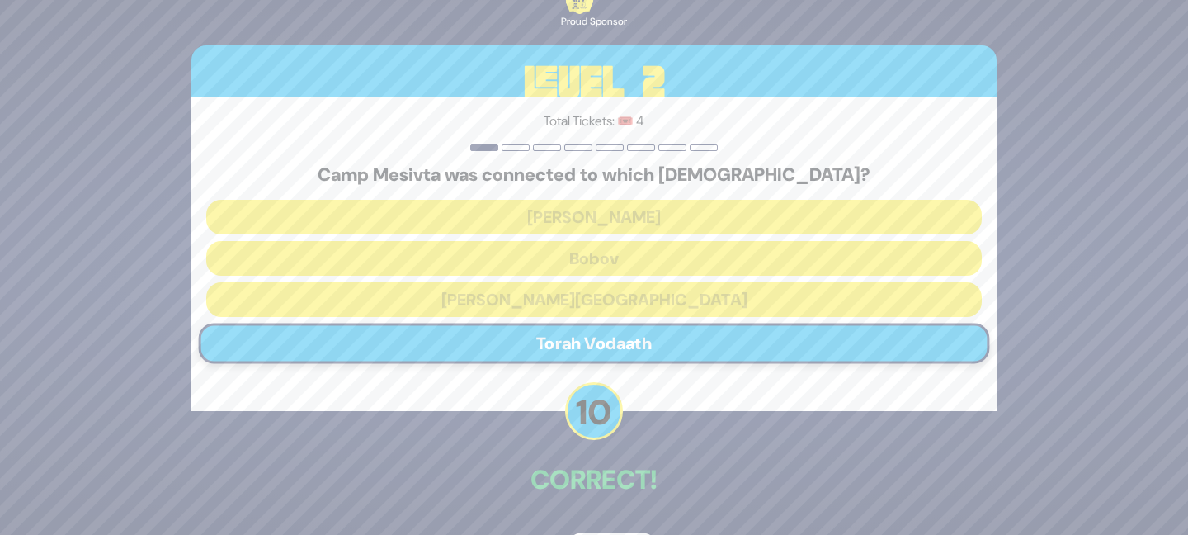
scroll to position [54, 0]
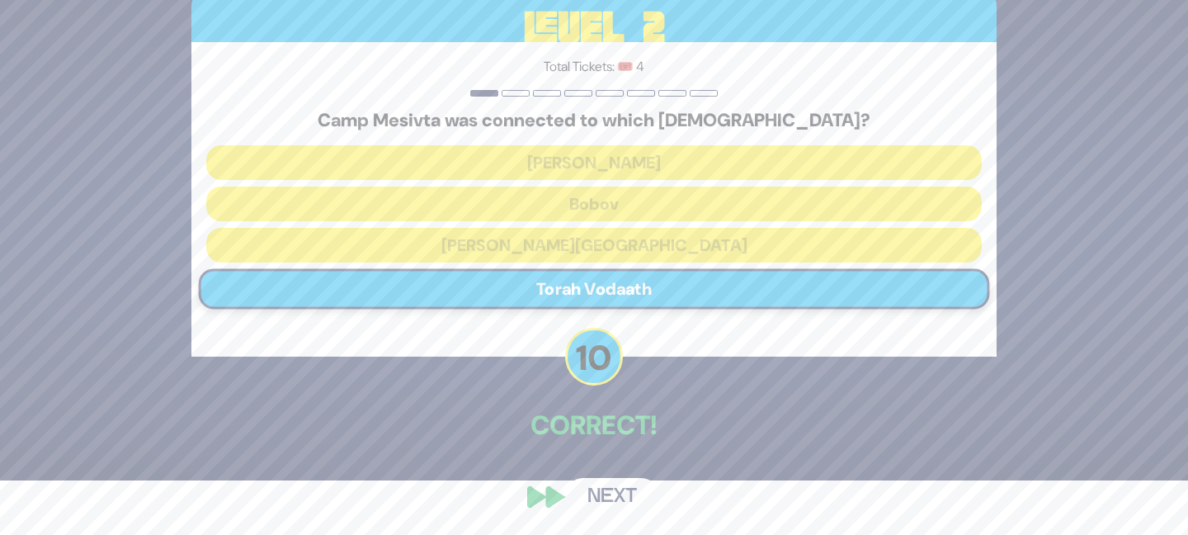
click at [605, 497] on button "Next" at bounding box center [612, 497] width 96 height 38
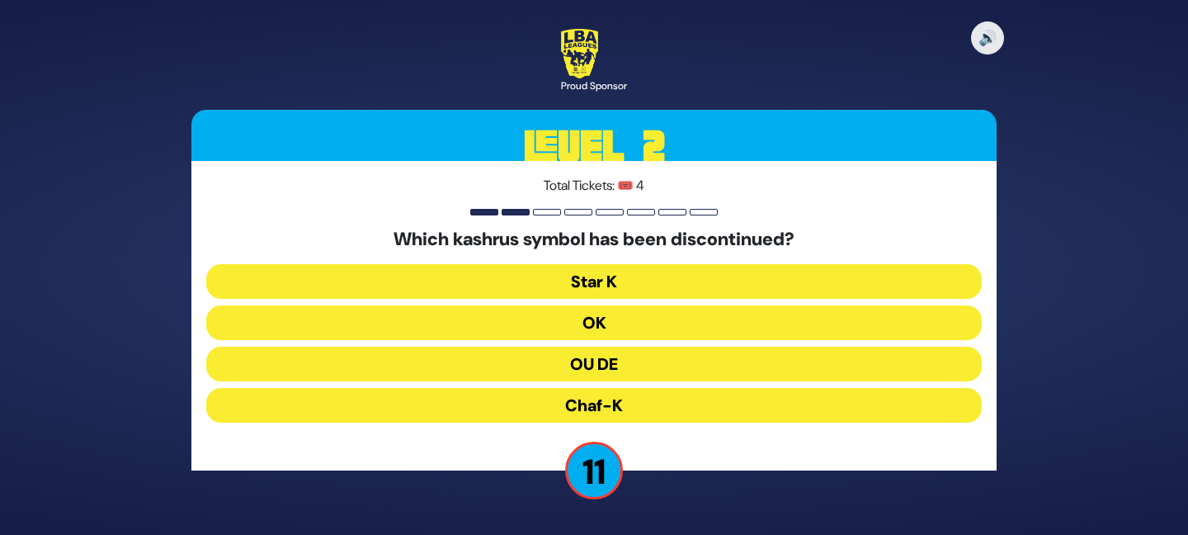
click at [616, 356] on button "OU DE" at bounding box center [594, 364] width 776 height 35
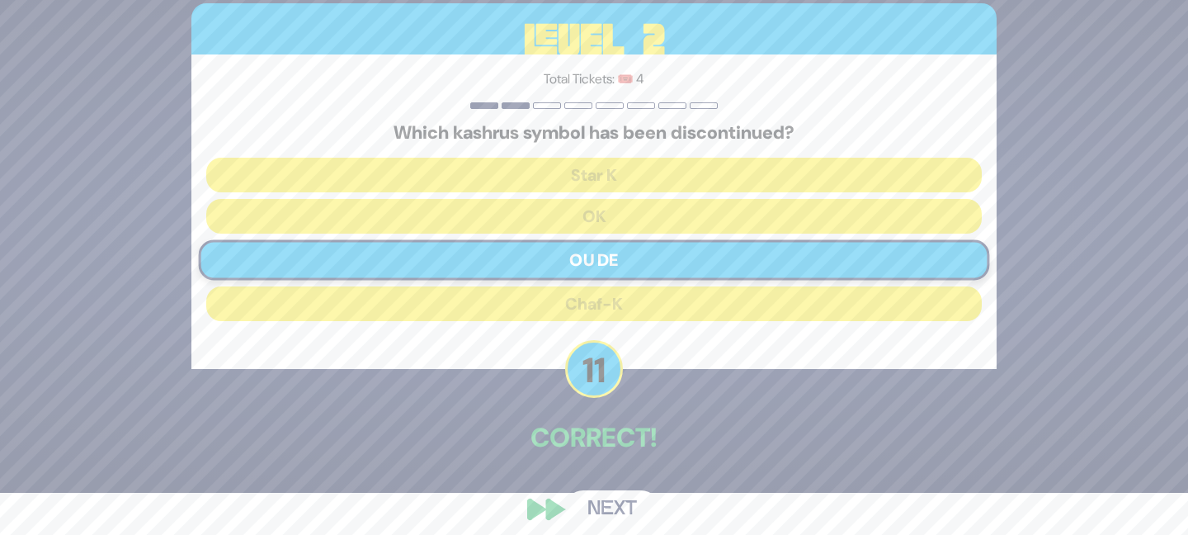
scroll to position [54, 0]
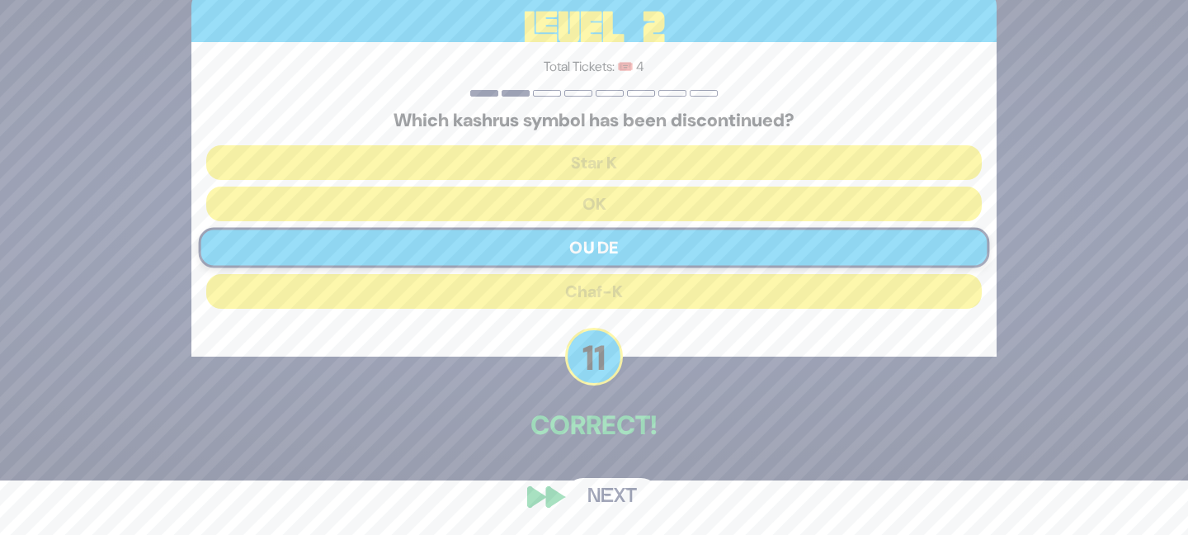
click at [607, 487] on button "Next" at bounding box center [612, 497] width 96 height 38
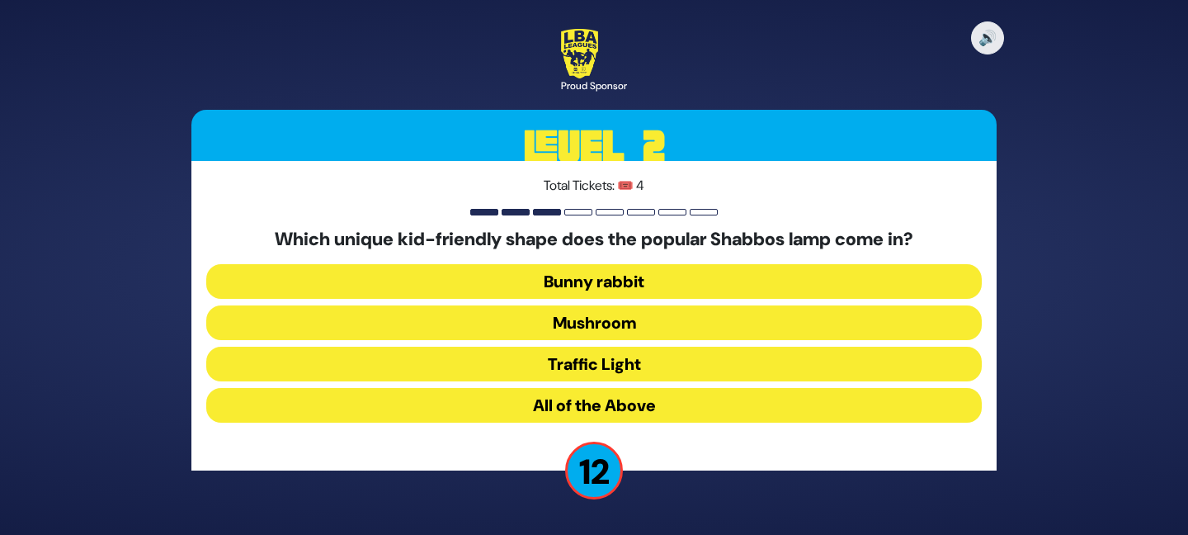
click at [587, 318] on button "Mushroom" at bounding box center [594, 322] width 776 height 35
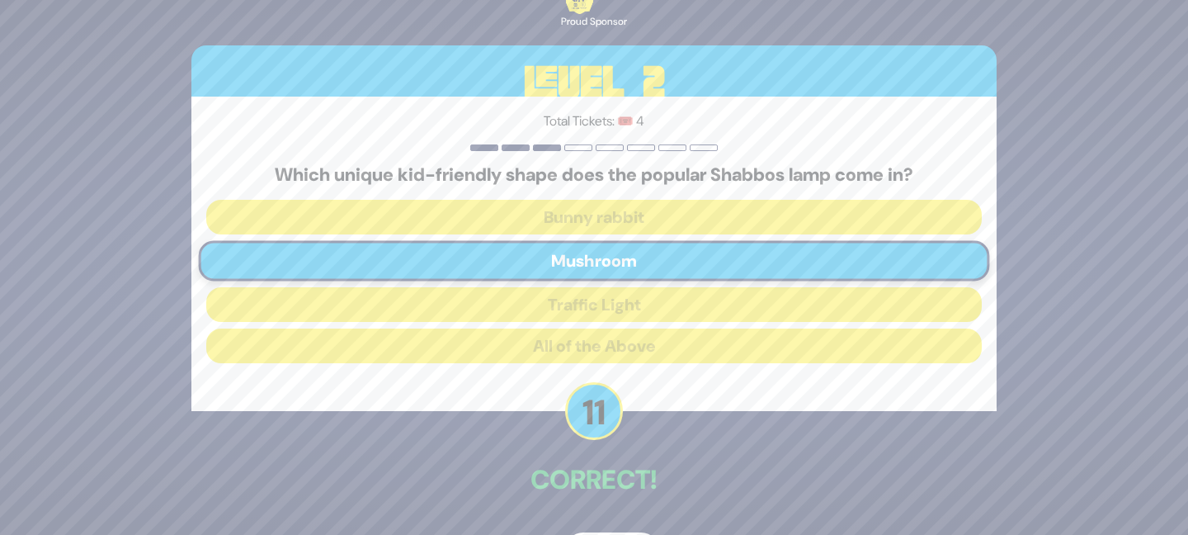
scroll to position [54, 0]
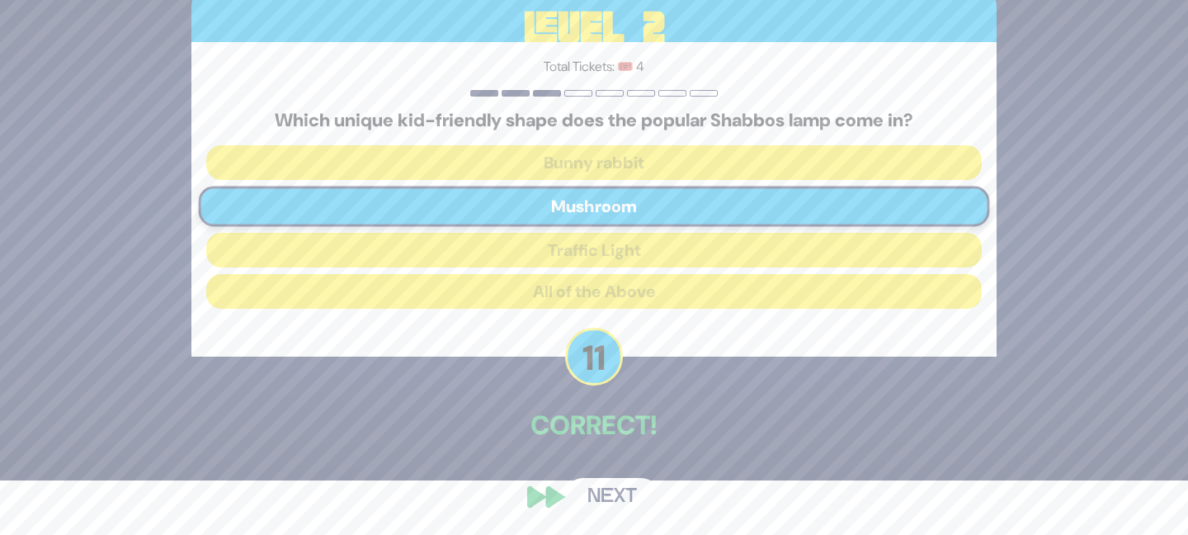
click at [607, 493] on button "Next" at bounding box center [612, 497] width 96 height 38
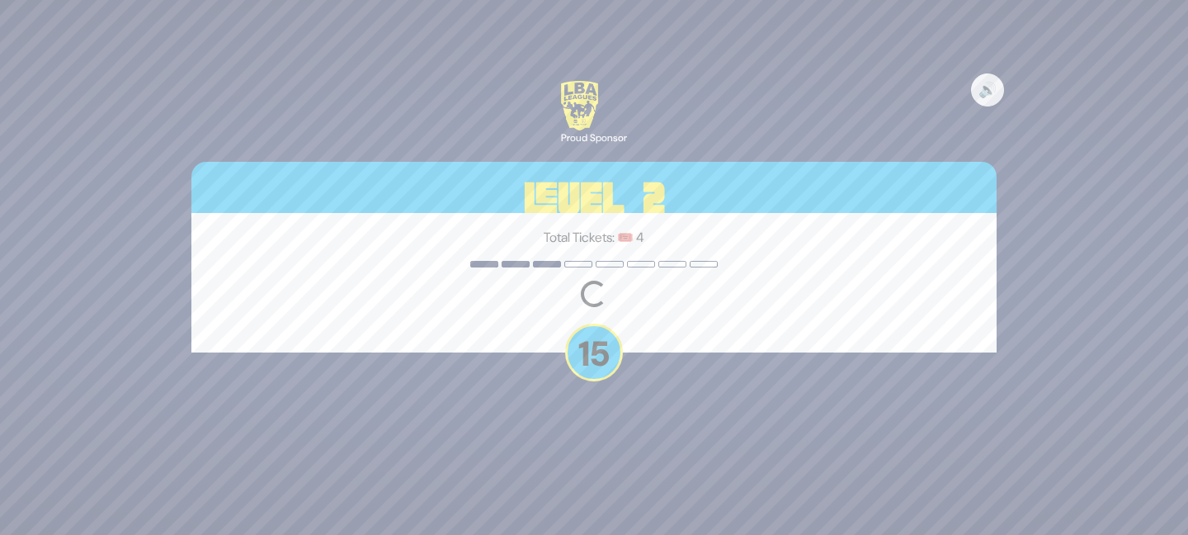
scroll to position [0, 0]
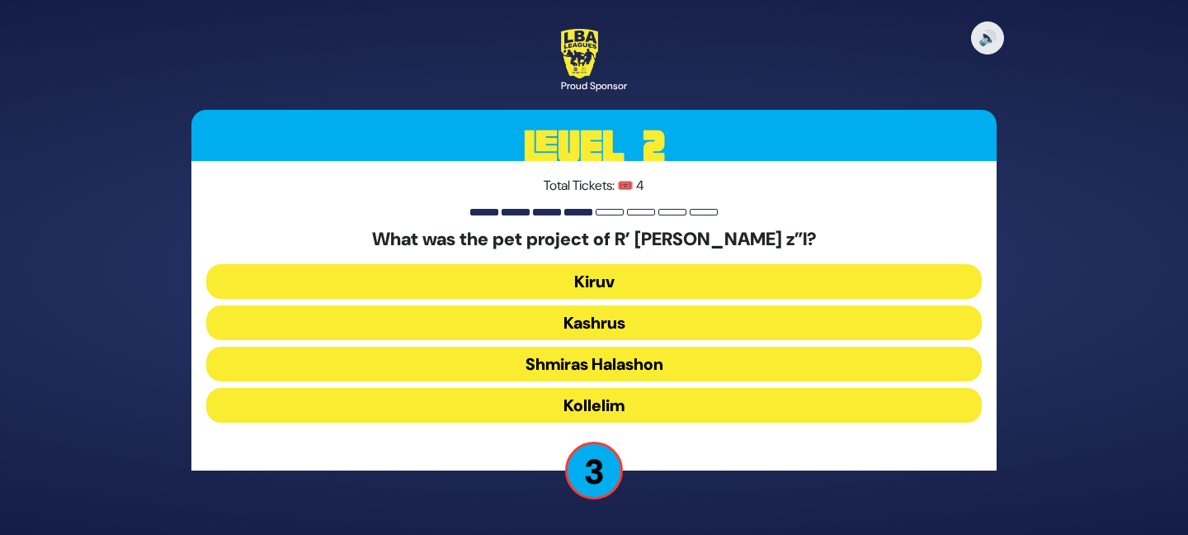
click at [609, 281] on button "Kiruv" at bounding box center [594, 281] width 776 height 35
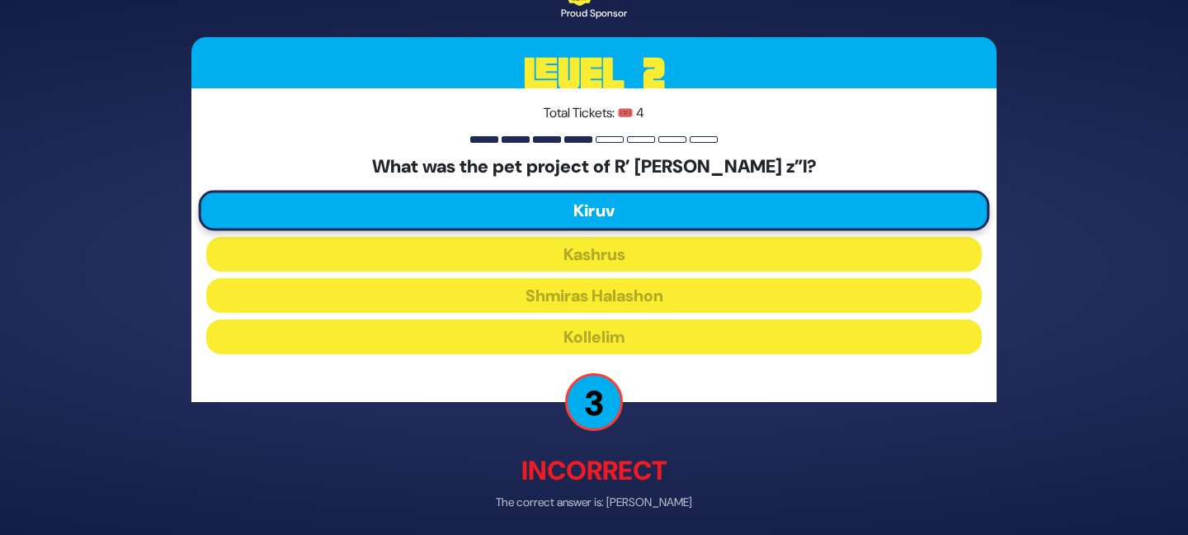
scroll to position [64, 0]
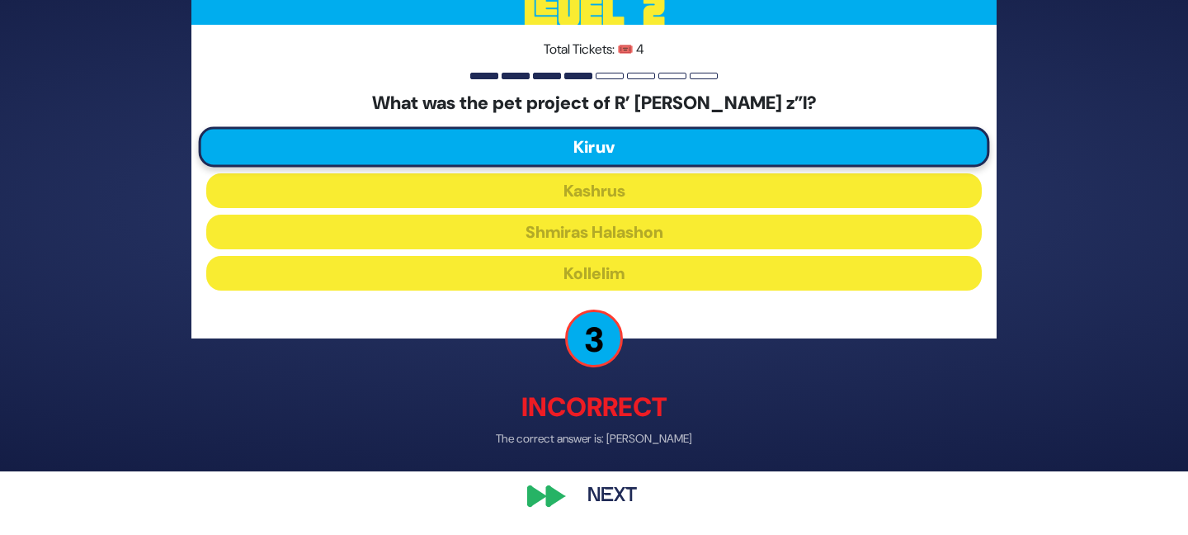
click at [602, 492] on button "Next" at bounding box center [612, 496] width 96 height 38
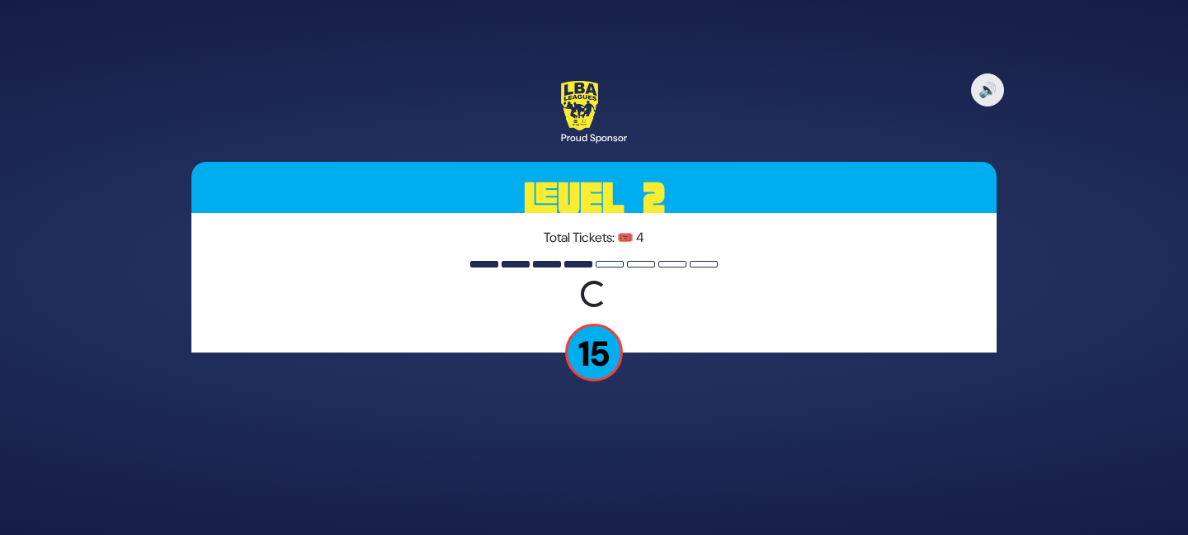
scroll to position [0, 0]
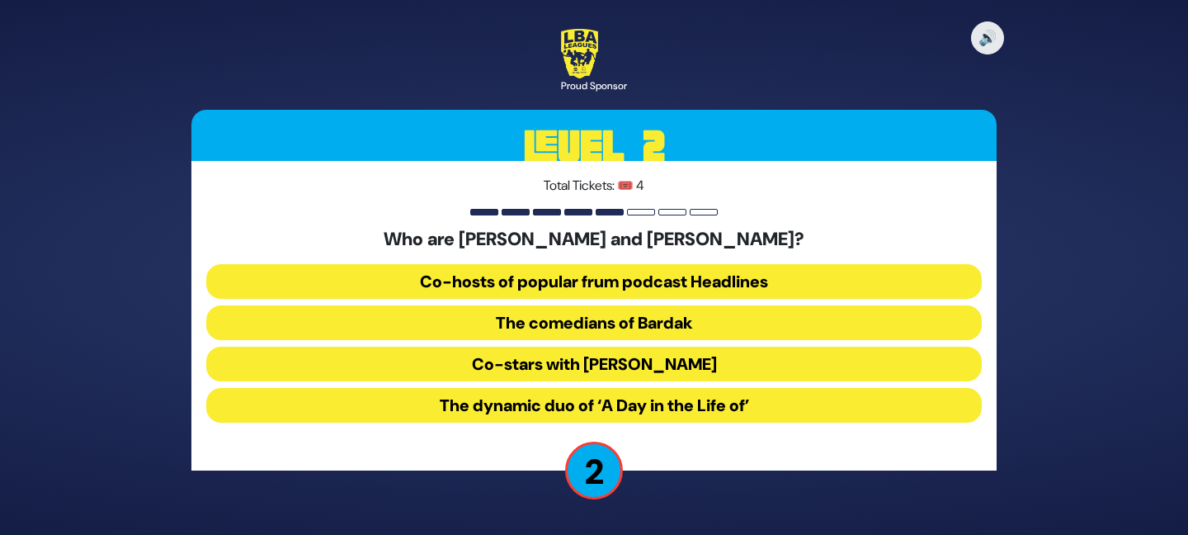
click at [626, 323] on button "The comedians of Bardak" at bounding box center [594, 322] width 776 height 35
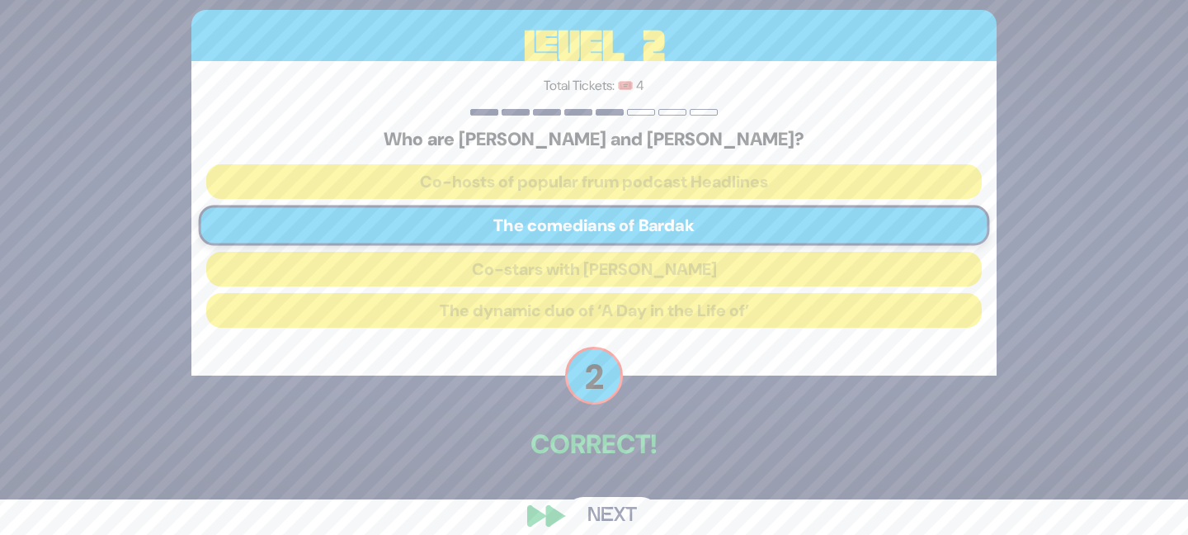
scroll to position [54, 0]
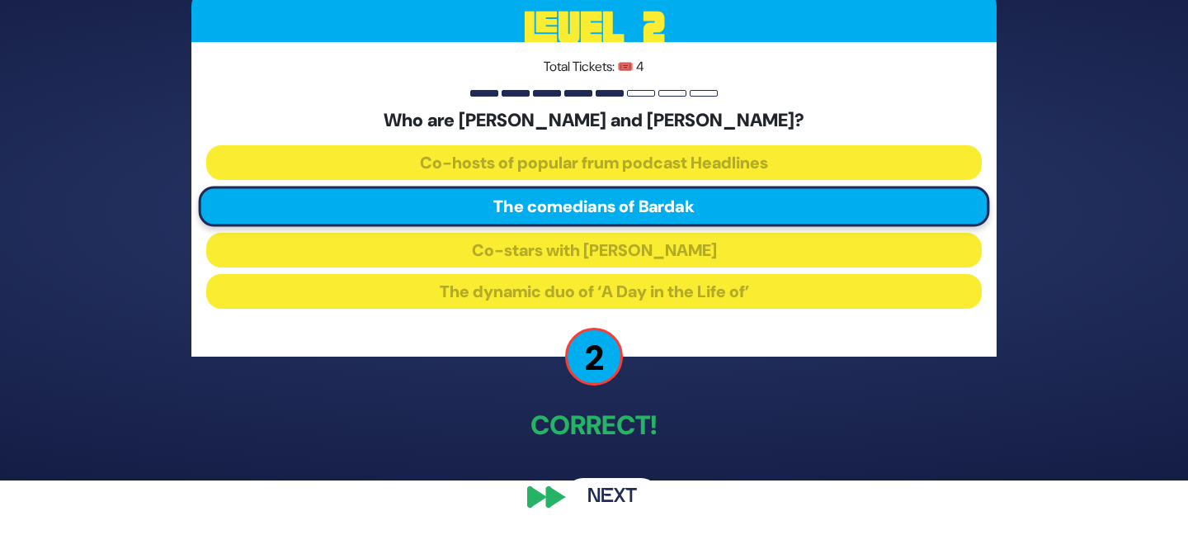
click at [619, 491] on button "Next" at bounding box center [612, 497] width 96 height 38
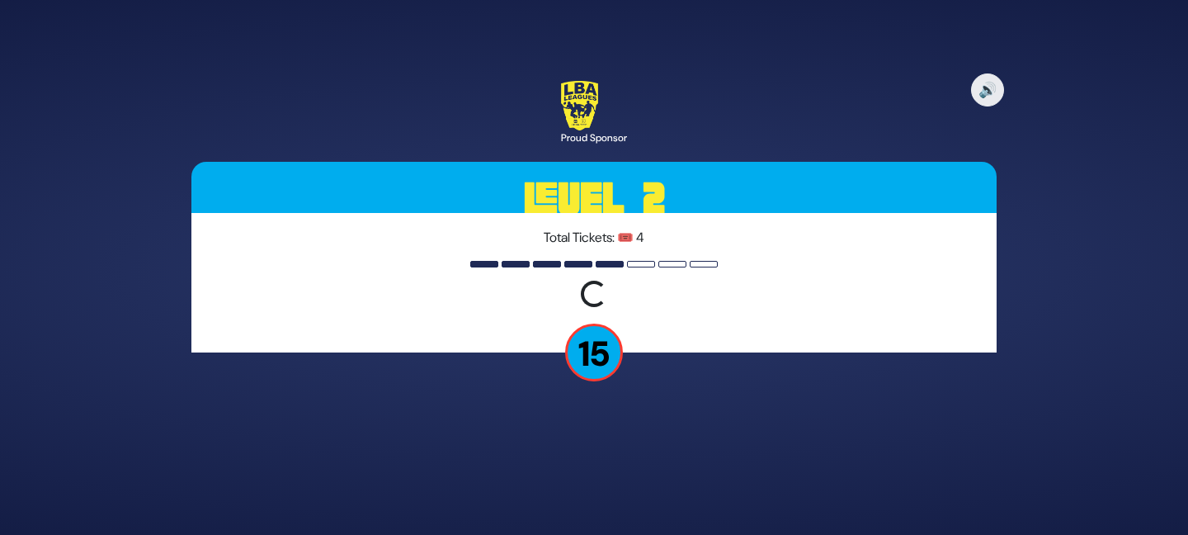
scroll to position [0, 0]
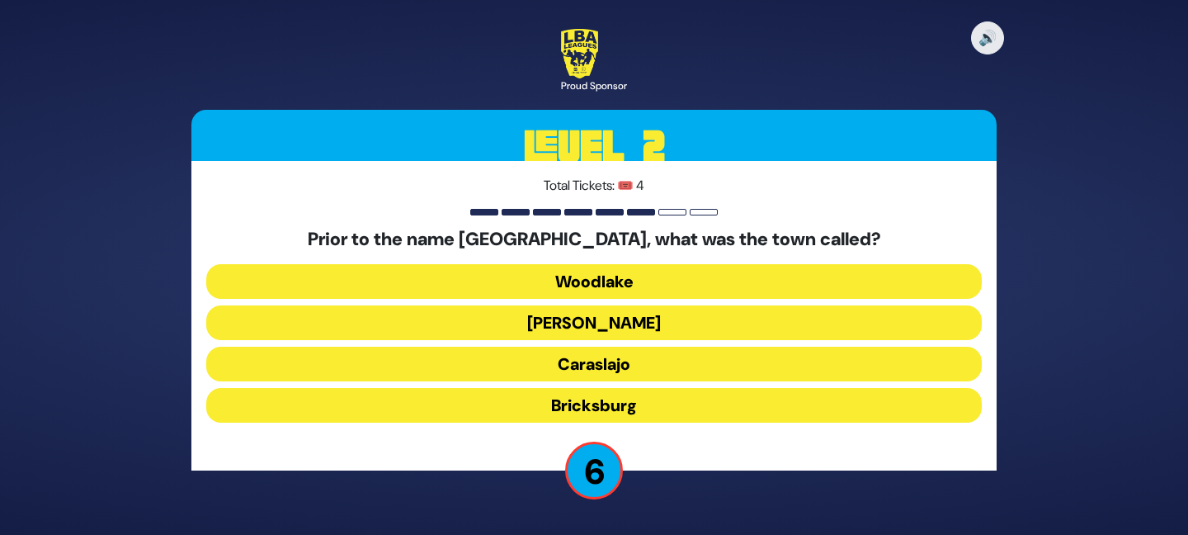
click at [609, 368] on button "Caraslajo" at bounding box center [594, 364] width 776 height 35
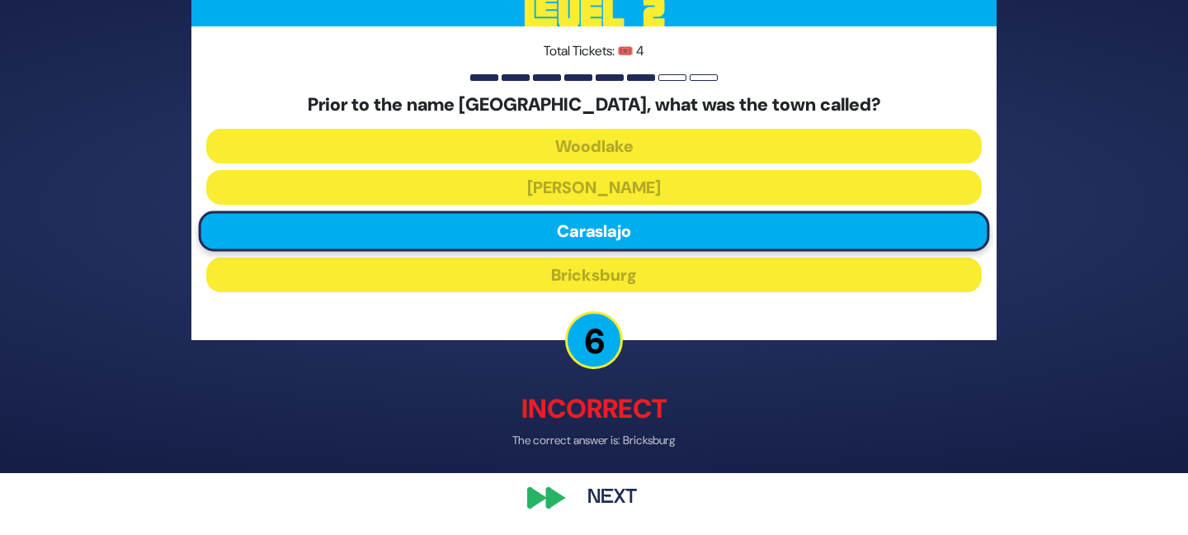
scroll to position [64, 0]
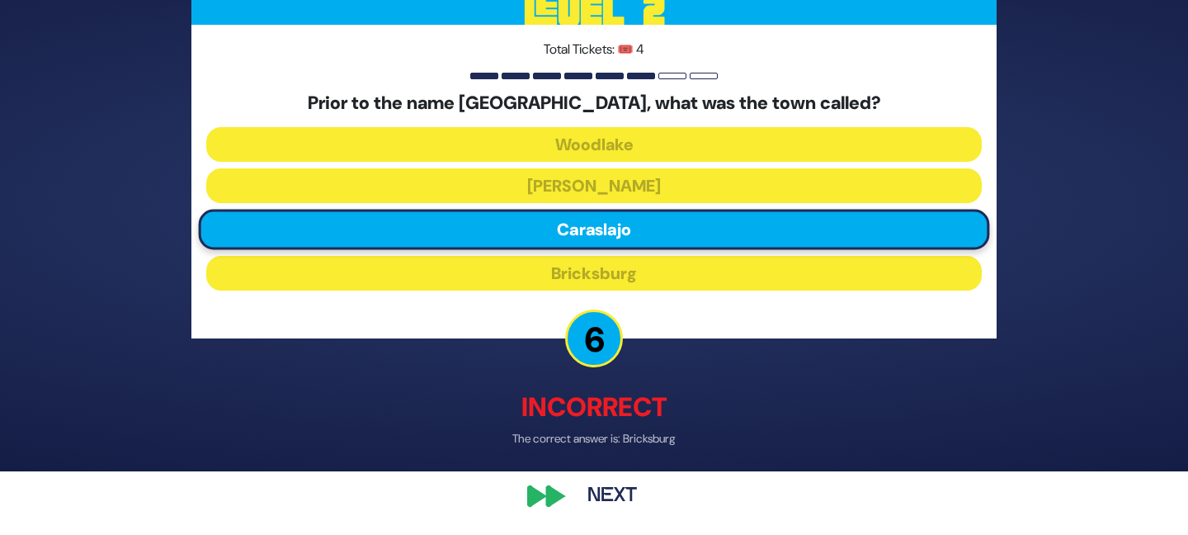
click at [613, 489] on button "Next" at bounding box center [612, 496] width 96 height 38
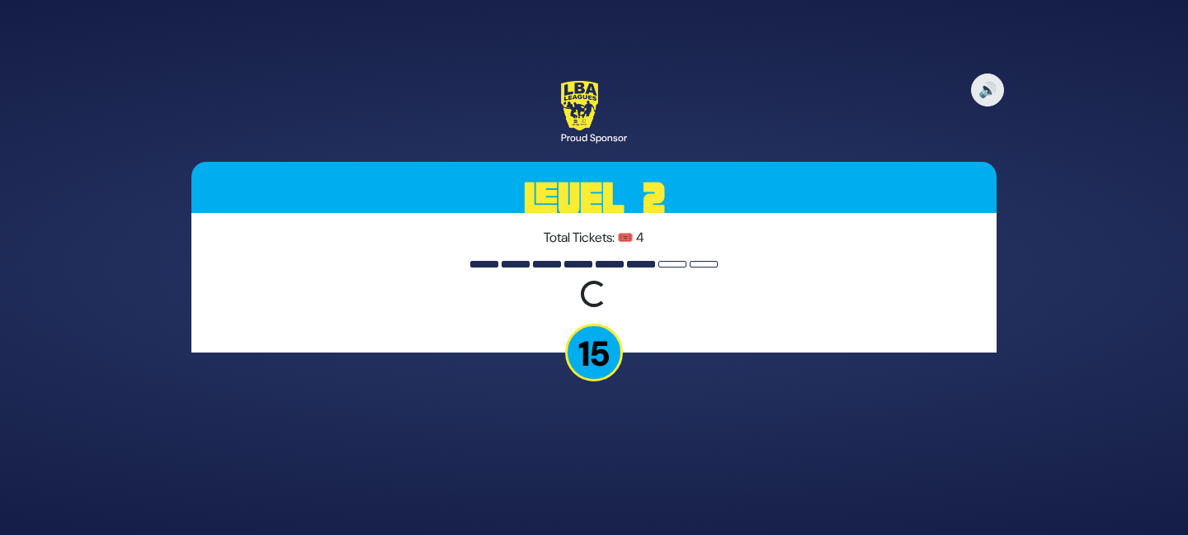
scroll to position [0, 0]
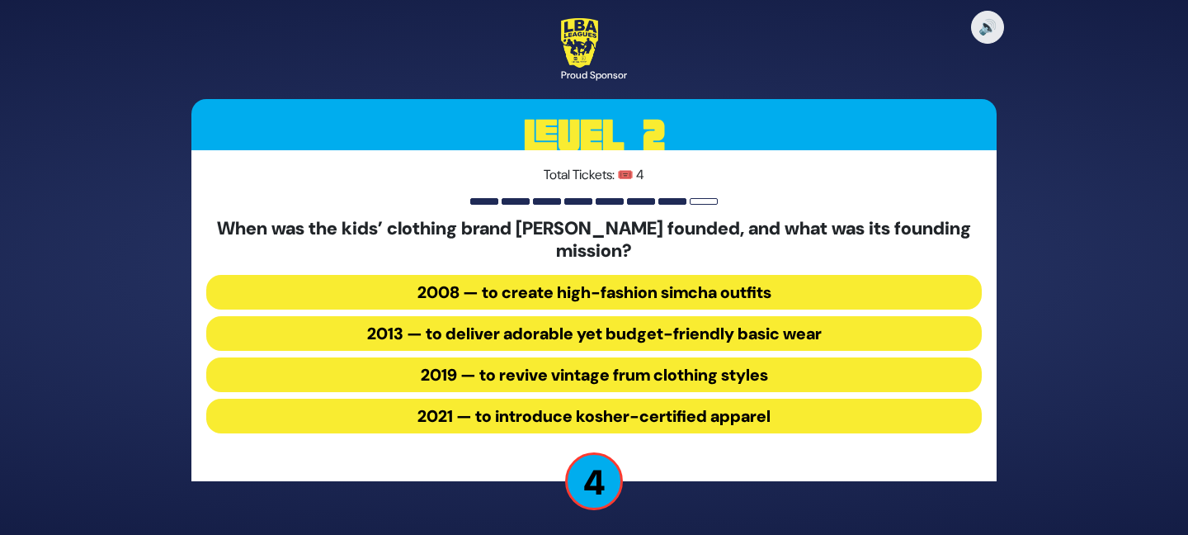
click at [571, 333] on button "2013 — to deliver adorable yet budget-friendly basic wear" at bounding box center [594, 333] width 776 height 35
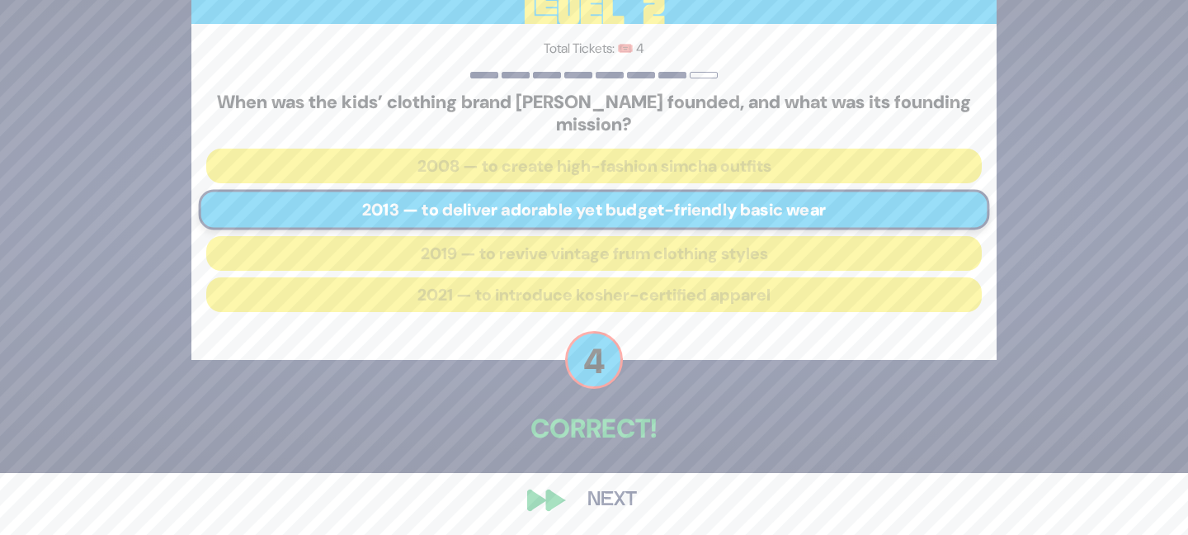
scroll to position [66, 0]
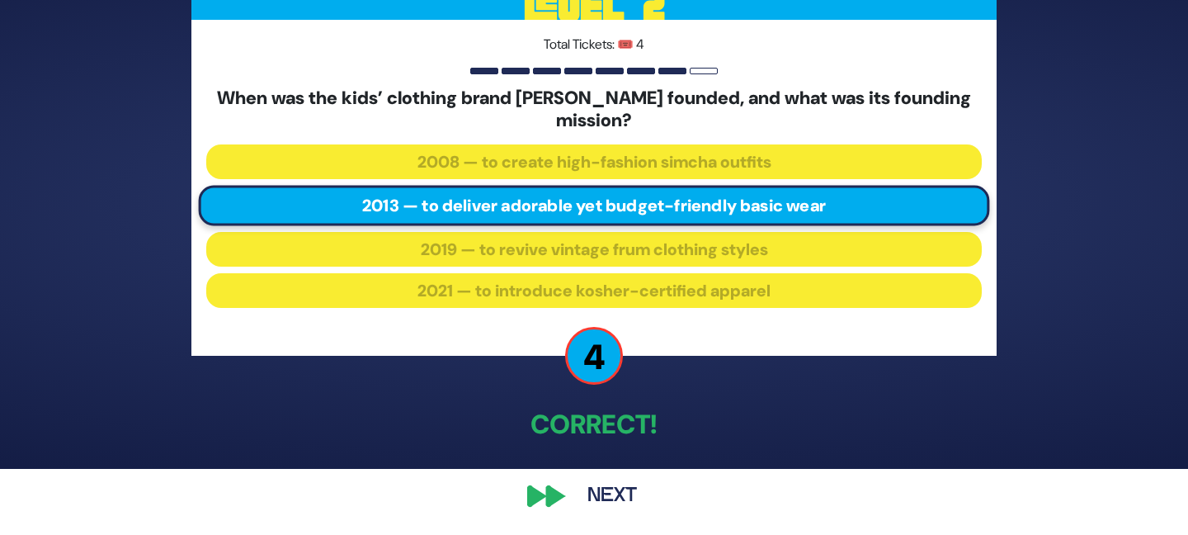
click at [607, 493] on button "Next" at bounding box center [612, 496] width 96 height 38
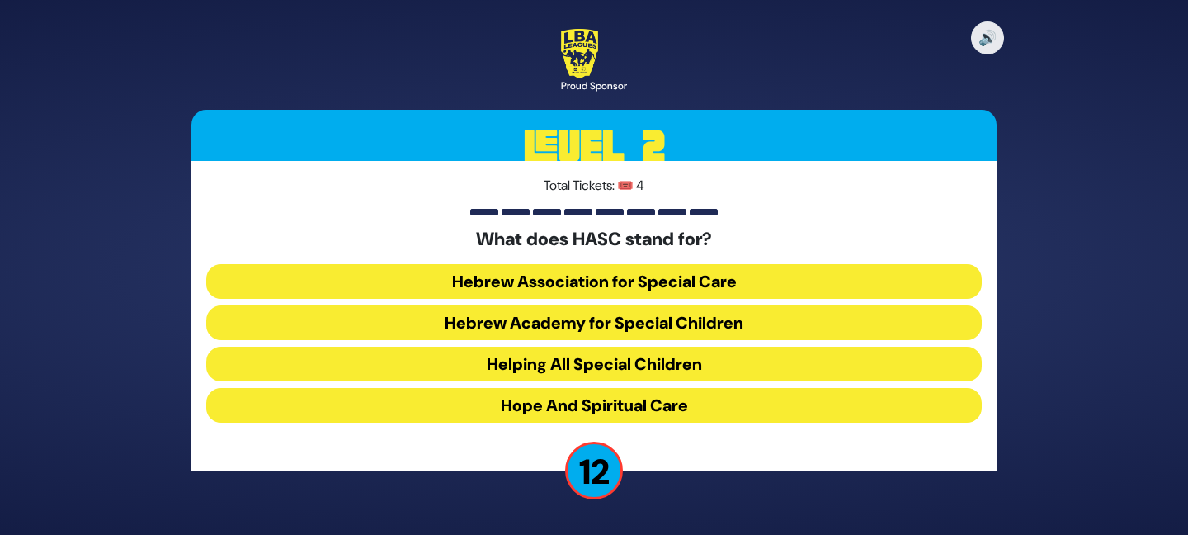
click at [611, 324] on button "Hebrew Academy for Special Children" at bounding box center [594, 322] width 776 height 35
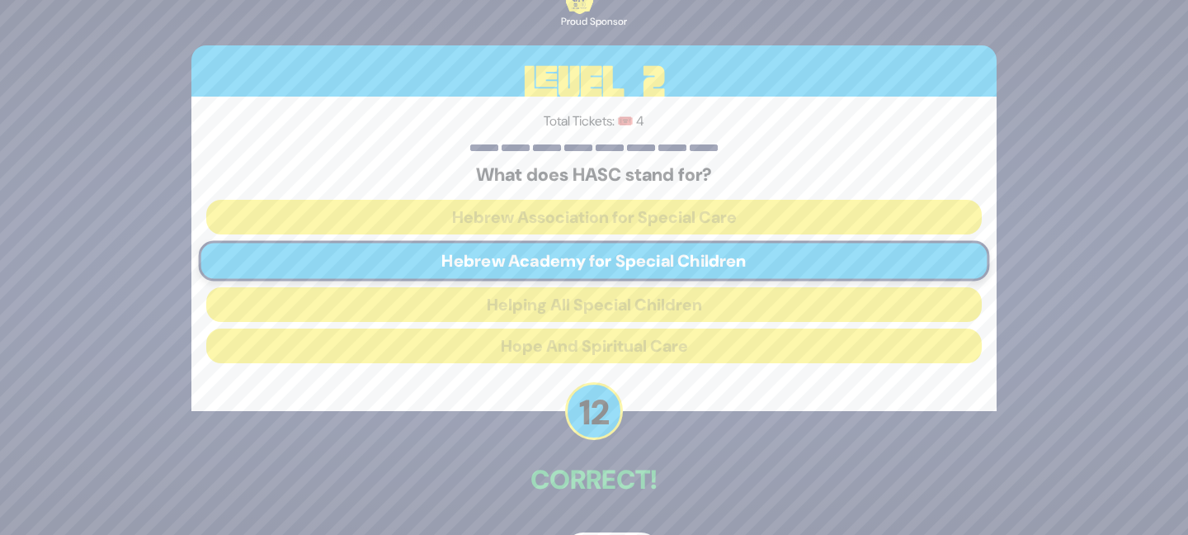
scroll to position [54, 0]
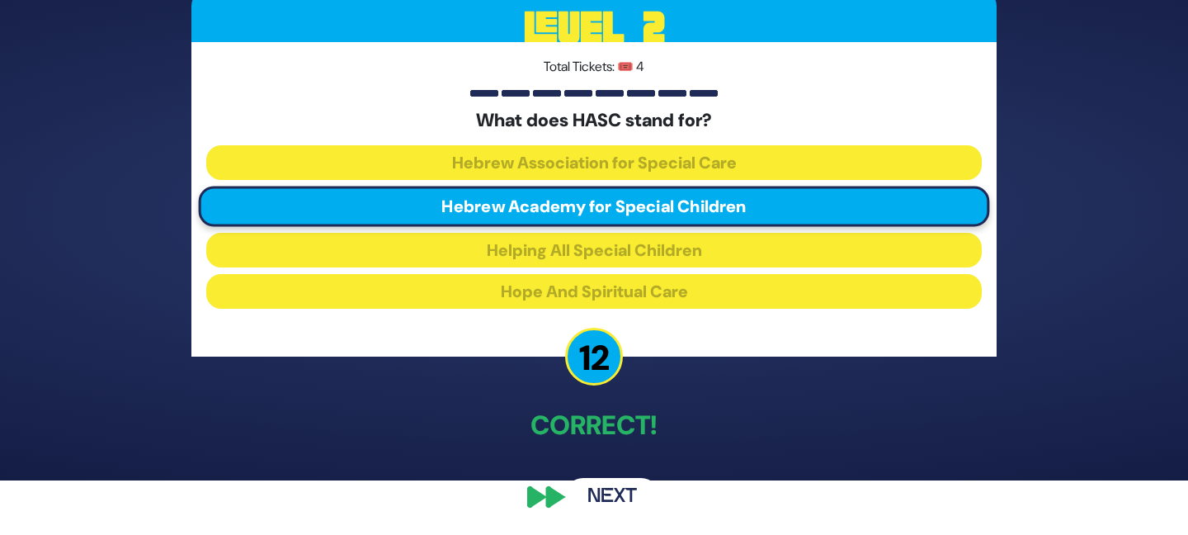
click at [602, 493] on button "Next" at bounding box center [612, 497] width 96 height 38
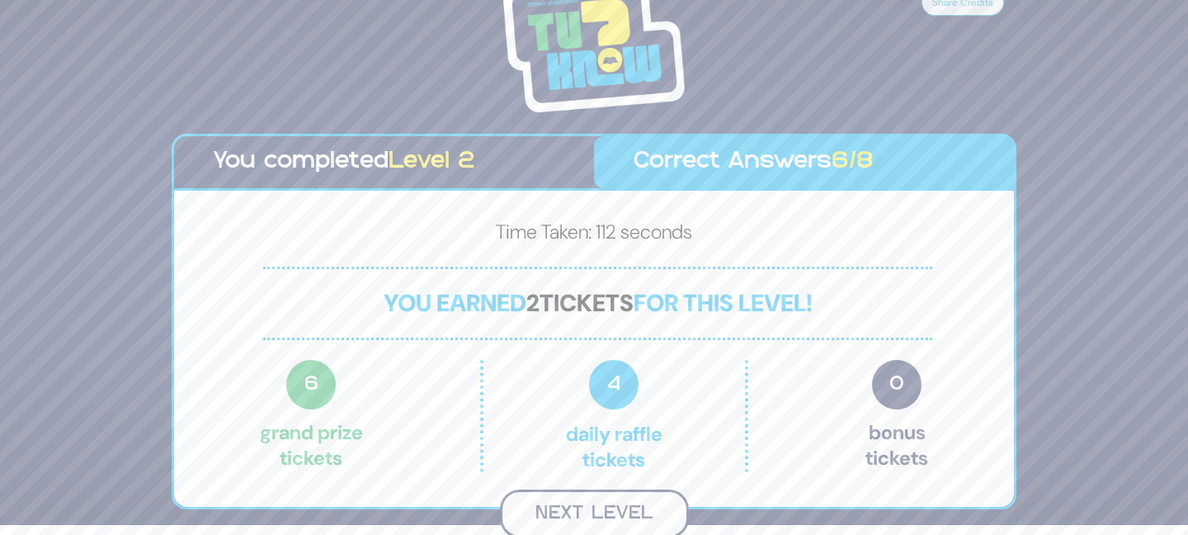
scroll to position [7, 0]
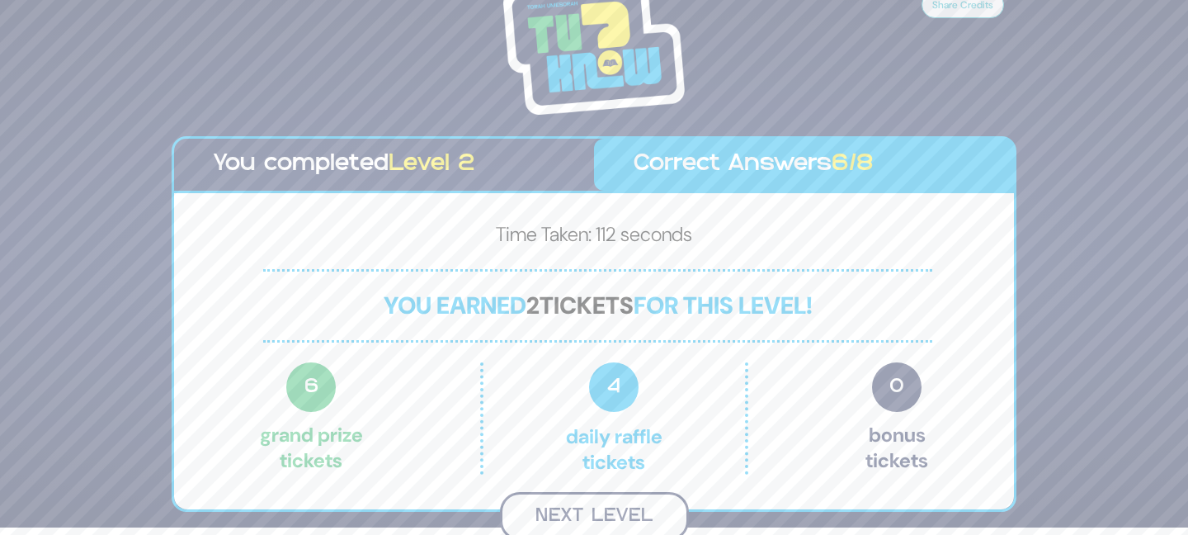
click at [582, 512] on button "Next Level" at bounding box center [594, 516] width 189 height 49
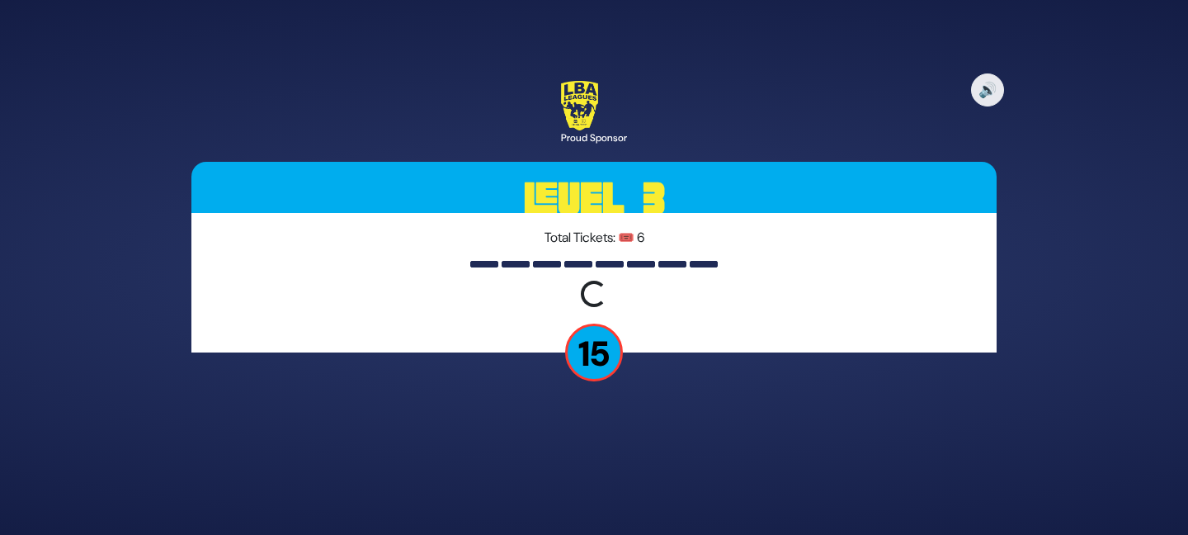
scroll to position [0, 0]
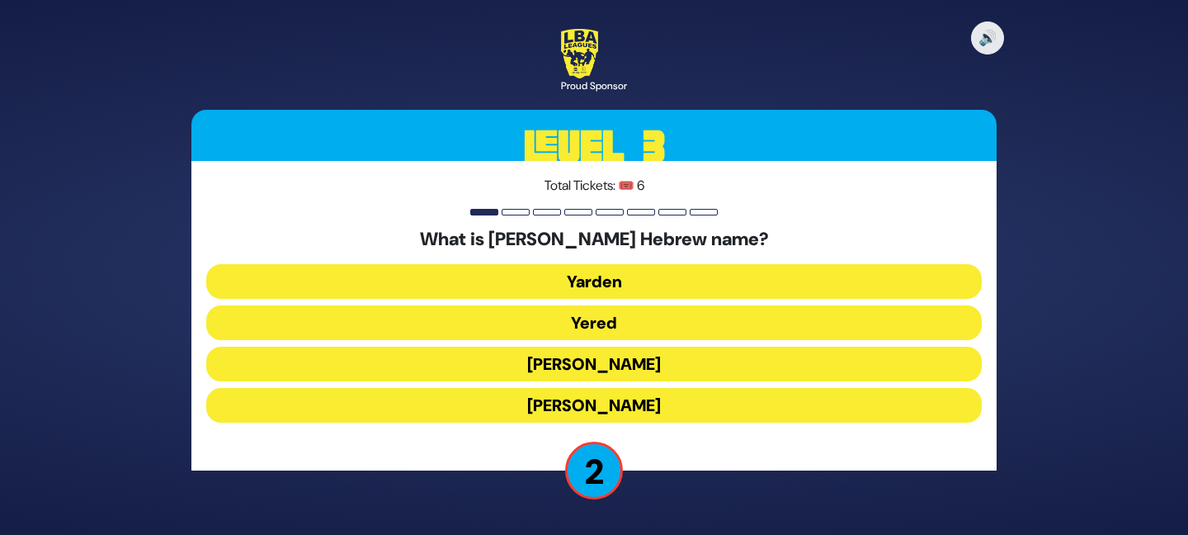
click at [604, 363] on button "Yaakov Yitzchak" at bounding box center [594, 364] width 776 height 35
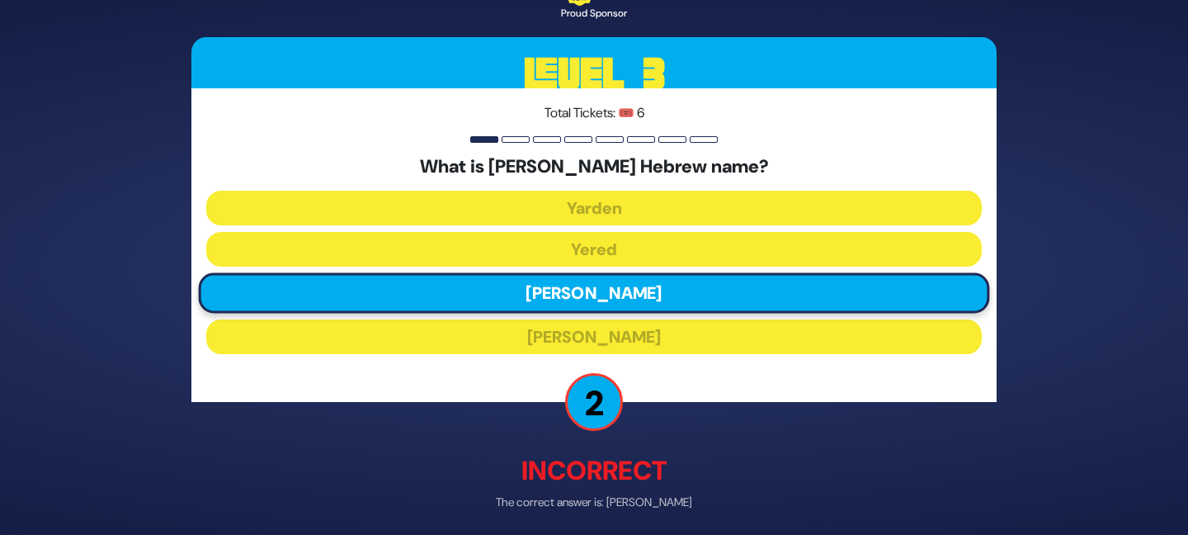
scroll to position [64, 0]
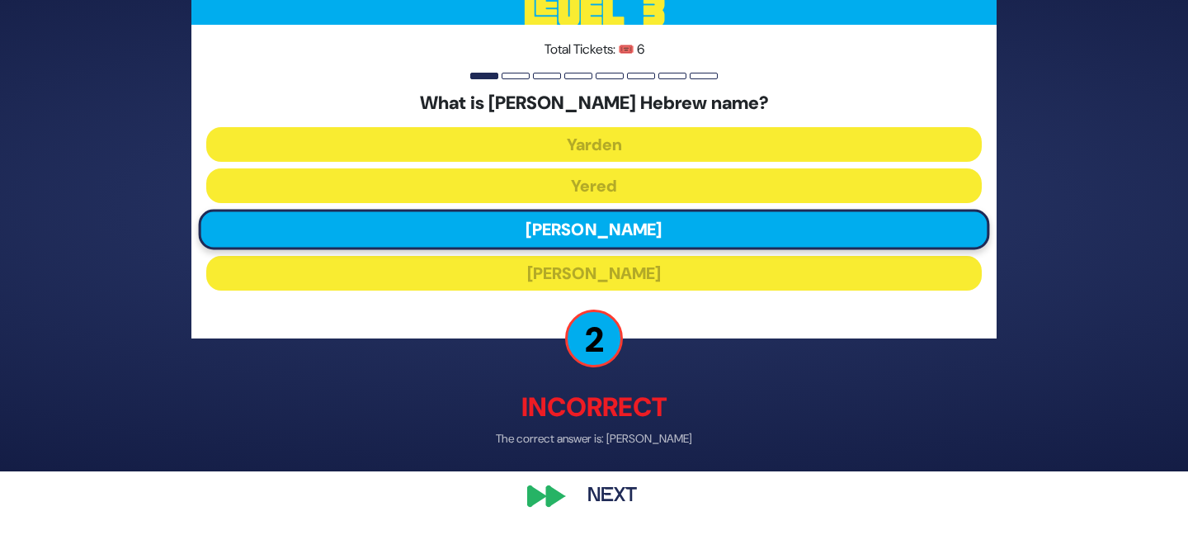
click at [602, 493] on button "Next" at bounding box center [612, 496] width 96 height 38
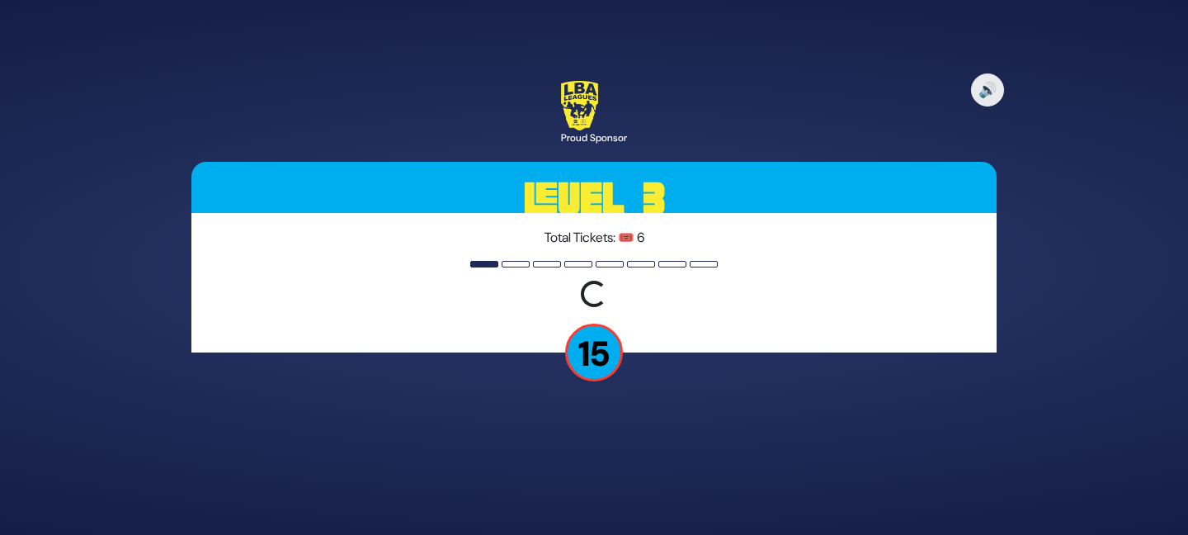
scroll to position [0, 0]
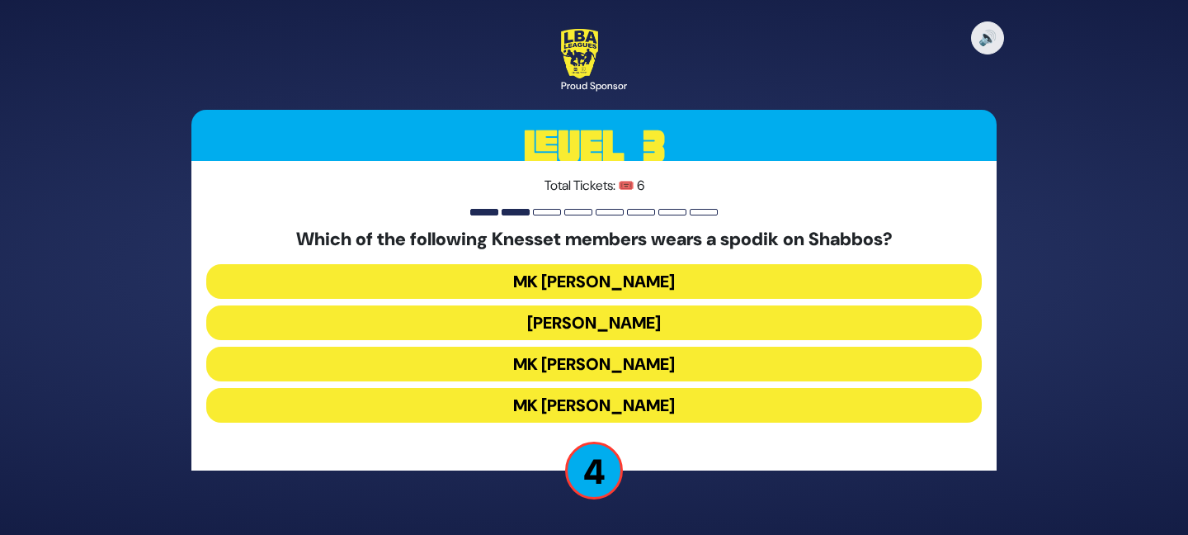
click at [627, 408] on button "MK Moshe Gafni" at bounding box center [594, 405] width 776 height 35
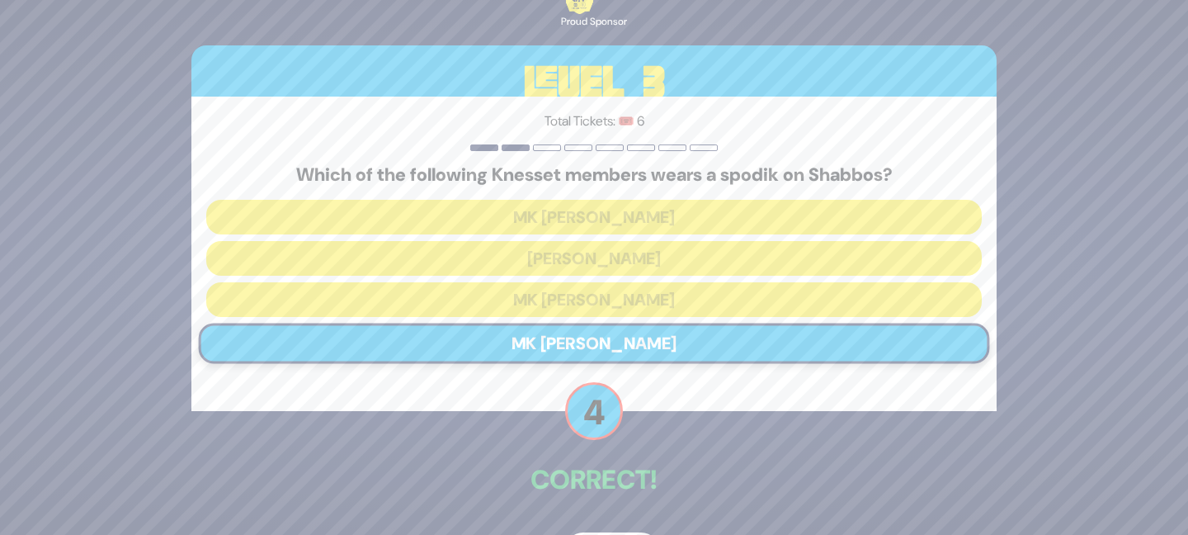
scroll to position [54, 0]
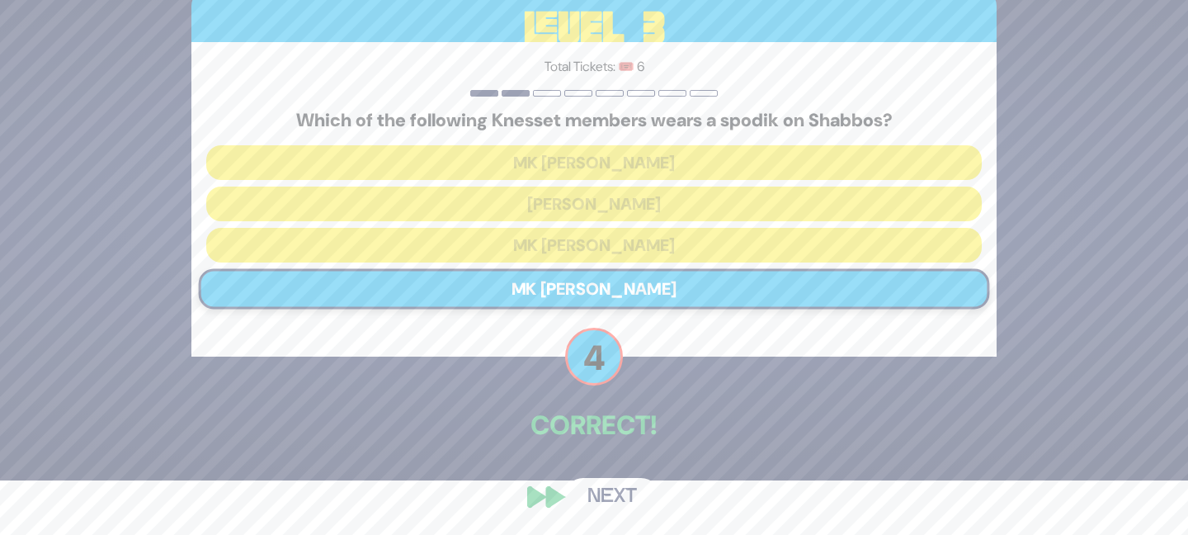
click at [607, 495] on button "Next" at bounding box center [612, 497] width 96 height 38
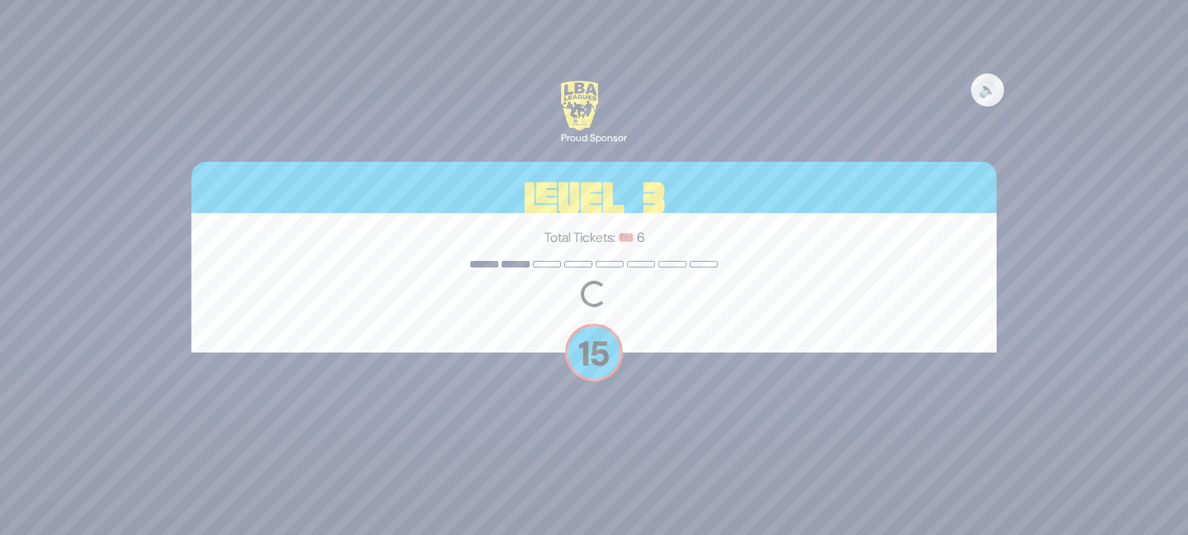
scroll to position [0, 0]
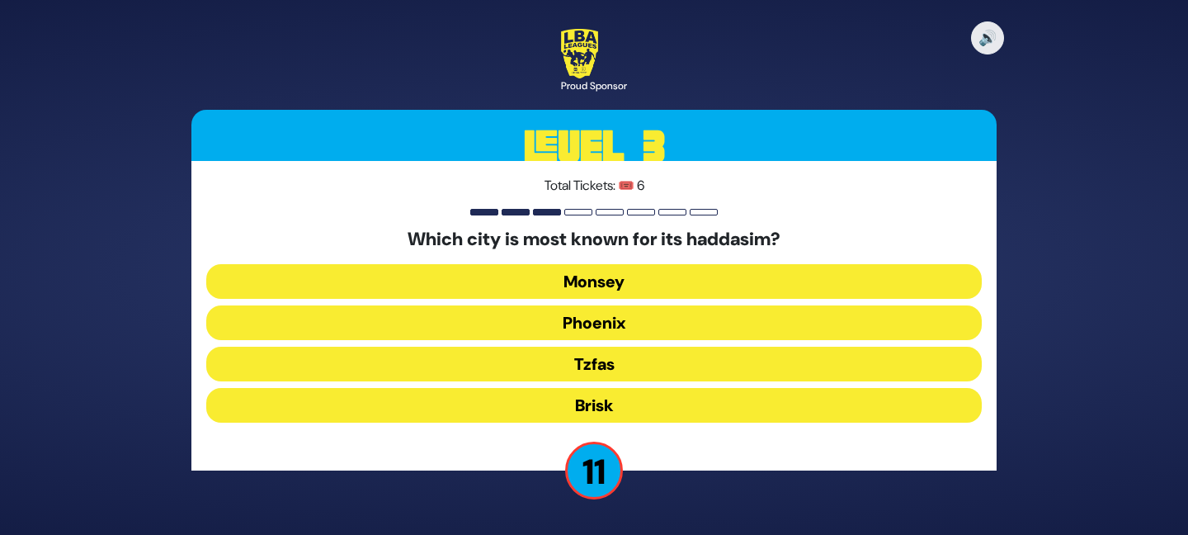
click at [611, 278] on button "Monsey" at bounding box center [594, 281] width 776 height 35
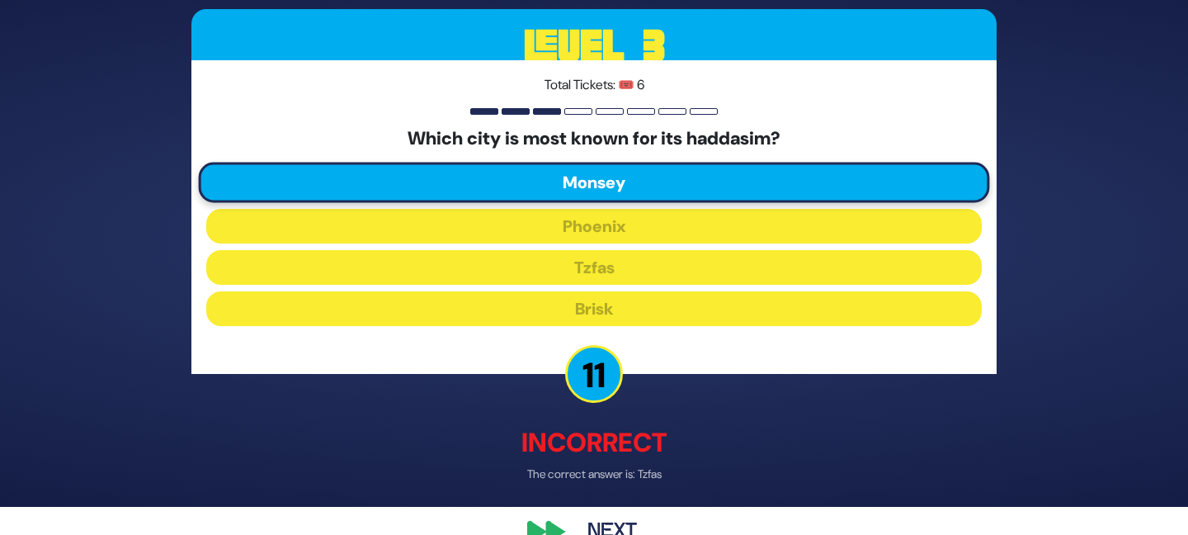
scroll to position [64, 0]
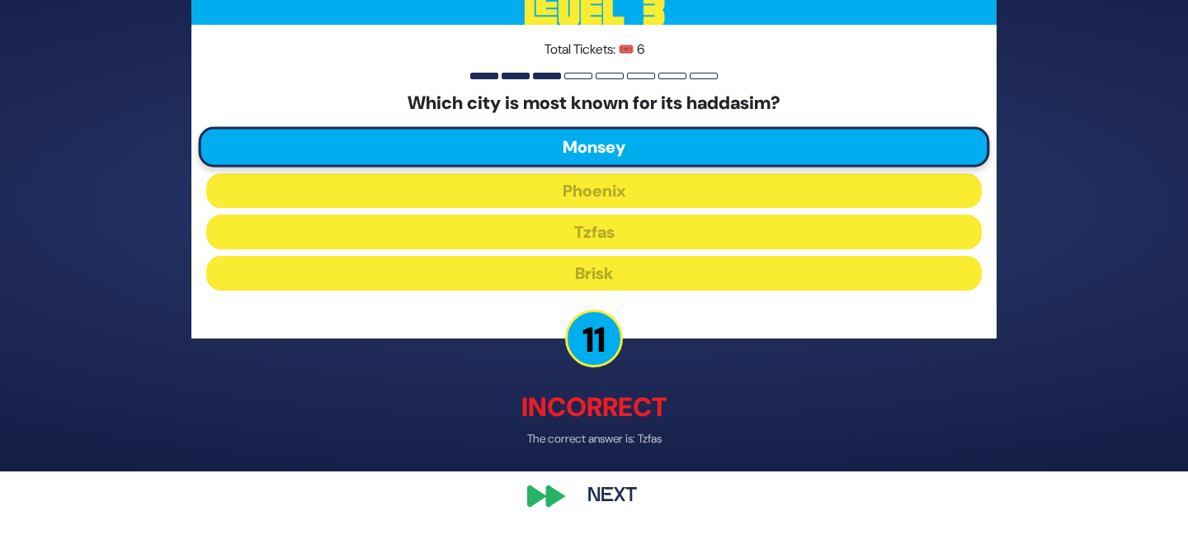
click at [609, 498] on button "Next" at bounding box center [612, 496] width 96 height 38
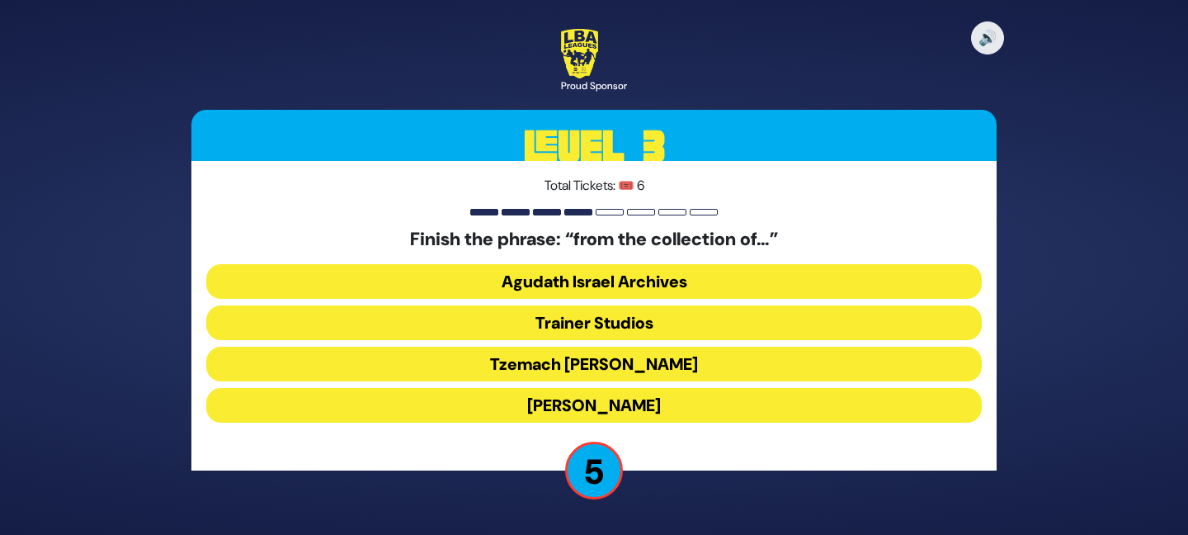
click at [598, 410] on button "Moshe D. Yarmish" at bounding box center [594, 405] width 776 height 35
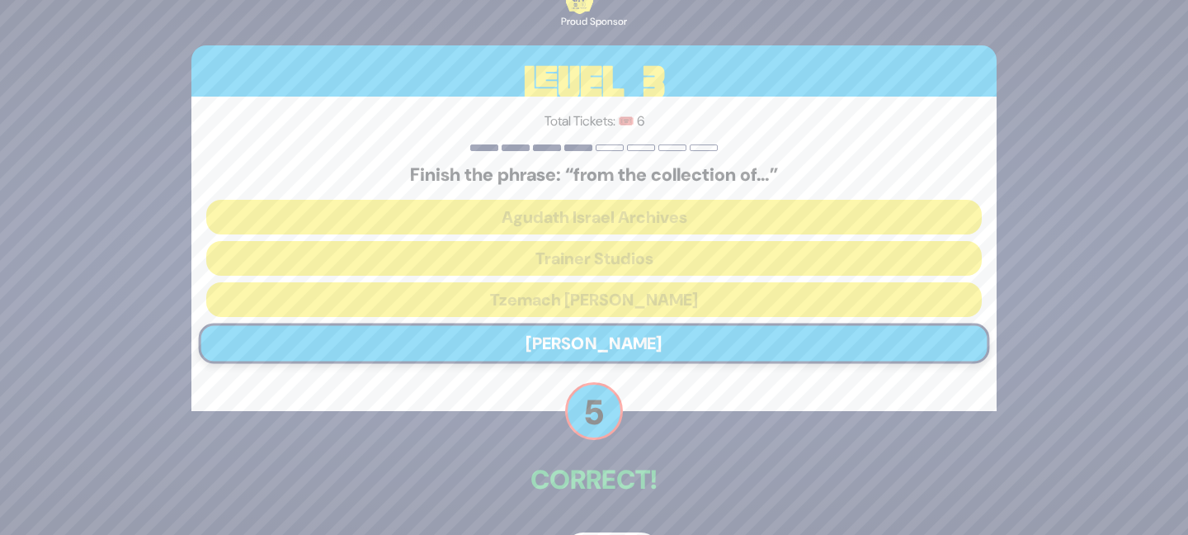
scroll to position [54, 0]
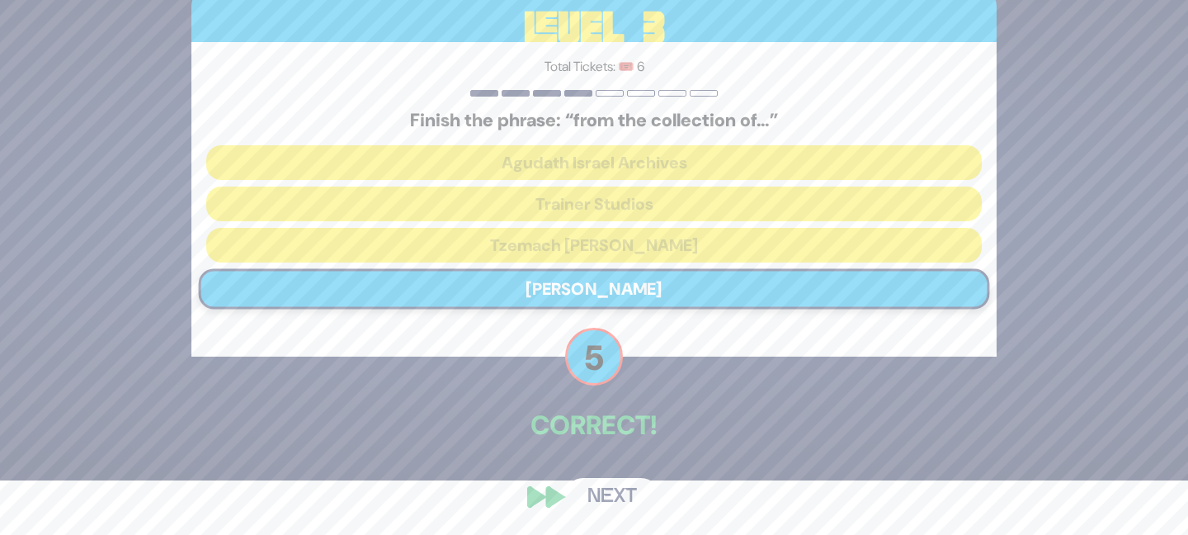
click at [609, 488] on button "Next" at bounding box center [612, 497] width 96 height 38
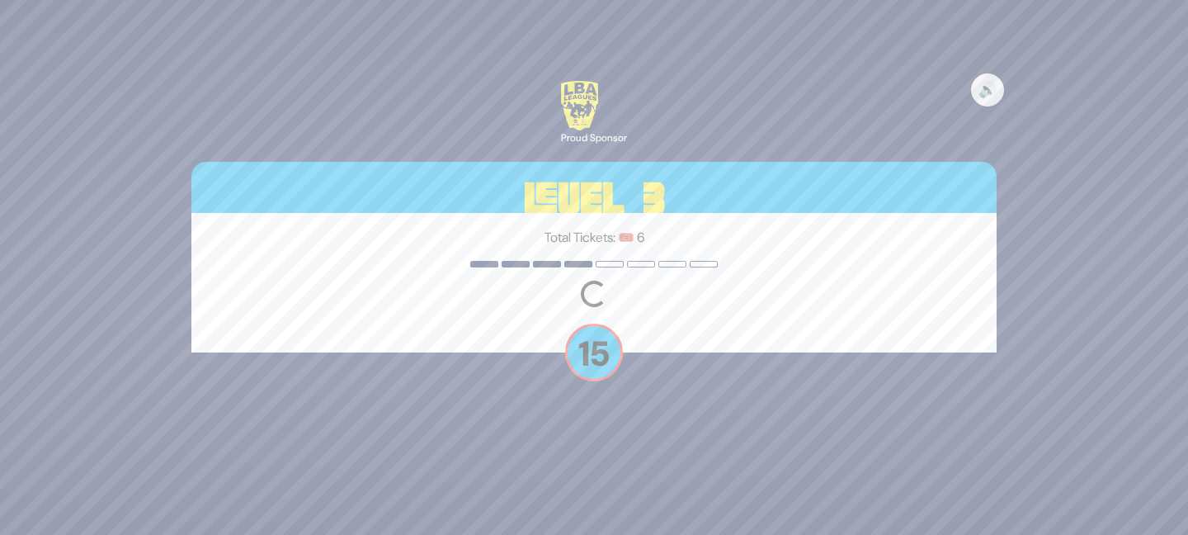
scroll to position [0, 0]
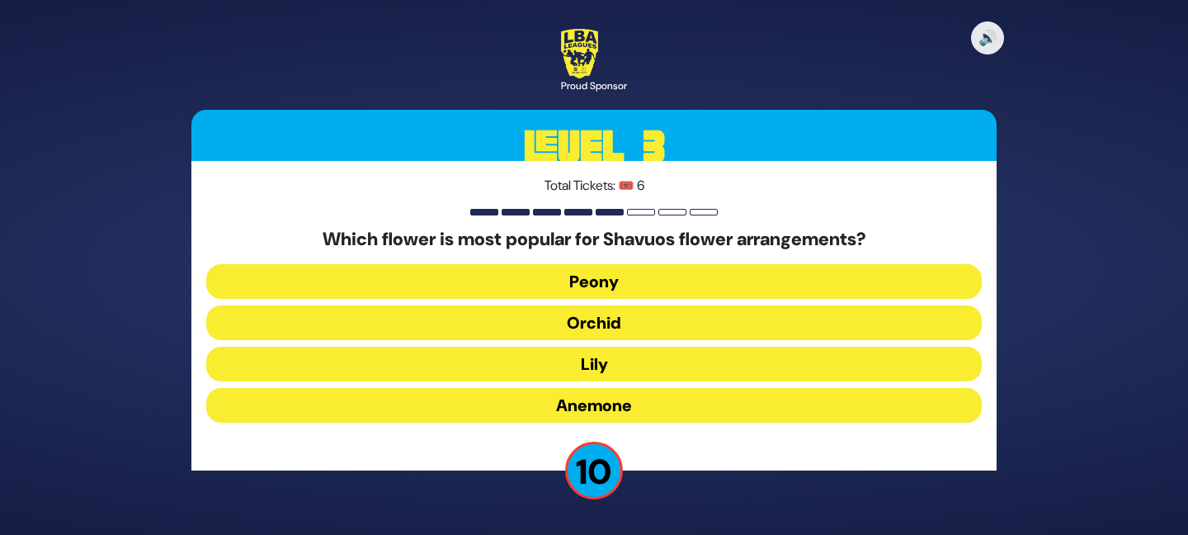
click at [586, 281] on button "Peony" at bounding box center [594, 281] width 776 height 35
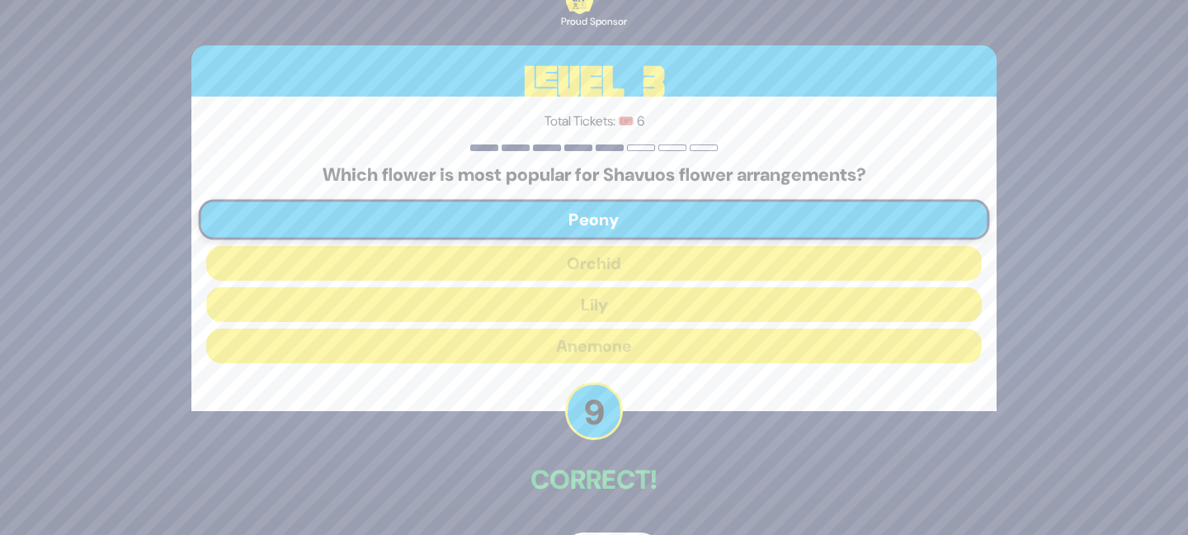
scroll to position [54, 0]
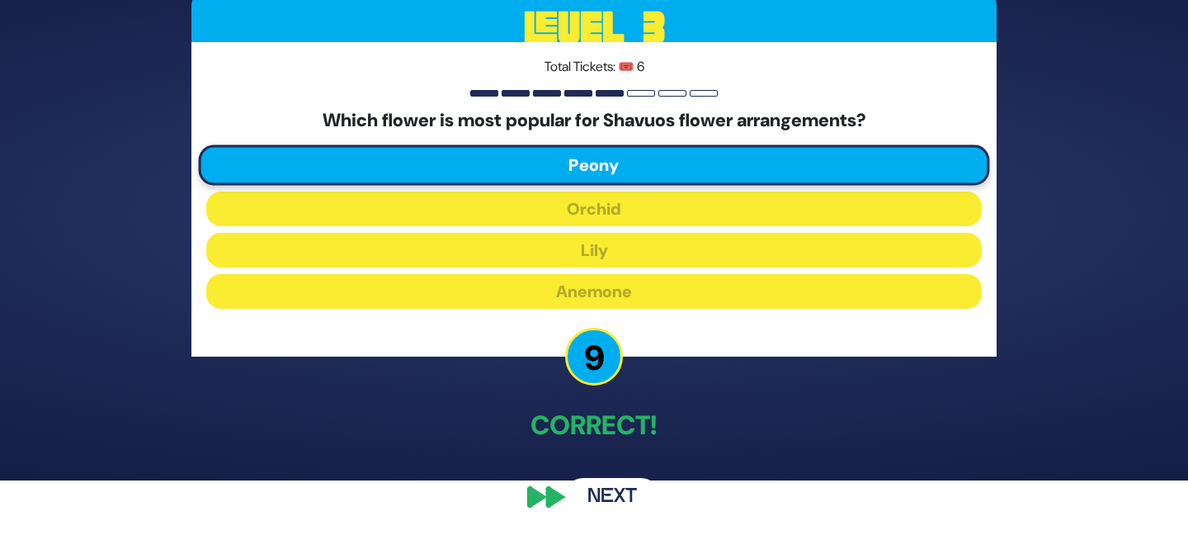
click at [604, 490] on button "Next" at bounding box center [612, 497] width 96 height 38
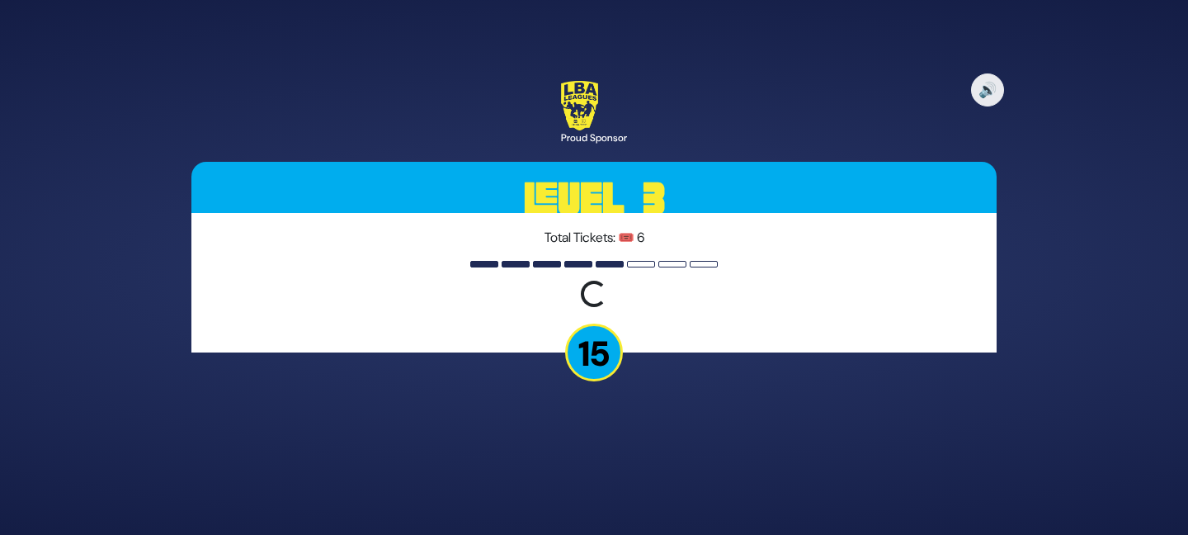
scroll to position [0, 0]
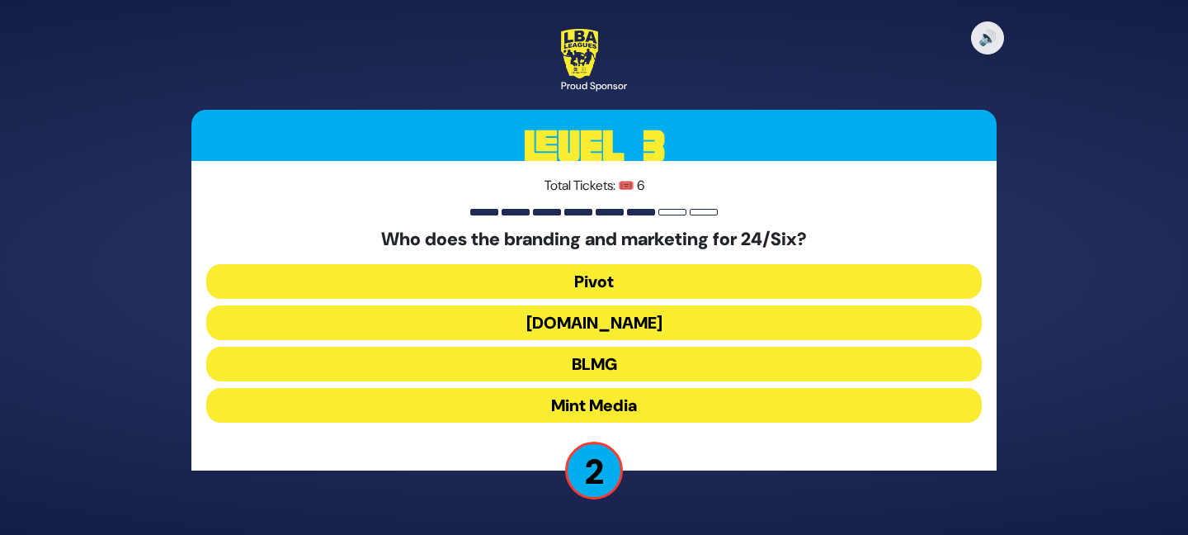
click at [602, 366] on button "BLMG" at bounding box center [594, 364] width 776 height 35
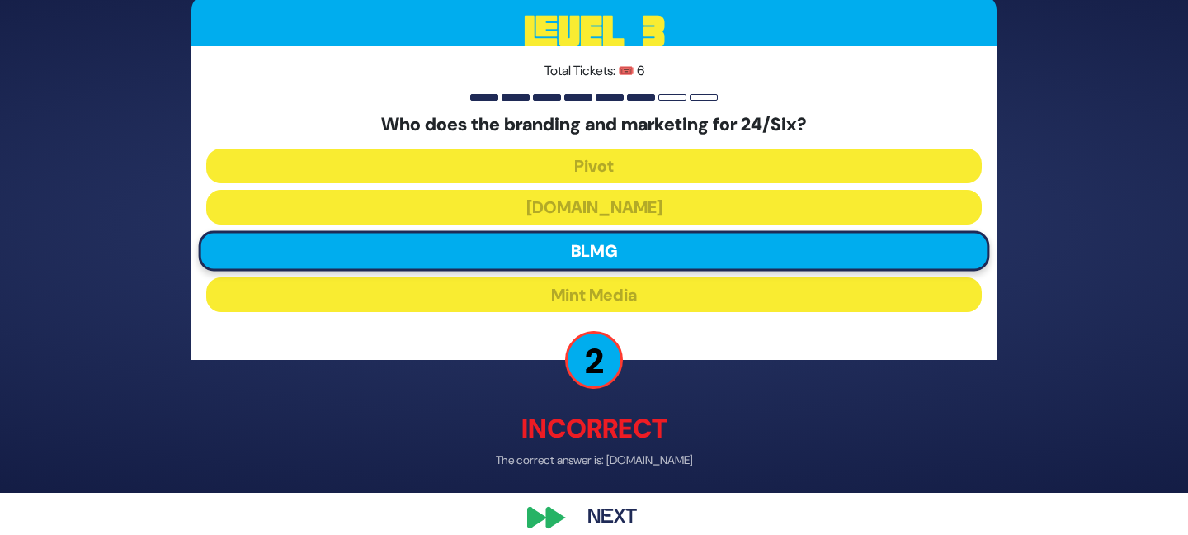
scroll to position [64, 0]
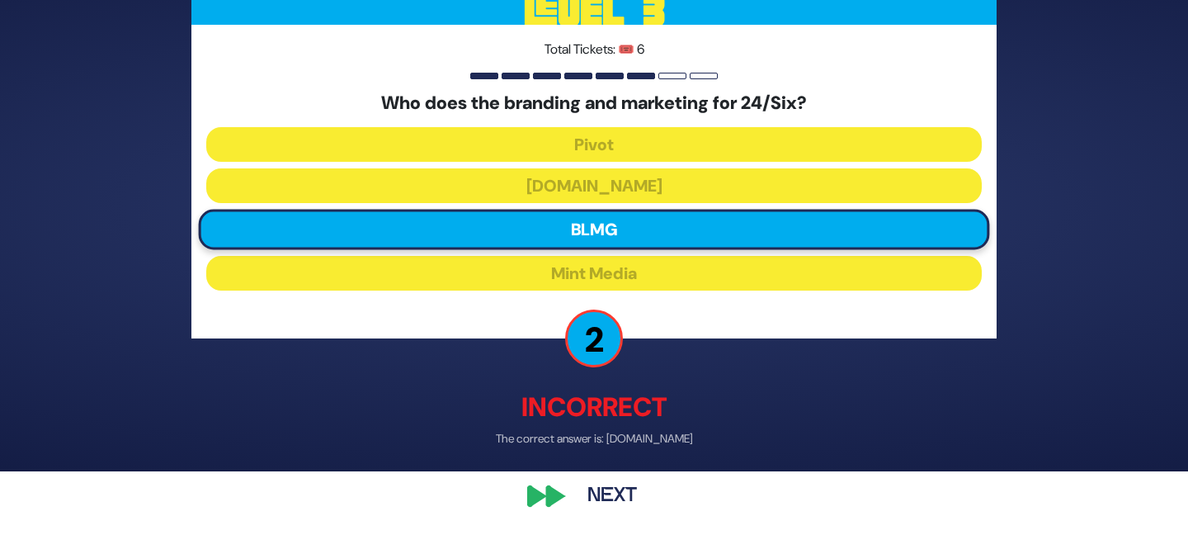
click at [606, 489] on button "Next" at bounding box center [612, 496] width 96 height 38
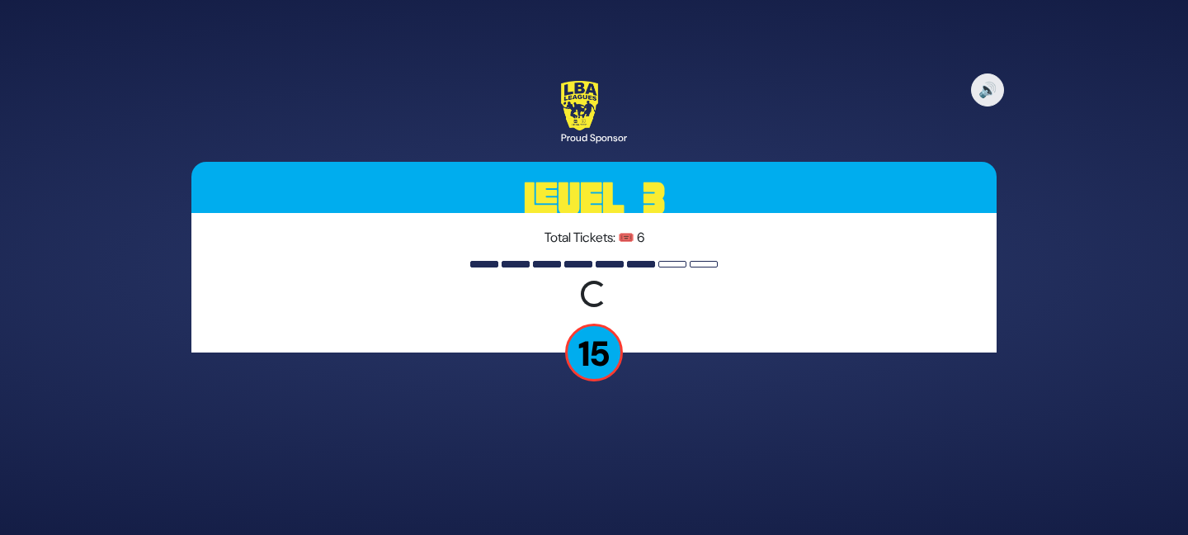
scroll to position [0, 0]
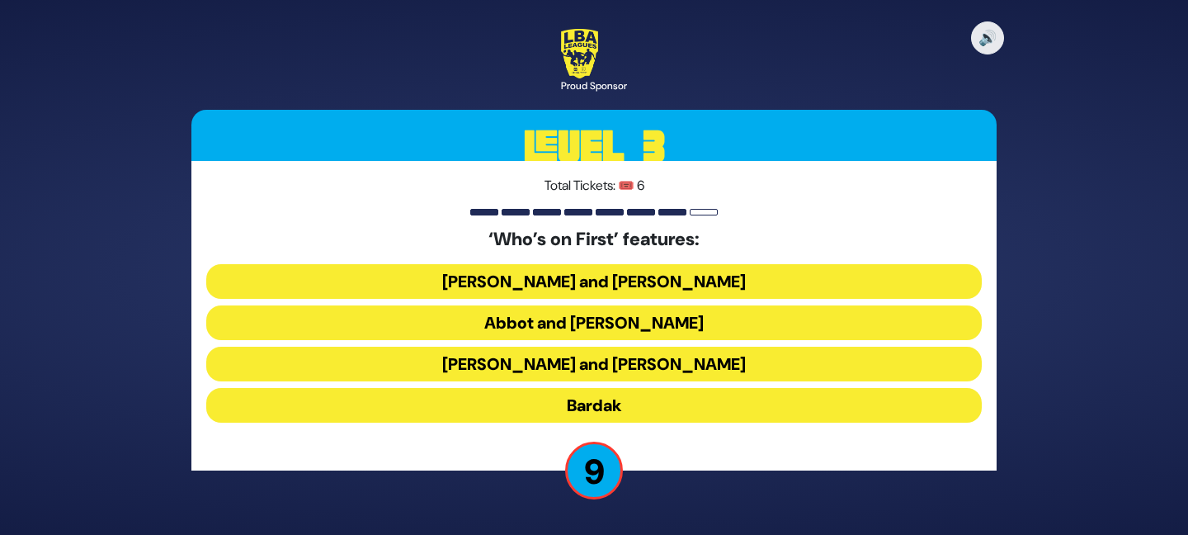
click at [586, 323] on button "Abbot and Costello" at bounding box center [594, 322] width 776 height 35
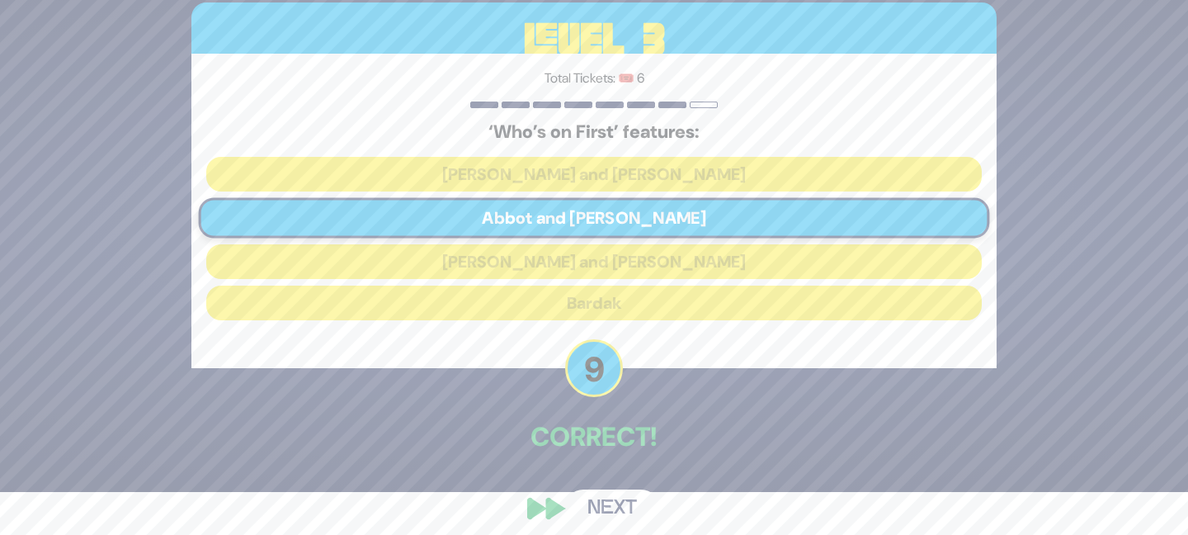
scroll to position [54, 0]
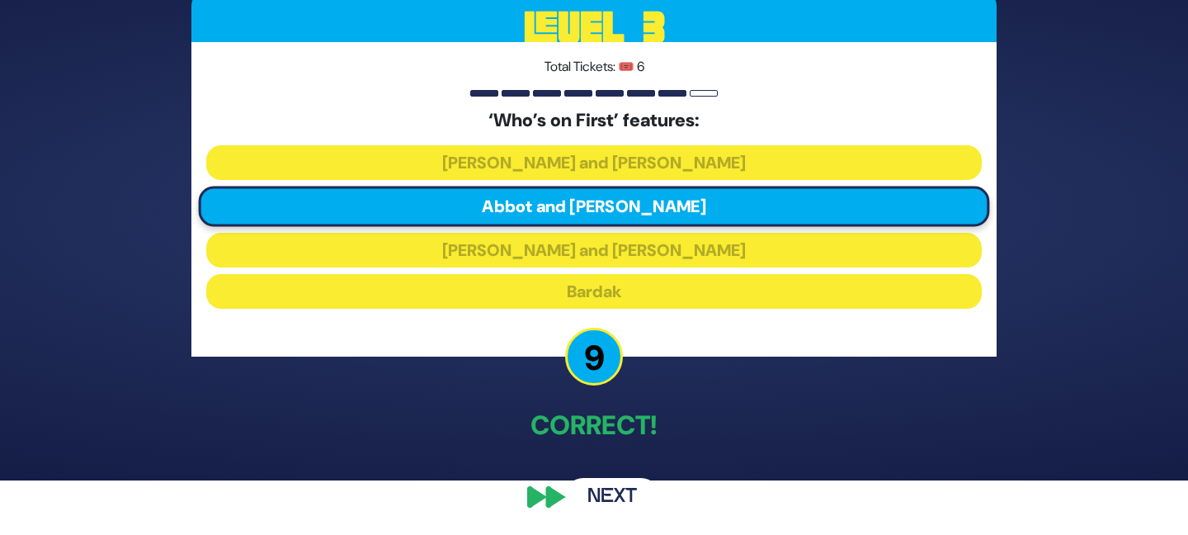
click at [619, 489] on button "Next" at bounding box center [612, 497] width 96 height 38
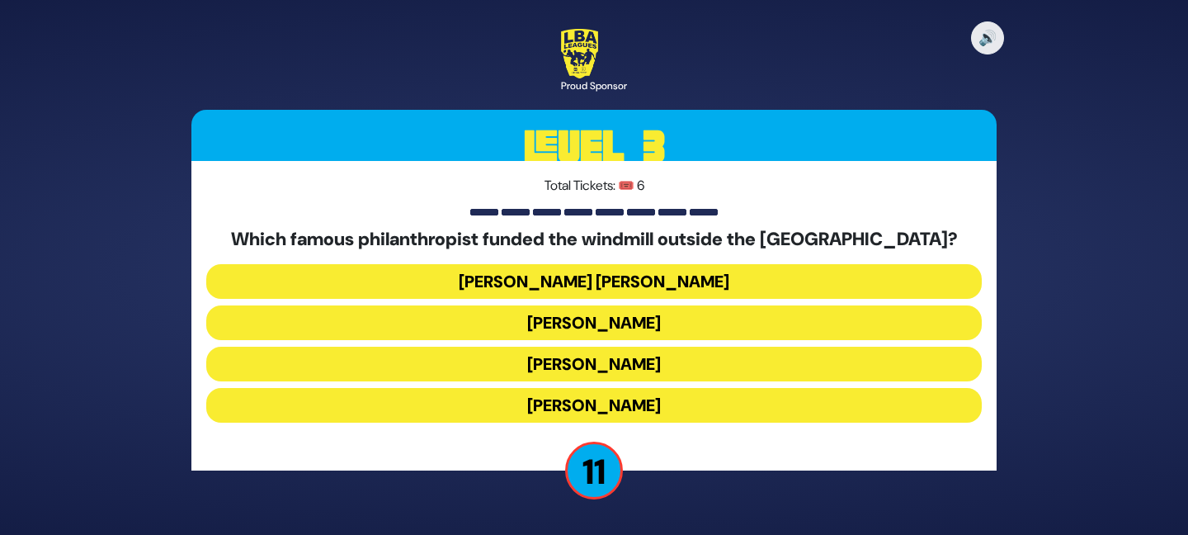
click at [605, 409] on button "Moses Montefiore" at bounding box center [594, 405] width 776 height 35
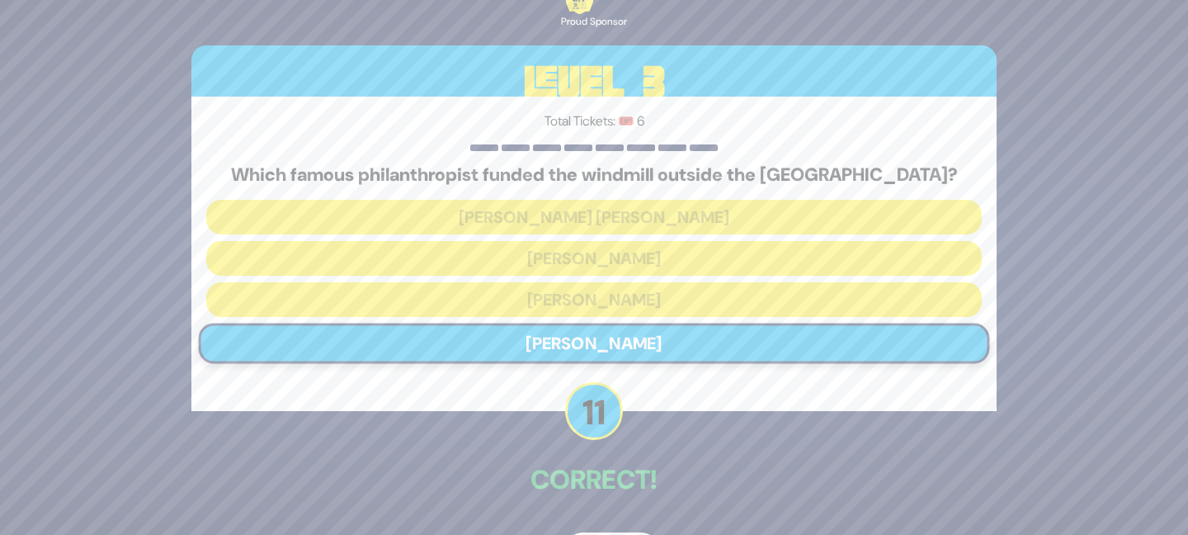
scroll to position [54, 0]
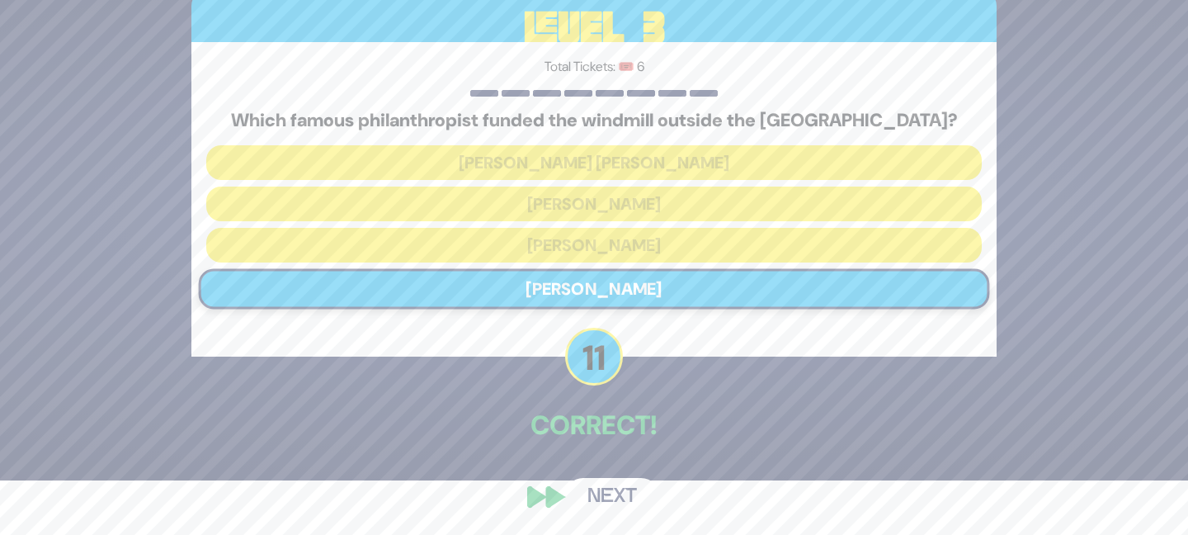
click at [608, 489] on button "Next" at bounding box center [612, 497] width 96 height 38
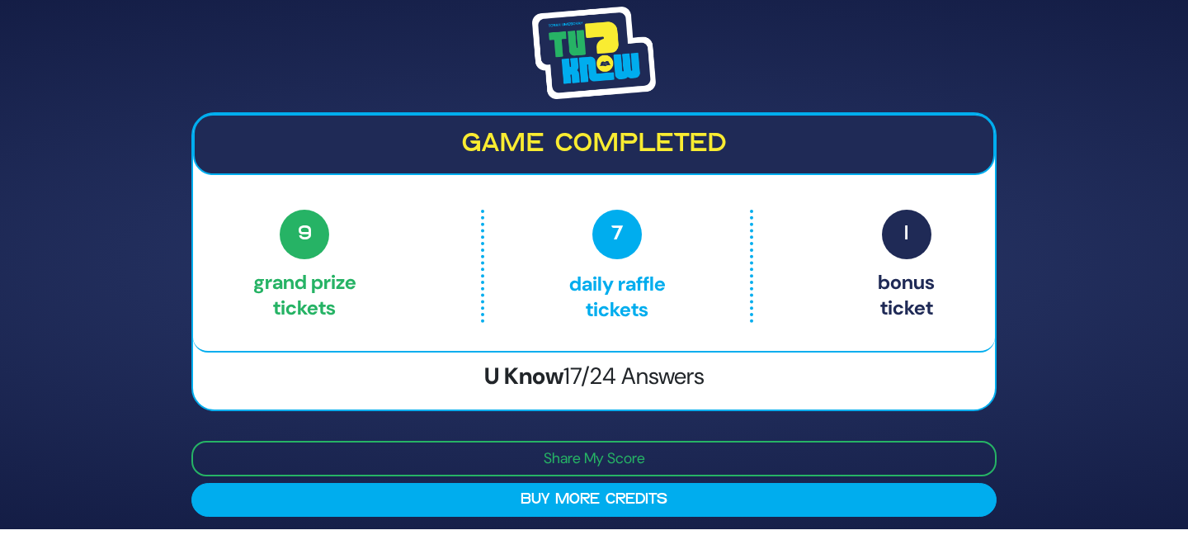
scroll to position [7, 0]
